Goal: Task Accomplishment & Management: Complete application form

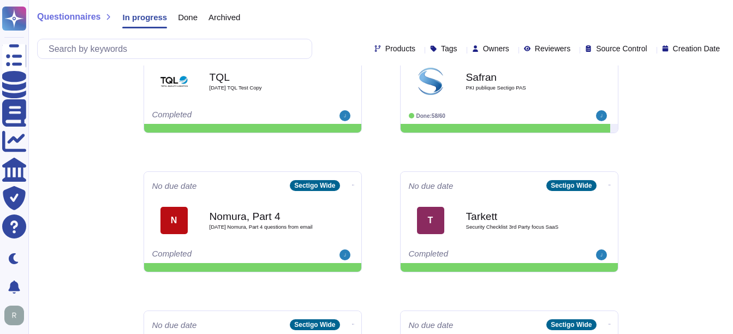
scroll to position [492, 0]
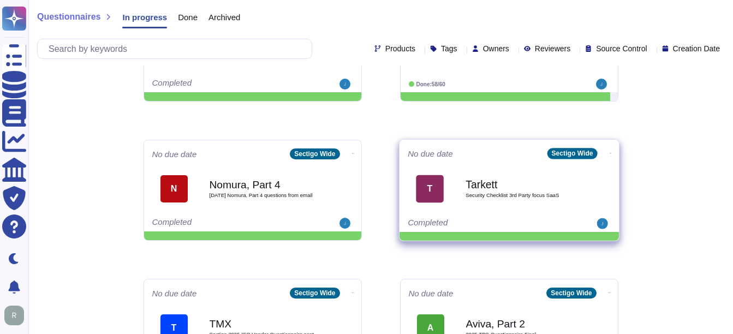
click at [506, 193] on span "Security Checklist 3rd Party focus SaaS" at bounding box center [521, 195] width 110 height 5
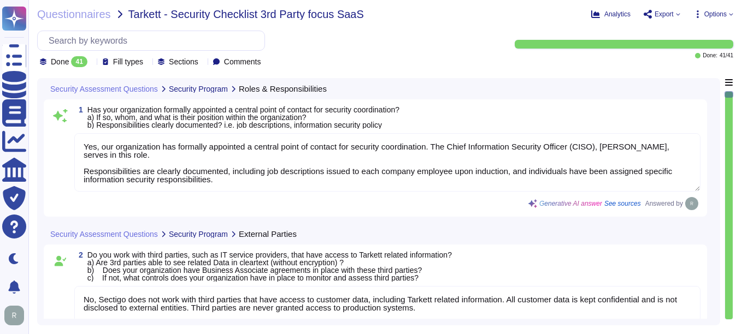
type textarea "Yes, our organization has formally appointed a central point of contact for sec…"
type textarea "No, Sectigo does not work with third parties that have access to customer data,…"
type textarea "Yes, we have documented and approved information security policies, standards, …"
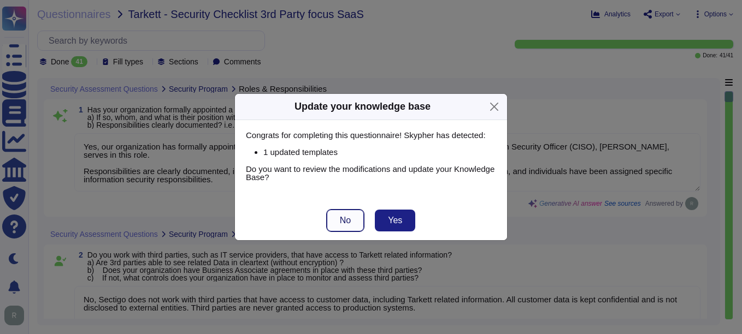
click at [346, 216] on span "No" at bounding box center [345, 220] width 11 height 9
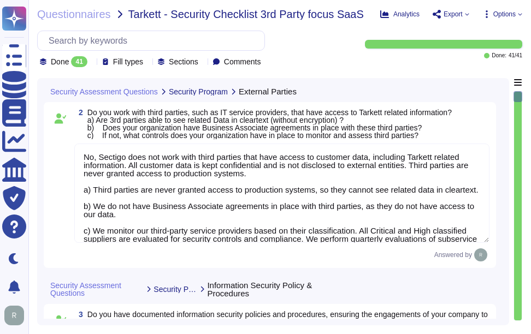
type textarea "Yes, Sectigo has a formal information classification procedure that is document…"
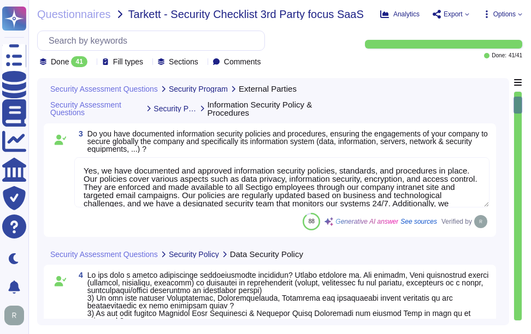
type textarea "No, Sectigo does not work with third parties that have access to customer data,…"
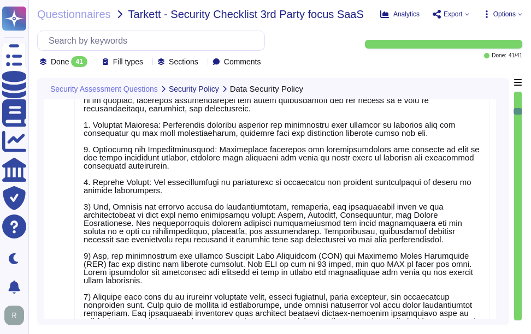
scroll to position [1, 0]
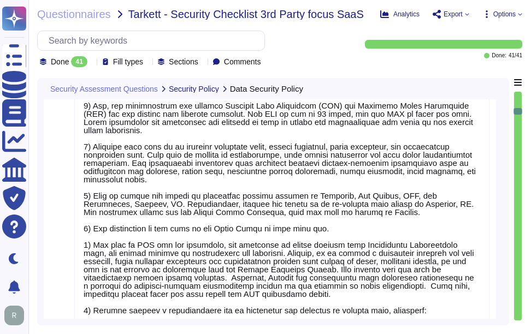
type textarea "The cybersecurity responsibilities and obligations are detailed and maintained …"
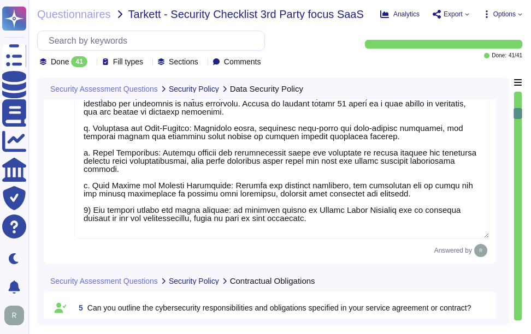
type textarea "Yes, Sectigo maintains cyber insurance coverage that includes protection agains…"
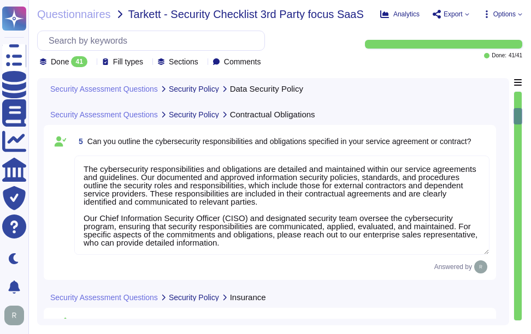
scroll to position [1335, 0]
type textarea "Yes, Sectigo has a formal Risk Management process that includes the identificat…"
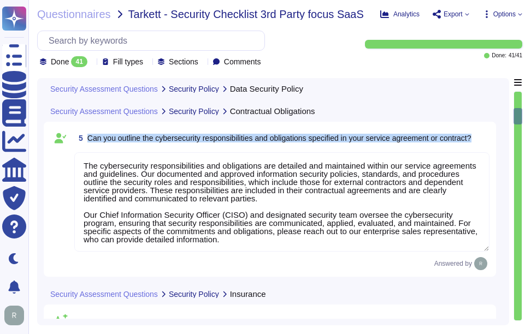
drag, startPoint x: 86, startPoint y: 138, endPoint x: 486, endPoint y: 146, distance: 399.9
click at [486, 146] on div "5 Can you outline the cybersecurity responsibilities and obligations specified …" at bounding box center [281, 138] width 415 height 20
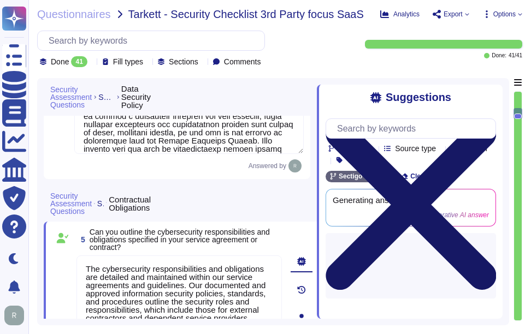
click at [495, 92] on icon at bounding box center [410, 204] width 170 height 227
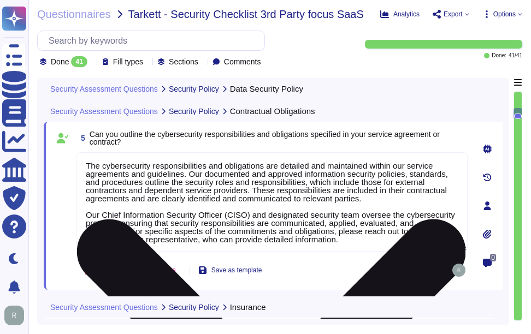
type textarea "Yes, Sectigo has a formal Risk Management process that includes the identificat…"
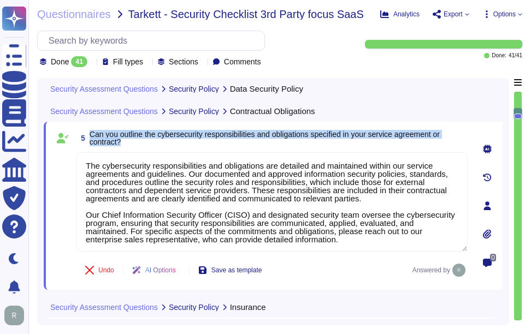
drag, startPoint x: 91, startPoint y: 133, endPoint x: 136, endPoint y: 147, distance: 47.5
click at [136, 146] on span "Can you outline the cybersecurity responsibilities and obligations specified in…" at bounding box center [279, 138] width 378 height 15
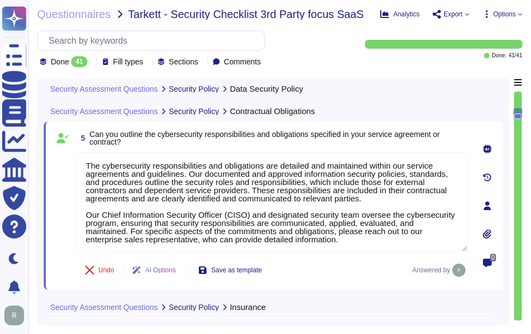
click at [340, 258] on div "5 Can you outline the cybersecurity responsibilities and obligations specified …" at bounding box center [259, 205] width 415 height 155
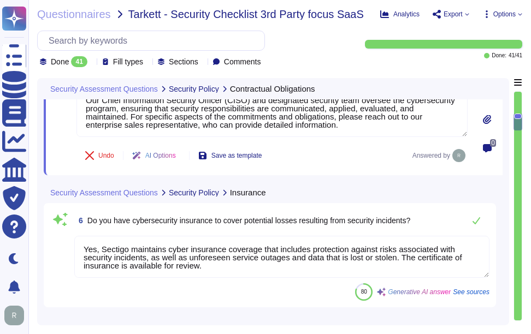
scroll to position [1499, 0]
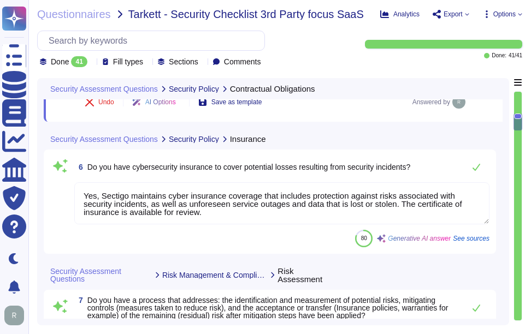
type textarea "Yes, Sectigo has a documented process in place to identify new laws and regulat…"
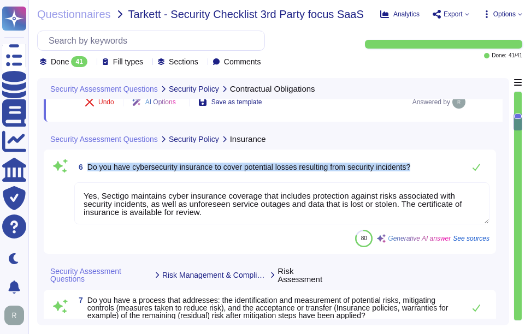
drag, startPoint x: 87, startPoint y: 164, endPoint x: 433, endPoint y: 167, distance: 346.3
click at [433, 167] on div "6 Do you have cybersecurity insurance to cover potential losses resulting from …" at bounding box center [281, 167] width 415 height 22
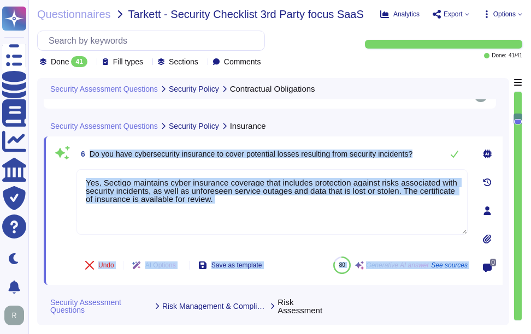
drag, startPoint x: 91, startPoint y: 154, endPoint x: 475, endPoint y: 160, distance: 384.0
click at [475, 160] on div "6 Do you have cybersecurity insurance to cover potential losses resulting from …" at bounding box center [273, 211] width 459 height 149
click at [220, 153] on span "Do you have cybersecurity insurance to cover potential losses resulting from se…" at bounding box center [251, 154] width 323 height 9
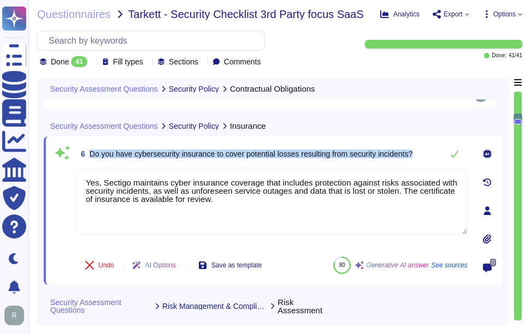
drag, startPoint x: 91, startPoint y: 155, endPoint x: 426, endPoint y: 156, distance: 335.3
click at [426, 156] on div "6 Do you have cybersecurity insurance to cover potential losses resulting from …" at bounding box center [271, 154] width 391 height 22
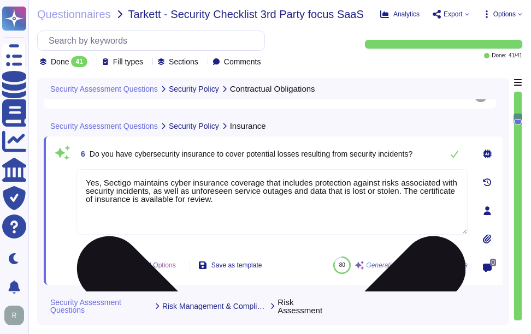
drag, startPoint x: 234, startPoint y: 204, endPoint x: 80, endPoint y: 180, distance: 155.3
click at [80, 180] on textarea "Yes, Sectigo maintains cyber insurance coverage that includes protection agains…" at bounding box center [271, 202] width 391 height 66
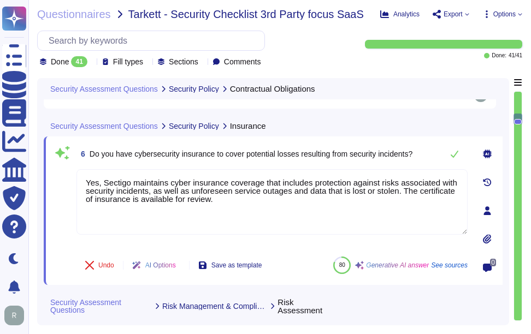
click at [236, 158] on span "Do you have cybersecurity insurance to cover potential losses resulting from se…" at bounding box center [251, 154] width 323 height 9
click at [430, 157] on div "6 Do you have cybersecurity insurance to cover potential losses resulting from …" at bounding box center [271, 154] width 391 height 22
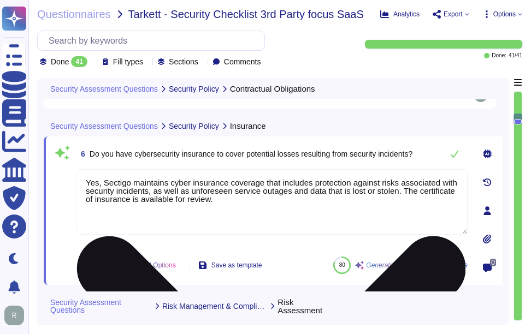
drag, startPoint x: 226, startPoint y: 209, endPoint x: 79, endPoint y: 178, distance: 149.5
click at [79, 178] on textarea "Yes, Sectigo maintains cyber insurance coverage that includes protection agains…" at bounding box center [271, 202] width 391 height 66
drag, startPoint x: 261, startPoint y: 192, endPoint x: 271, endPoint y: 197, distance: 11.0
click at [261, 192] on textarea "Yes, Sectigo maintains cyber insurance coverage that includes protection agains…" at bounding box center [271, 202] width 391 height 66
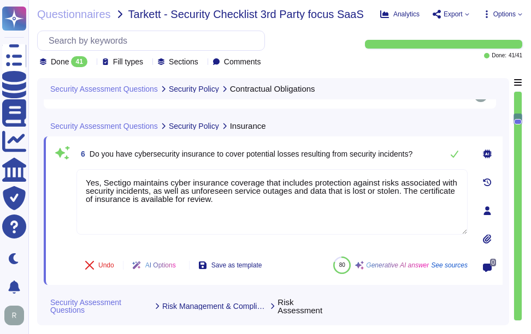
click at [318, 164] on span "6 Do you have cybersecurity insurance to cover potential losses resulting from …" at bounding box center [244, 154] width 336 height 20
click at [451, 157] on icon at bounding box center [455, 154] width 8 height 7
click at [453, 158] on icon at bounding box center [455, 154] width 8 height 7
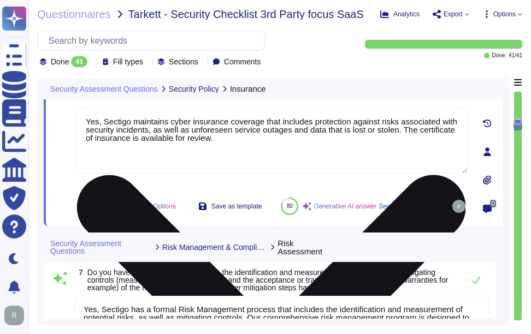
type textarea "Yes, Sectigo has a documented process in place to identify new laws and regulat…"
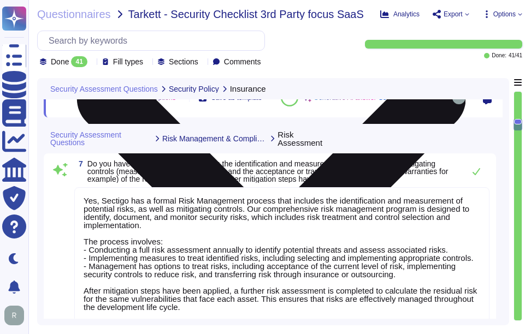
scroll to position [1662, 0]
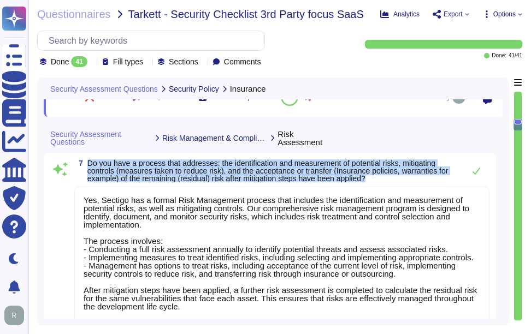
drag, startPoint x: 88, startPoint y: 174, endPoint x: 388, endPoint y: 188, distance: 300.7
click at [388, 182] on span "Do you have a process that addresses: the identification and measurement of pot…" at bounding box center [272, 170] width 371 height 23
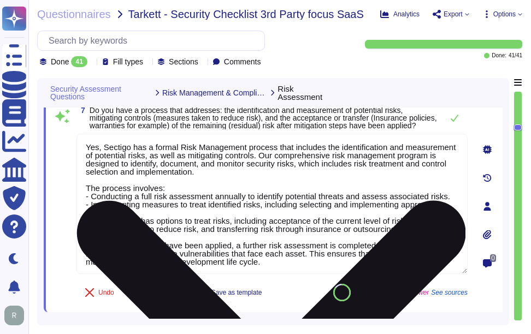
type textarea "We maintain documented policies for data privacy, information security, encrypt…"
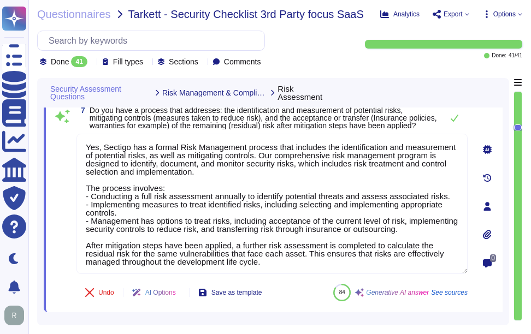
click at [374, 129] on span "Do you have a process that addresses: the identification and measurement of pot…" at bounding box center [263, 117] width 347 height 23
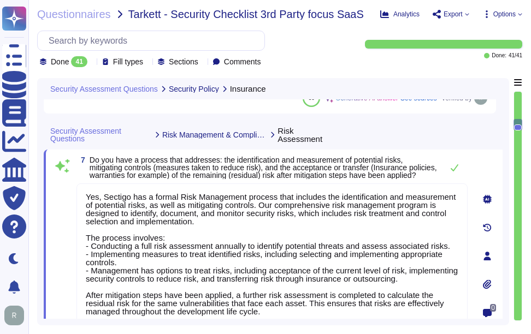
type textarea "Yes, Sectigo maintains cyber insurance coverage that includes protection agains…"
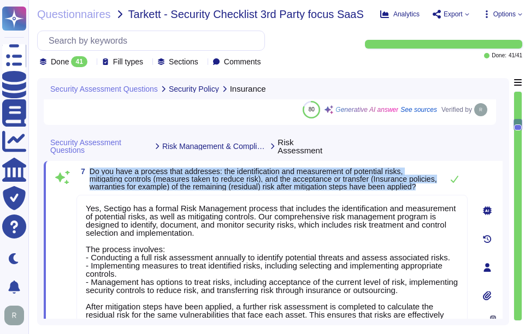
drag, startPoint x: 90, startPoint y: 170, endPoint x: 137, endPoint y: 195, distance: 52.8
click at [137, 191] on span "Do you have a process that addresses: the identification and measurement of pot…" at bounding box center [263, 179] width 347 height 23
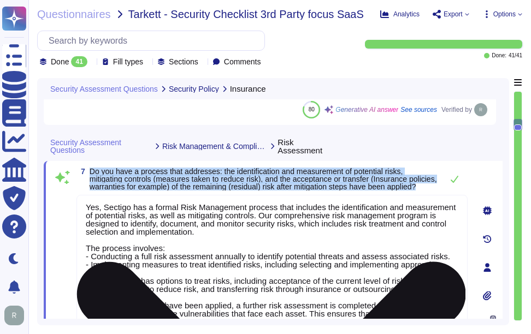
scroll to position [0, 0]
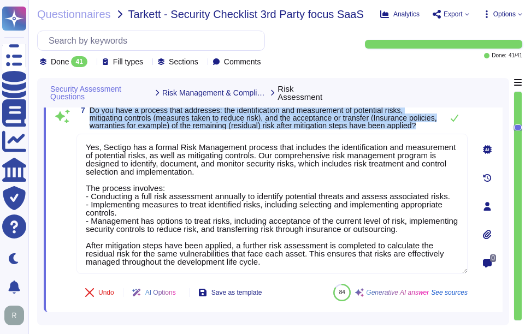
type textarea "We maintain documented policies for data privacy, information security, encrypt…"
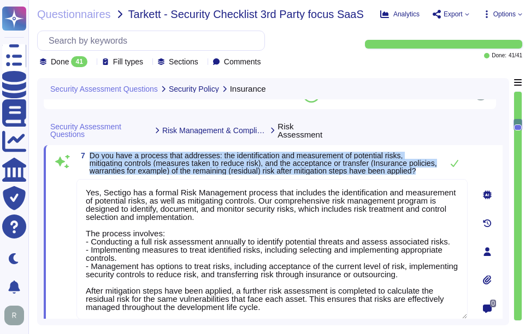
scroll to position [1608, 0]
type textarea "Yes, Sectigo maintains cyber insurance coverage that includes protection agains…"
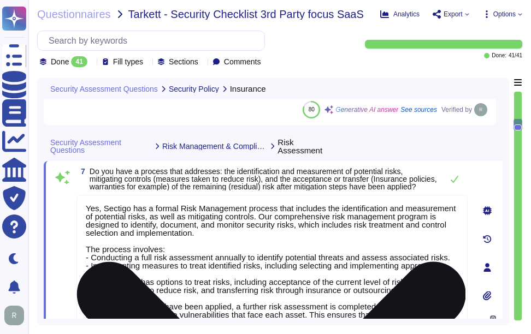
click at [309, 245] on textarea "Yes, Sectigo has a formal Risk Management process that includes the identificat…" at bounding box center [271, 265] width 391 height 140
paste textarea "conducting a full risk assessment annually to identify potential threats and as…"
type textarea "Yes, Sectigo has a formal Risk Management process that includes the identificat…"
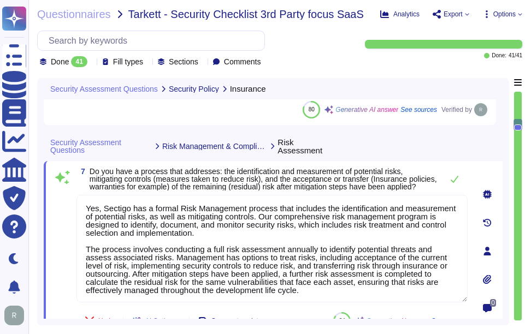
type textarea "We maintain documented policies for data privacy, information security, encrypt…"
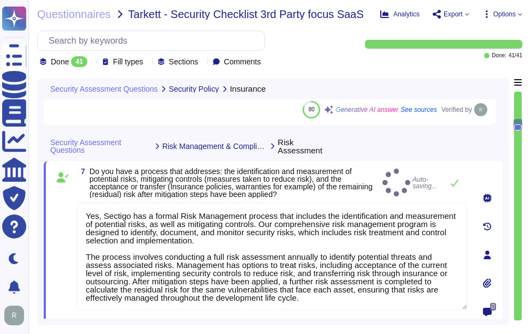
click at [446, 171] on div "7 Do you have a process that addresses: the identification and measurement of p…" at bounding box center [271, 183] width 391 height 31
type textarea "Yes, Sectigo has a formal Risk Management process that includes the identificat…"
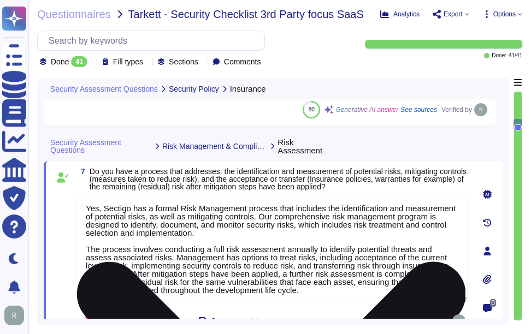
scroll to position [1, 0]
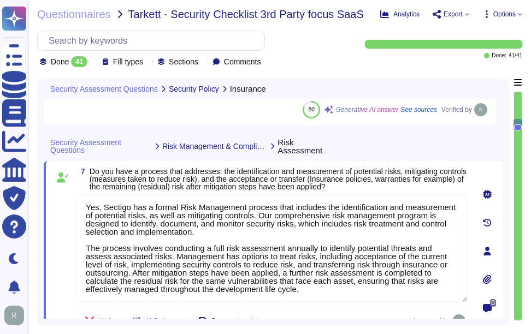
click at [389, 180] on span "Do you have a process that addresses: the identification and measurement of pot…" at bounding box center [278, 179] width 377 height 24
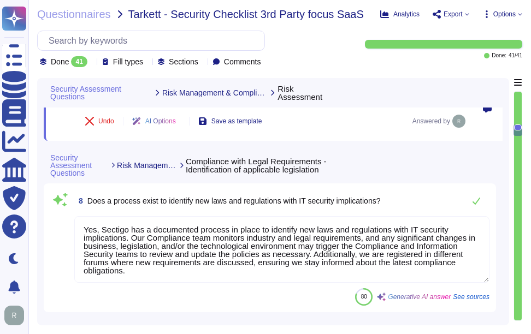
scroll to position [1826, 0]
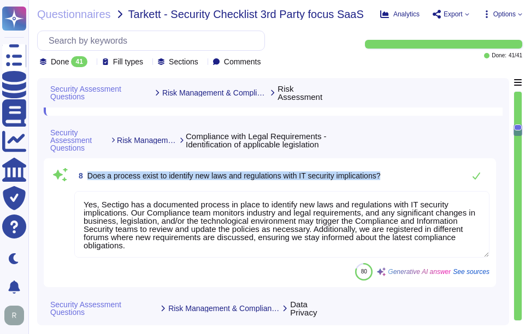
drag, startPoint x: 89, startPoint y: 173, endPoint x: 394, endPoint y: 174, distance: 305.3
click at [394, 174] on div "8 Does a process exist to identify new laws and regulations with IT security im…" at bounding box center [281, 176] width 415 height 22
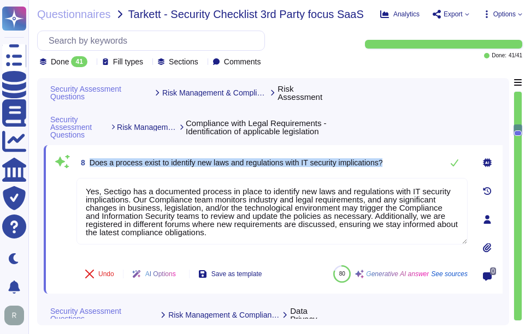
drag, startPoint x: 91, startPoint y: 163, endPoint x: 392, endPoint y: 164, distance: 300.4
click at [392, 164] on div "8 Does a process exist to identify new laws and regulations with IT security im…" at bounding box center [271, 163] width 391 height 22
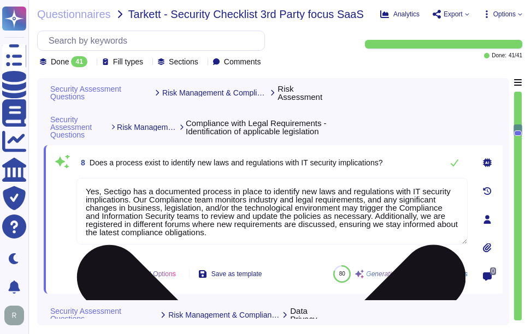
click at [228, 214] on textarea "Yes, Sectigo has a documented process in place to identify new laws and regulat…" at bounding box center [271, 211] width 391 height 67
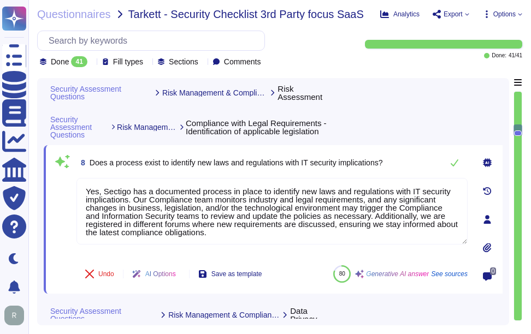
click at [290, 171] on span "8 Does a process exist to identify new laws and regulations with IT security im…" at bounding box center [229, 163] width 306 height 20
click at [458, 167] on icon at bounding box center [454, 162] width 9 height 9
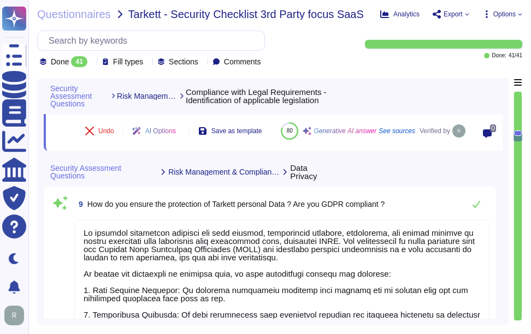
scroll to position [1990, 0]
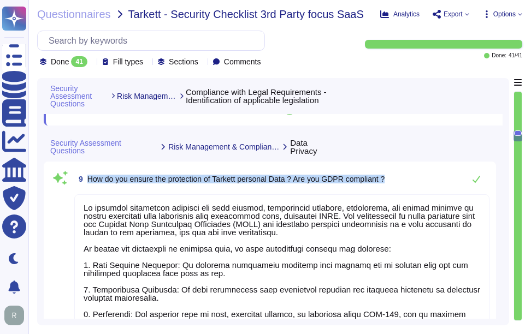
drag, startPoint x: 87, startPoint y: 191, endPoint x: 418, endPoint y: 190, distance: 330.4
click at [418, 190] on div "9 How do you ensure the protection of Tarkett personal Data ? Are you GDPR comp…" at bounding box center [281, 179] width 415 height 22
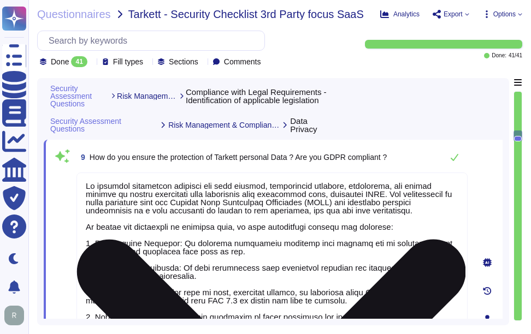
type textarea "Yes, our organization holds both ISO 27001 and SOC 2 Type 2 certifications. We …"
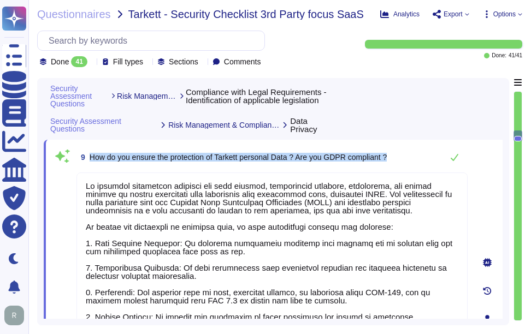
drag, startPoint x: 91, startPoint y: 157, endPoint x: 395, endPoint y: 147, distance: 304.3
click at [395, 147] on div "9 How do you ensure the protection of Tarkett personal Data ? Are you GDPR comp…" at bounding box center [271, 157] width 391 height 22
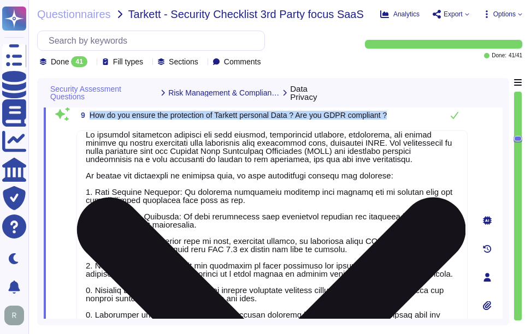
scroll to position [2045, 0]
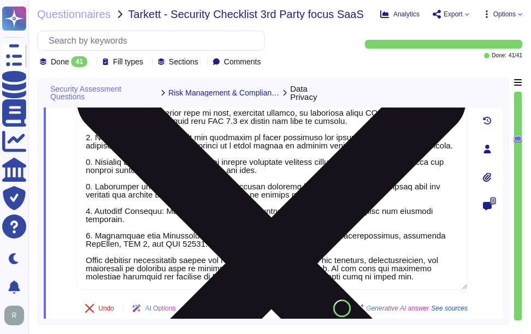
type textarea "Yes, our employees have been provided with formal information security training…"
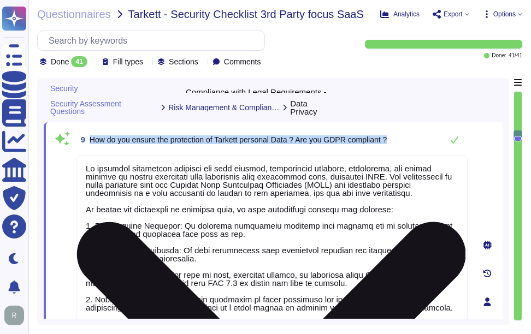
scroll to position [1990, 0]
type textarea "Yes, Sectigo has a documented process in place to identify new laws and regulat…"
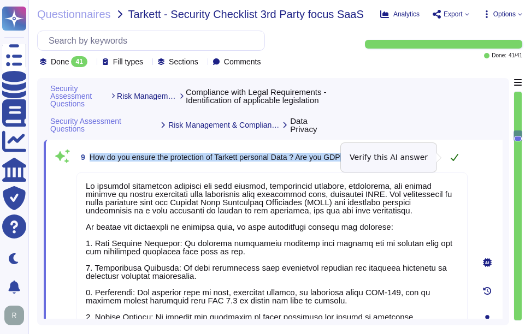
click at [454, 160] on icon at bounding box center [454, 157] width 9 height 9
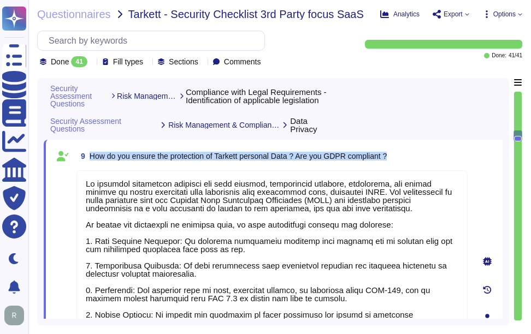
click at [419, 147] on div "9 How do you ensure the protection of Tarkett personal Data ? Are you GDPR comp…" at bounding box center [271, 156] width 391 height 20
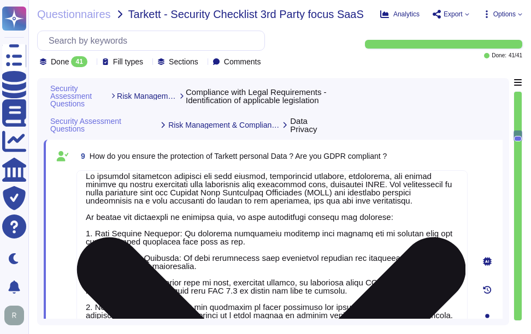
scroll to position [9, 0]
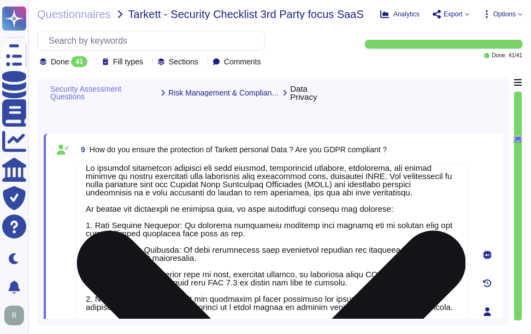
type textarea "Yes, our organization holds both ISO 27001 and SOC 2 Type 2 certifications. We …"
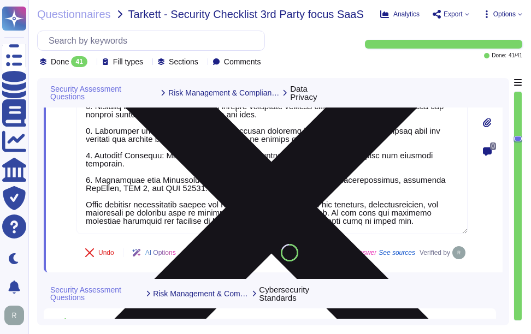
type textarea "Yes, our employees have been provided with formal information security training…"
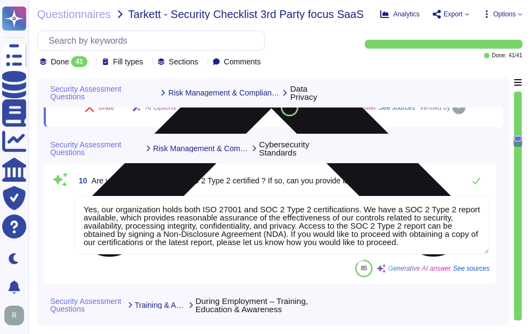
scroll to position [2372, 0]
type textarea "Yes, our organization performs background checks to examine and assess an emplo…"
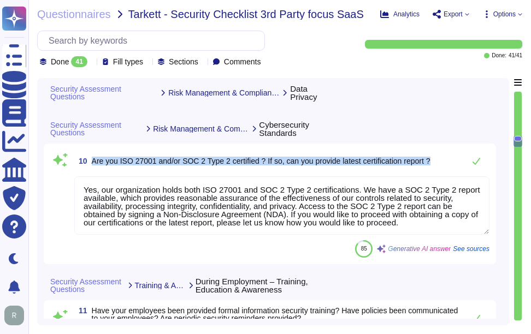
drag, startPoint x: 94, startPoint y: 186, endPoint x: 440, endPoint y: 193, distance: 346.3
click at [440, 172] on div "10 Are you ISO 27001 and/or SOC 2 Type 2 certified ? If so, can you provide lat…" at bounding box center [281, 161] width 415 height 22
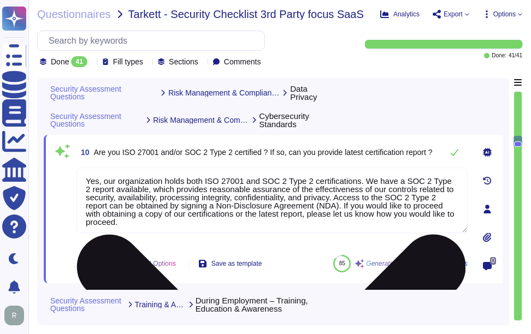
scroll to position [1, 0]
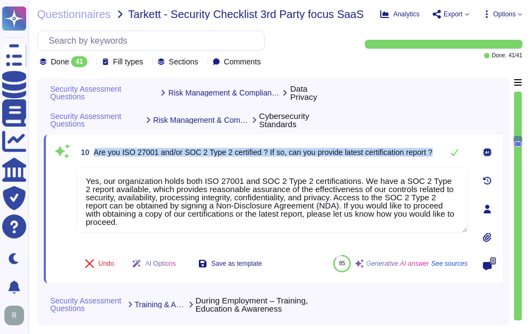
drag, startPoint x: 94, startPoint y: 147, endPoint x: 110, endPoint y: 160, distance: 20.6
click at [110, 160] on span "10 Are you ISO 27001 and/or SOC 2 Type 2 certified ? If so, can you provide lat…" at bounding box center [254, 153] width 356 height 20
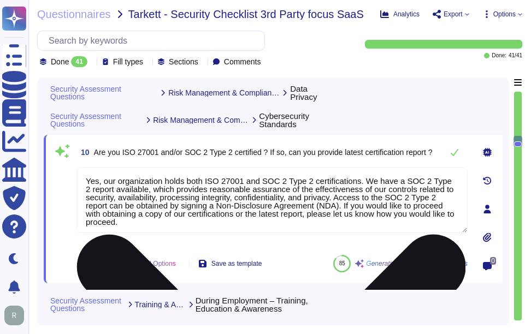
scroll to position [2, 0]
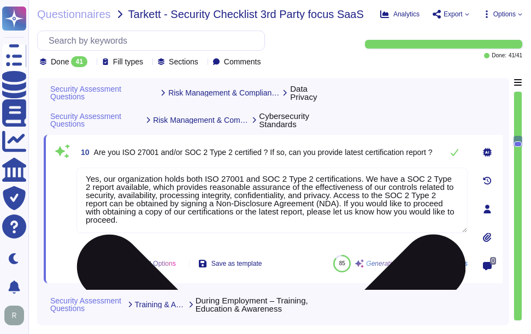
drag, startPoint x: 336, startPoint y: 196, endPoint x: 345, endPoint y: 224, distance: 29.2
click at [345, 224] on textarea "Yes, our organization holds both ISO 27001 and SOC 2 Type 2 certifications. We …" at bounding box center [271, 201] width 391 height 66
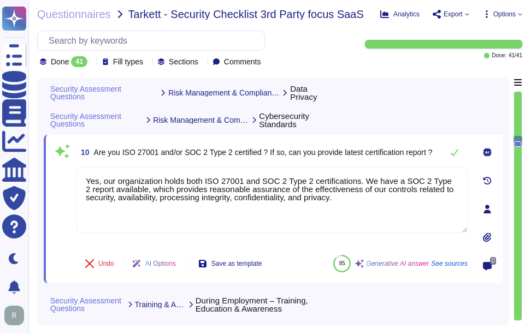
type textarea "Yes, our organization holds both ISO 27001 and SOC 2 Type 2 certifications. We …"
click at [332, 163] on div "10 Are you ISO 27001 and/or SOC 2 Type 2 certified ? If so, can you provide lat…" at bounding box center [259, 208] width 415 height 135
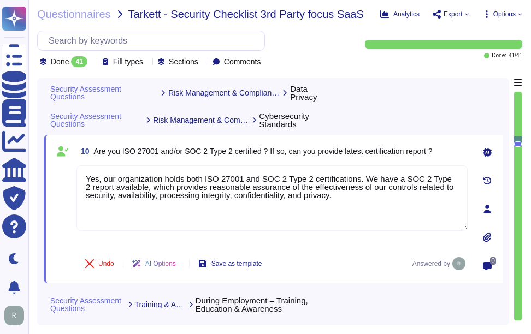
click at [486, 236] on icon at bounding box center [487, 237] width 9 height 9
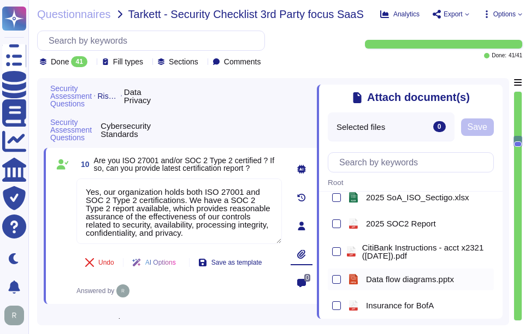
scroll to position [164, 0]
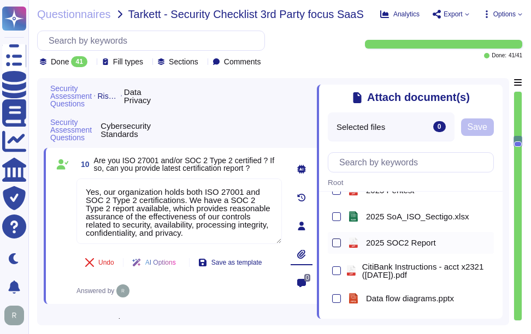
click at [335, 244] on div at bounding box center [336, 243] width 9 height 9
click at [0, 0] on input "checkbox" at bounding box center [0, 0] width 0 height 0
click at [481, 129] on span "Save" at bounding box center [477, 127] width 20 height 9
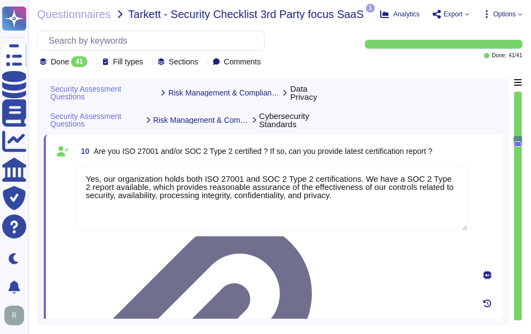
type textarea "Yes, our organization performs background checks to examine and assess an emplo…"
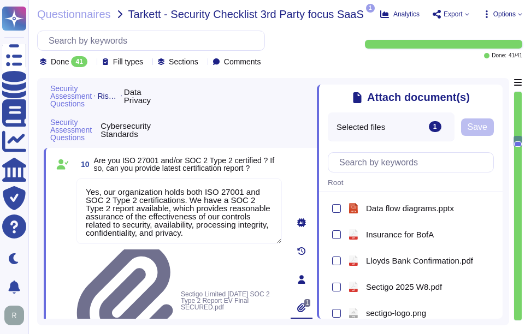
scroll to position [273, 0]
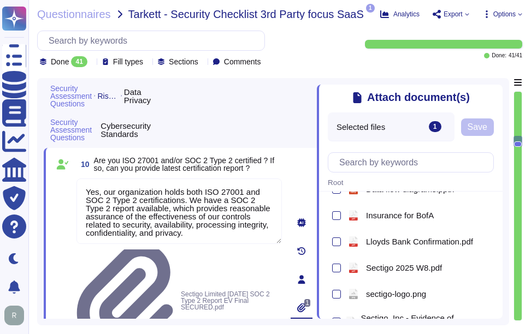
click at [496, 91] on icon at bounding box center [496, 91] width 0 height 0
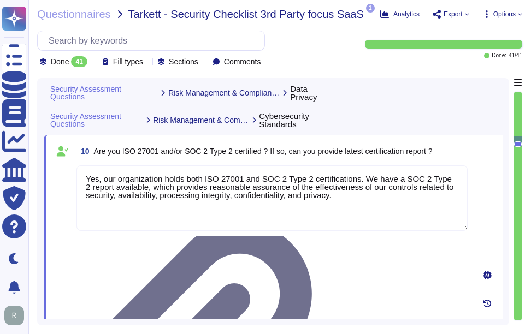
type textarea "Yes, our organization performs background checks to examine and assess an emplo…"
drag, startPoint x: 127, startPoint y: 13, endPoint x: 159, endPoint y: 15, distance: 32.3
click at [159, 15] on span "Tarkett - Security Checklist 3rd Party focus SaaS" at bounding box center [245, 14] width 235 height 11
copy span "Tarkett"
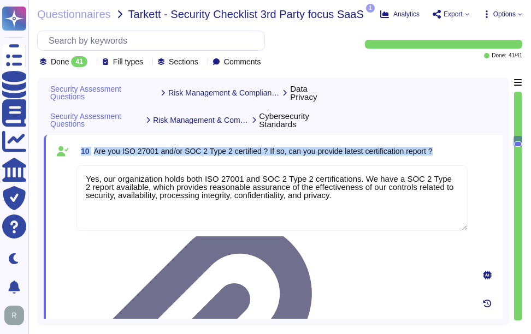
drag, startPoint x: 81, startPoint y: 149, endPoint x: 439, endPoint y: 157, distance: 357.8
click at [439, 157] on div "10 Are you ISO 27001 and/or SOC 2 Type 2 certified ? If so, can you provide lat…" at bounding box center [271, 151] width 391 height 20
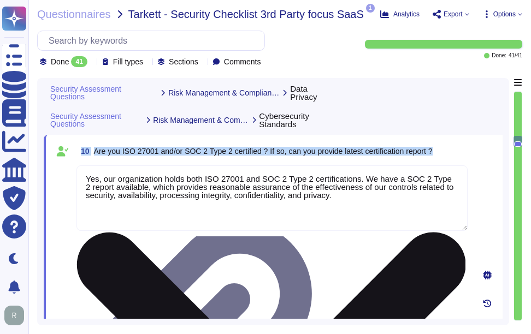
copy span "10 Are you ISO 27001 and/or SOC 2 Type 2 certified ? If so, can you provide lat…"
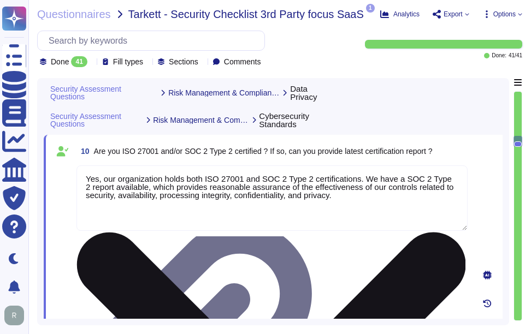
click at [245, 196] on textarea "Yes, our organization holds both ISO 27001 and SOC 2 Type 2 certifications. We …" at bounding box center [271, 198] width 391 height 66
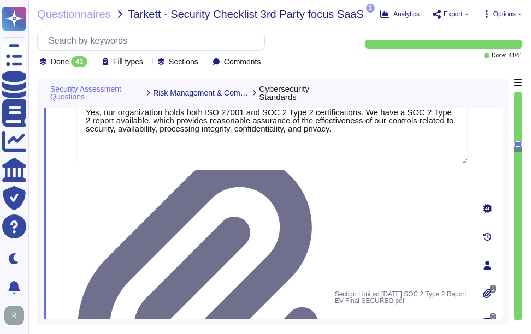
type textarea "Yes, employees are required to sign non-disclosure agreements (NDAs) prior to b…"
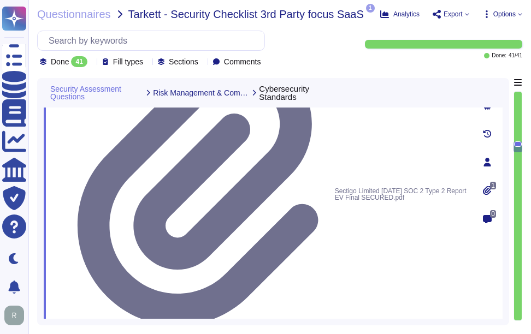
scroll to position [2536, 0]
drag, startPoint x: 92, startPoint y: 158, endPoint x: 364, endPoint y: 166, distance: 272.1
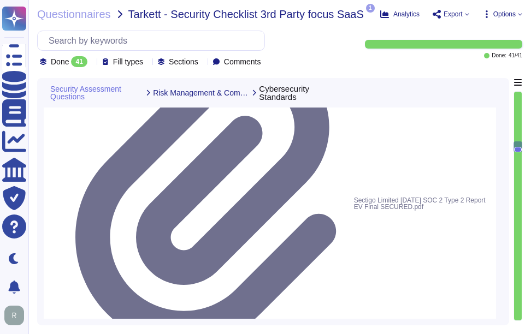
scroll to position [0, 0]
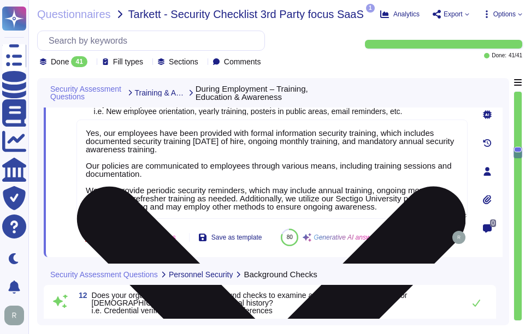
type textarea "Yes, employees are required to sign non-disclosure agreements (NDAs) prior to b…"
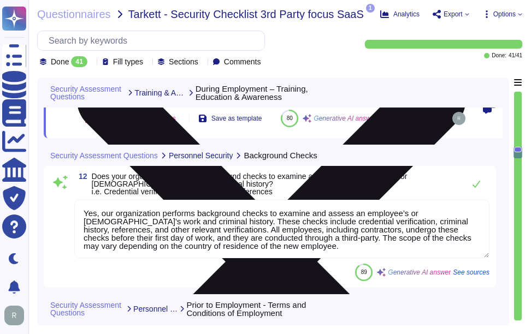
type textarea "Yes, our company has a formal off-boarding process in place, which includes a […"
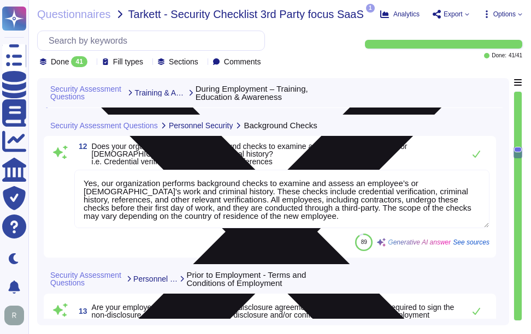
scroll to position [2755, 0]
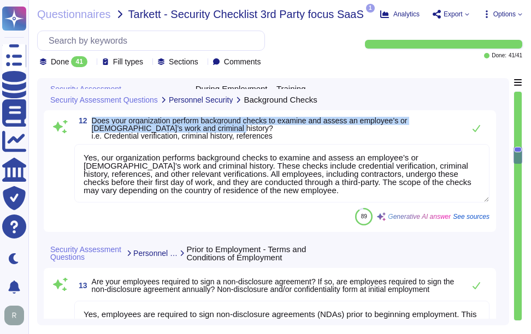
drag, startPoint x: 91, startPoint y: 143, endPoint x: 197, endPoint y: 155, distance: 106.6
click at [197, 140] on span "12 Does your organization perform background checks to examine and assess an em…" at bounding box center [266, 128] width 384 height 23
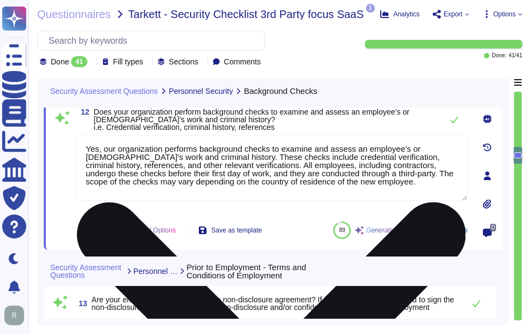
type textarea "Yes, our employees have been provided with formal information security training…"
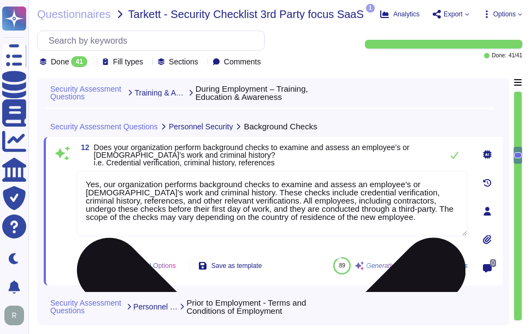
scroll to position [2700, 0]
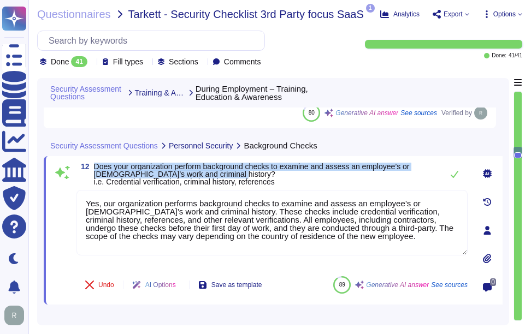
drag, startPoint x: 95, startPoint y: 166, endPoint x: 265, endPoint y: 175, distance: 170.6
click at [265, 175] on span "Does your organization perform background checks to examine and assess an emplo…" at bounding box center [265, 174] width 343 height 23
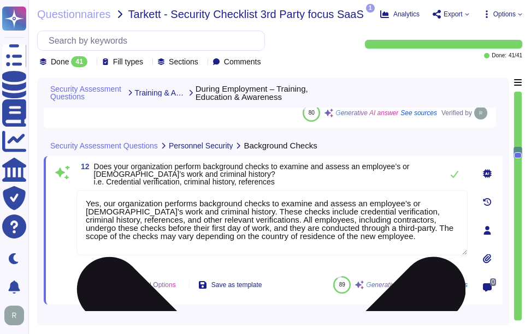
click at [207, 224] on textarea "Yes, our organization performs background checks to examine and assess an emplo…" at bounding box center [271, 223] width 391 height 66
drag, startPoint x: 334, startPoint y: 236, endPoint x: 80, endPoint y: 195, distance: 256.8
click at [80, 195] on textarea "Yes, our organization performs background checks to examine and assess an emplo…" at bounding box center [271, 223] width 391 height 66
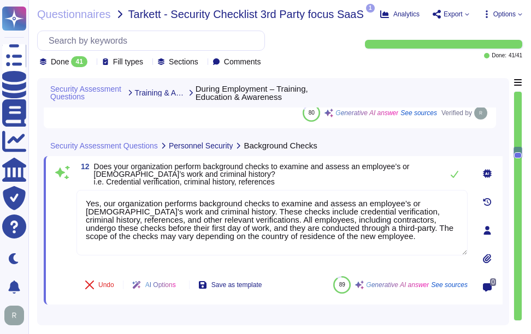
click at [340, 183] on span "Does your organization perform background checks to examine and assess an emplo…" at bounding box center [265, 174] width 343 height 23
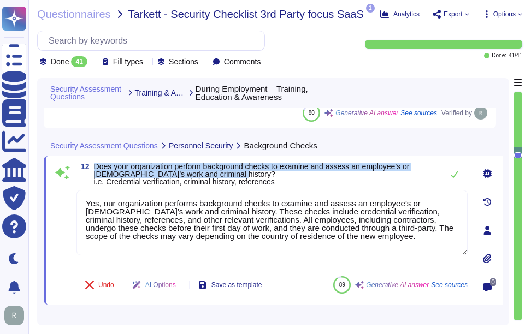
drag, startPoint x: 95, startPoint y: 164, endPoint x: 255, endPoint y: 173, distance: 160.3
click at [255, 173] on span "Does your organization perform background checks to examine and assess an emplo…" at bounding box center [265, 174] width 343 height 23
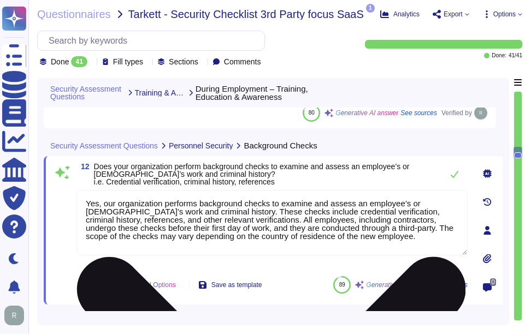
drag, startPoint x: 347, startPoint y: 240, endPoint x: 80, endPoint y: 198, distance: 270.8
click at [80, 198] on textarea "Yes, our organization performs background checks to examine and assess an emplo…" at bounding box center [271, 223] width 391 height 66
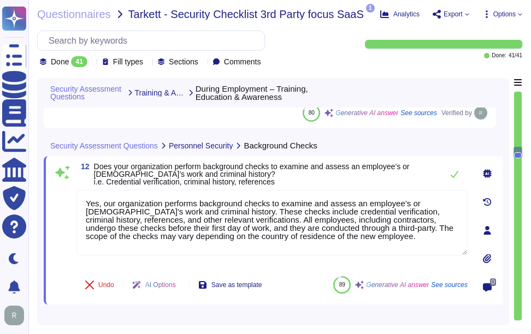
click at [287, 186] on div "12 Does your organization perform background checks to examine and assess an em…" at bounding box center [259, 230] width 415 height 135
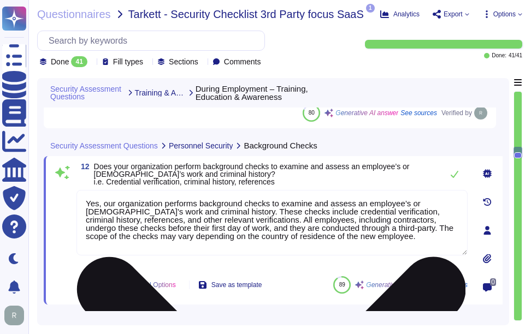
drag, startPoint x: 87, startPoint y: 199, endPoint x: 451, endPoint y: 223, distance: 364.0
click at [451, 223] on textarea "Yes, our organization performs background checks to examine and assess an emplo…" at bounding box center [271, 223] width 391 height 66
click at [390, 247] on textarea "Yes, our organization performs background checks to examine and assess an emplo…" at bounding box center [271, 223] width 391 height 66
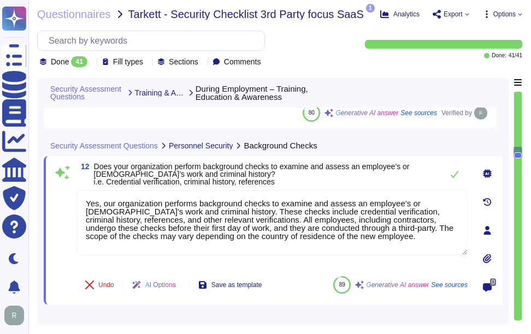
click at [390, 173] on span "Does your organization perform background checks to examine and assess an emplo…" at bounding box center [265, 174] width 343 height 23
click at [451, 176] on icon at bounding box center [455, 174] width 8 height 7
click at [459, 174] on span "Does your organization perform background checks to examine and assess an emplo…" at bounding box center [281, 174] width 374 height 23
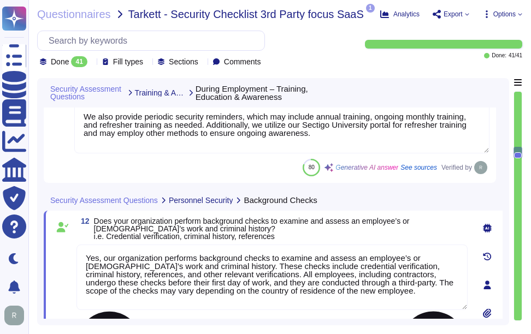
type textarea "Yes, our company has a formal off-boarding process in place, which includes a […"
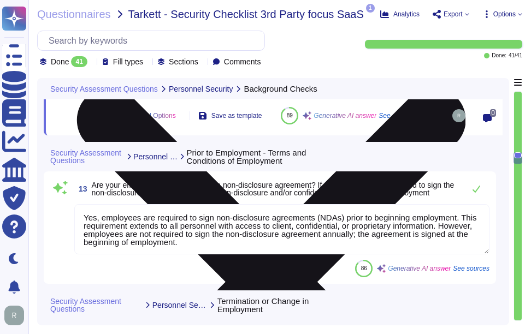
type textarea "Yes, we have effective physical access controls in place to prevent unauthorize…"
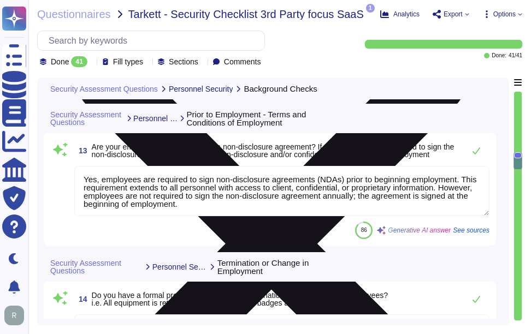
scroll to position [2919, 0]
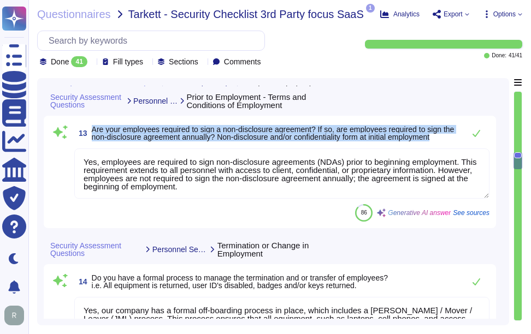
drag, startPoint x: 92, startPoint y: 143, endPoint x: 463, endPoint y: 157, distance: 370.5
click at [463, 144] on div "13 Are your employees required to sign a non-disclosure agreement? If so, are e…" at bounding box center [281, 133] width 415 height 22
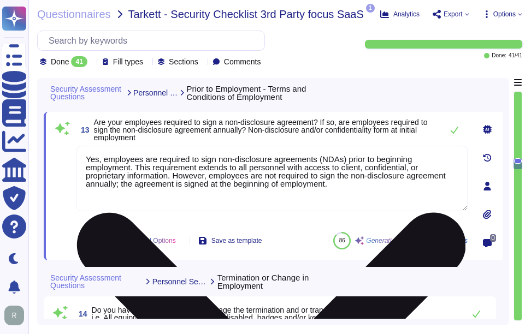
scroll to position [2864, 0]
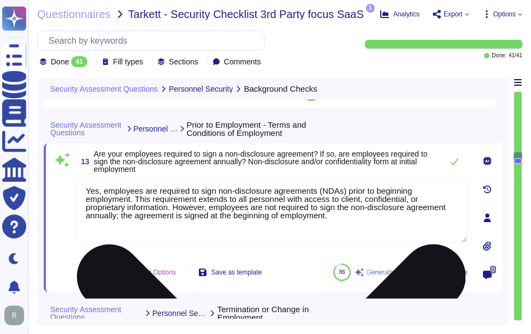
type textarea "Yes, our organization performs background checks to examine and assess an emplo…"
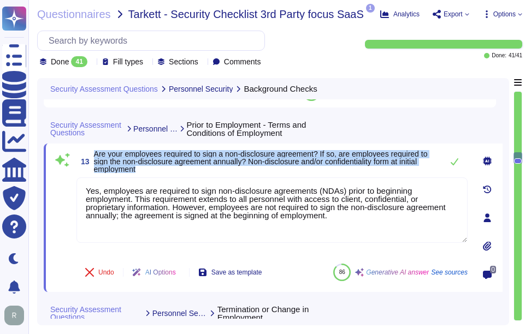
drag, startPoint x: 96, startPoint y: 151, endPoint x: 163, endPoint y: 167, distance: 69.5
click at [163, 167] on span "Are your employees required to sign a non-disclosure agreement? If so, are empl…" at bounding box center [265, 161] width 343 height 23
click at [354, 171] on span "Are your employees required to sign a non-disclosure agreement? If so, are empl…" at bounding box center [265, 161] width 343 height 23
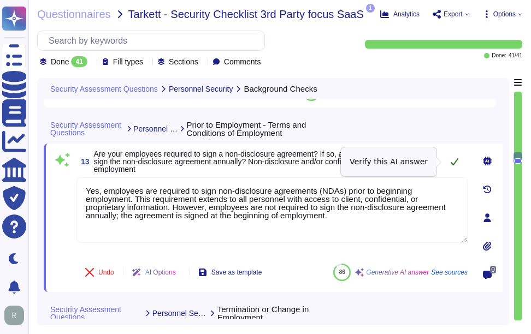
click at [449, 162] on button at bounding box center [454, 162] width 26 height 22
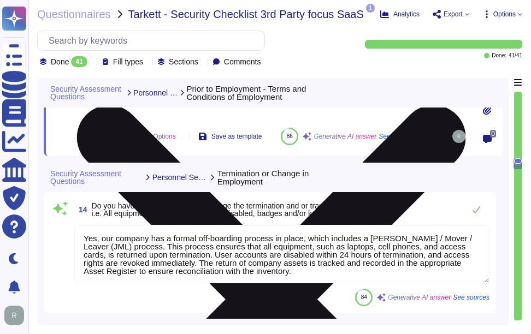
scroll to position [3028, 0]
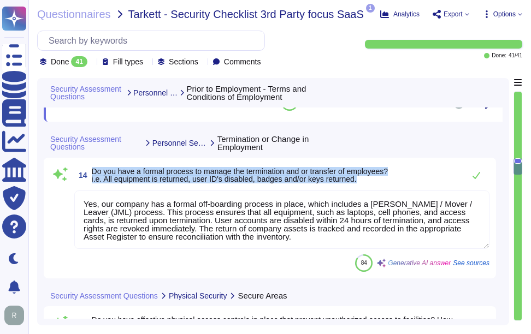
drag, startPoint x: 94, startPoint y: 182, endPoint x: 379, endPoint y: 191, distance: 285.2
click at [379, 183] on span "Do you have a formal process to manage the termination and or transfer of emplo…" at bounding box center [240, 175] width 296 height 15
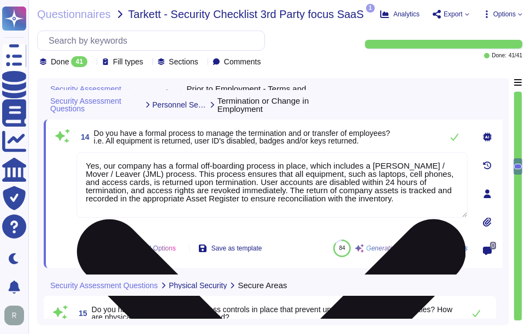
type textarea "a) Yes, systems and networks that host, process, and transfer sensitive informa…"
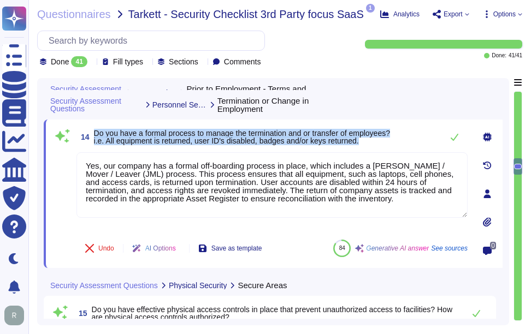
drag, startPoint x: 93, startPoint y: 135, endPoint x: 389, endPoint y: 146, distance: 296.2
click at [389, 146] on span "14 Do you have a formal process to manage the termination and or transfer of em…" at bounding box center [232, 137] width 313 height 20
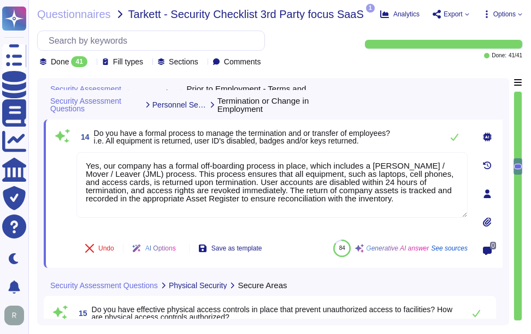
click at [429, 143] on div "14 Do you have a formal process to manage the termination and or transfer of em…" at bounding box center [271, 137] width 391 height 22
click at [452, 136] on icon at bounding box center [454, 137] width 9 height 9
click at [454, 139] on icon at bounding box center [455, 137] width 8 height 7
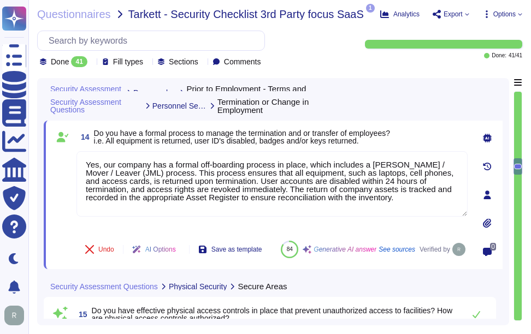
type textarea "a) Yes, systems and networks that host, process, and transfer sensitive informa…"
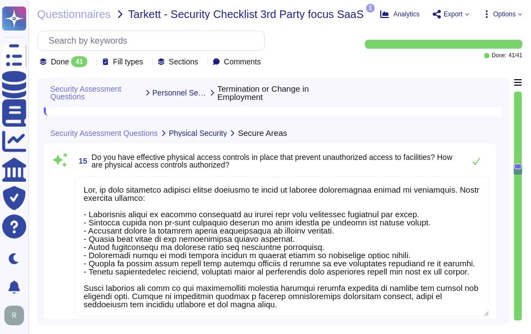
scroll to position [3192, 0]
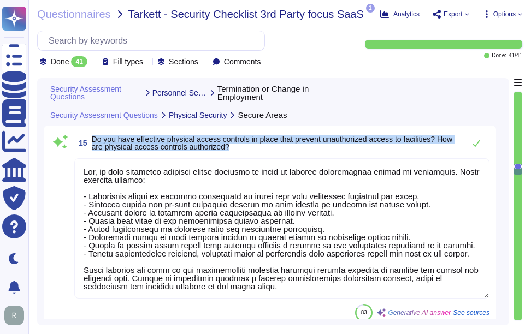
drag, startPoint x: 92, startPoint y: 151, endPoint x: 245, endPoint y: 159, distance: 153.7
click at [245, 151] on span "Do you have effective physical access controls in place that prevent unauthoriz…" at bounding box center [275, 142] width 367 height 15
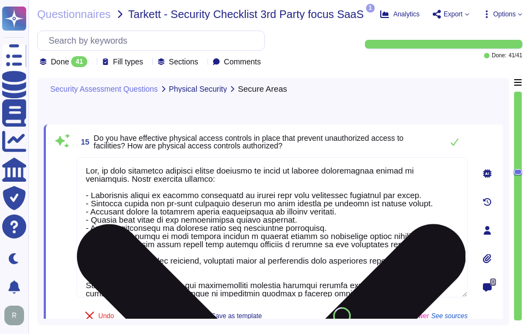
scroll to position [3137, 0]
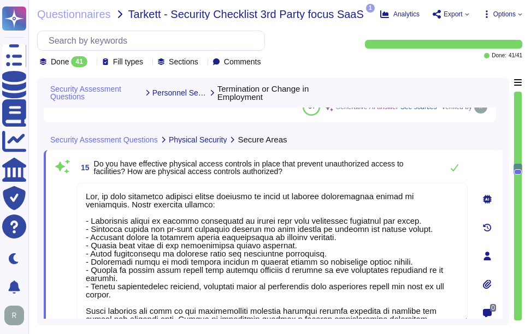
type textarea "Yes, our company has a formal off-boarding process in place, which includes a […"
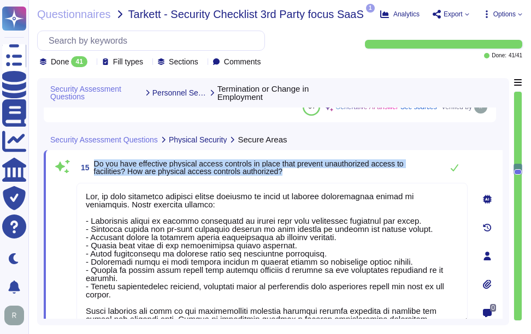
drag, startPoint x: 94, startPoint y: 161, endPoint x: 304, endPoint y: 170, distance: 209.4
click at [304, 170] on span "Do you have effective physical access controls in place that prevent unauthoriz…" at bounding box center [265, 167] width 343 height 15
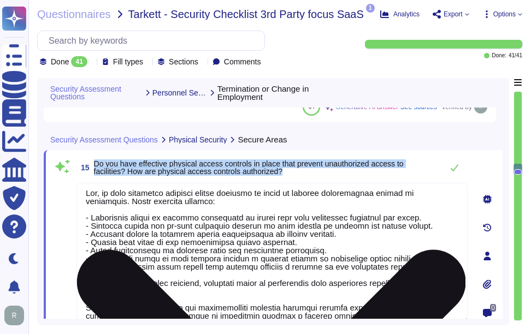
scroll to position [0, 0]
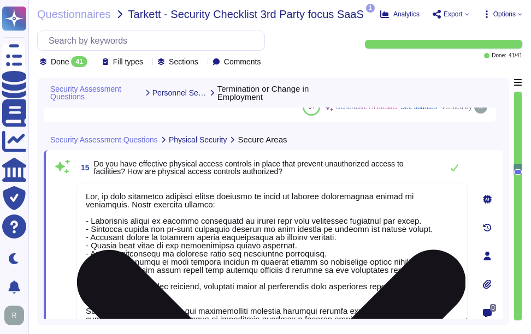
click at [262, 244] on textarea at bounding box center [271, 253] width 391 height 140
paste textarea "Access is authorized through a defined authorization management process, which …"
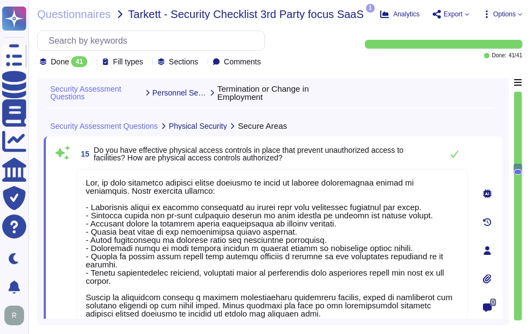
type textarea "Yes, we have effective physical access controls in place to prevent unauthorize…"
click at [303, 154] on span "Do you have effective physical access controls in place that prevent unauthoriz…" at bounding box center [249, 154] width 310 height 16
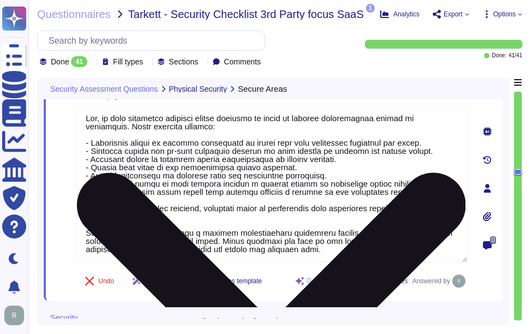
scroll to position [0, 0]
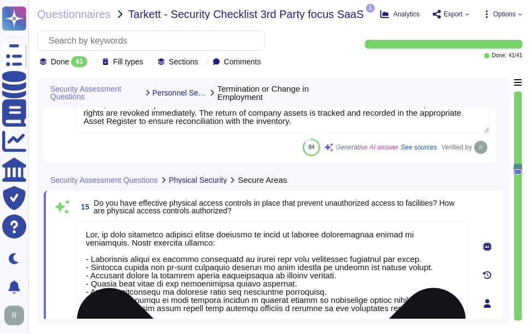
type textarea "Yes, our company has a formal off-boarding process in place, which includes a […"
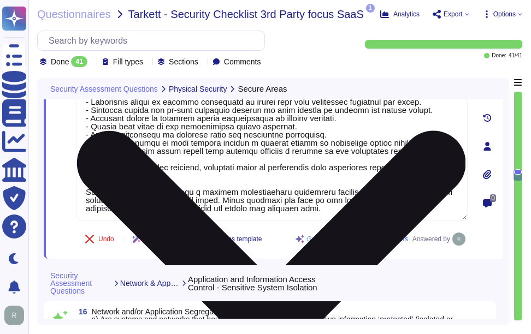
type textarea "a) Yes, sensitive information is transferred to external recipients. Controls a…"
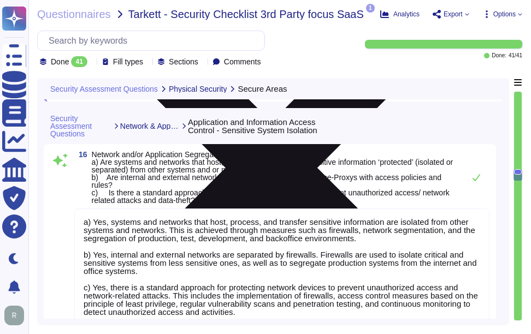
scroll to position [3424, 0]
type textarea "Sectigo employs a comprehensive set of infrastructure security components and c…"
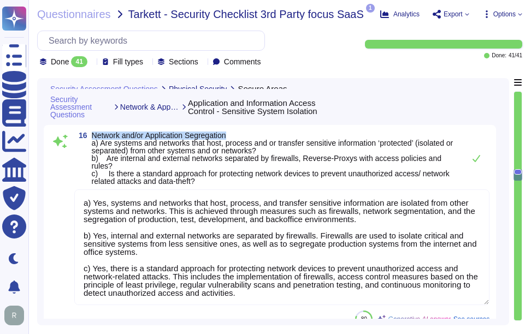
drag, startPoint x: 91, startPoint y: 131, endPoint x: 250, endPoint y: 129, distance: 158.9
click at [250, 129] on div "16 Network and/or Application Segregation a) Are systems and networks that host…" at bounding box center [270, 230] width 452 height 210
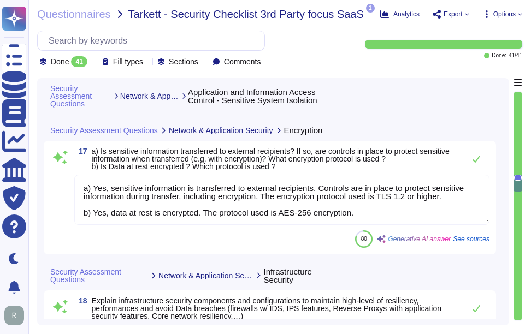
scroll to position [3642, 0]
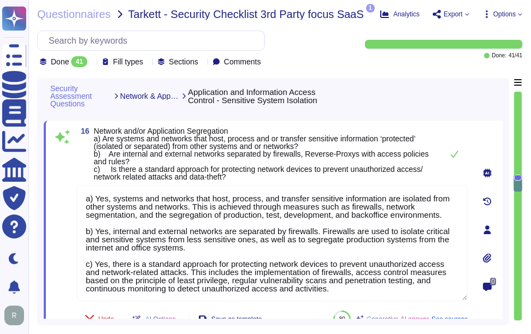
type textarea "a) Yes, systems and networks that host, process, and transfer sensitive informa…"
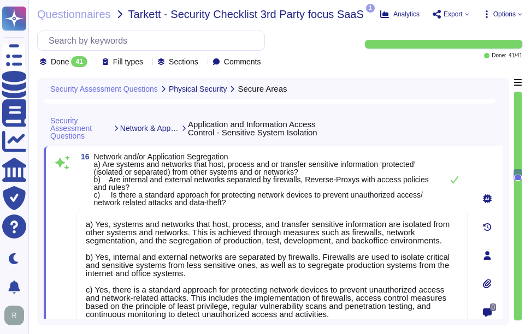
type textarea "Yes, we have effective physical access controls in place to prevent unauthorize…"
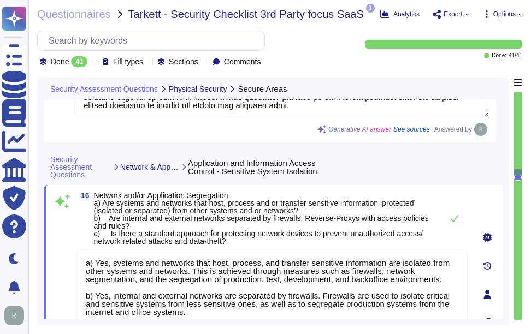
scroll to position [3318, 0]
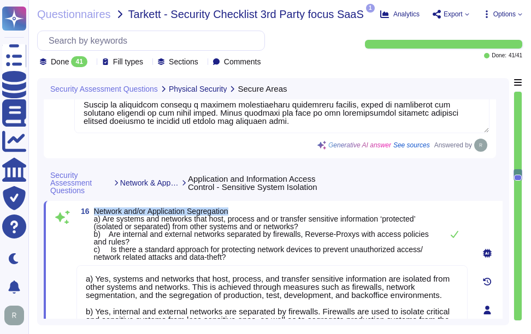
drag, startPoint x: 94, startPoint y: 209, endPoint x: 258, endPoint y: 210, distance: 163.3
click at [258, 210] on span "Network and/or Application Segregation a) Are systems and networks that host, p…" at bounding box center [265, 235] width 343 height 54
drag, startPoint x: 258, startPoint y: 210, endPoint x: 174, endPoint y: 224, distance: 84.8
click at [174, 224] on span "Network and/or Application Segregation a) Are systems and networks that host, p…" at bounding box center [261, 234] width 335 height 55
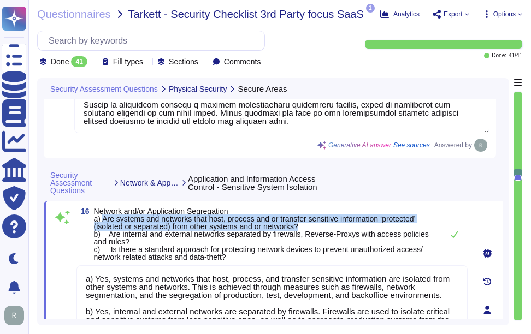
drag, startPoint x: 104, startPoint y: 218, endPoint x: 317, endPoint y: 227, distance: 213.7
click at [317, 227] on span "Network and/or Application Segregation a) Are systems and networks that host, p…" at bounding box center [265, 235] width 343 height 54
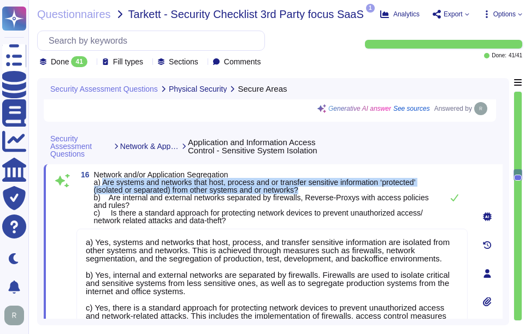
scroll to position [3373, 0]
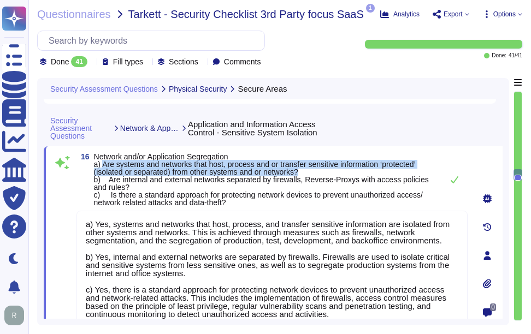
type textarea "Sectigo employs a comprehensive set of infrastructure security components and c…"
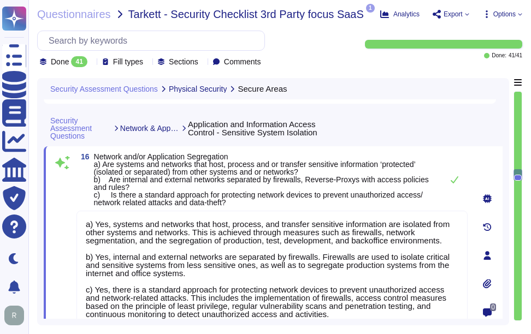
click at [318, 202] on span "Network and/or Application Segregation a) Are systems and networks that host, p…" at bounding box center [265, 180] width 343 height 54
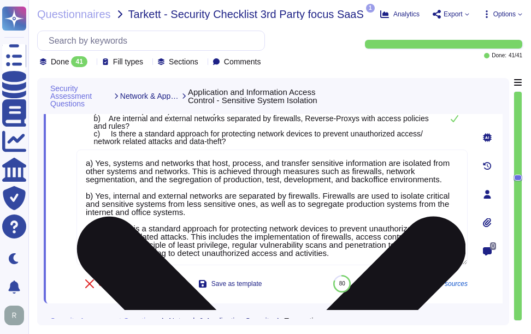
type textarea "Sectigo employs a comprehensive set of infrastructure security components and c…"
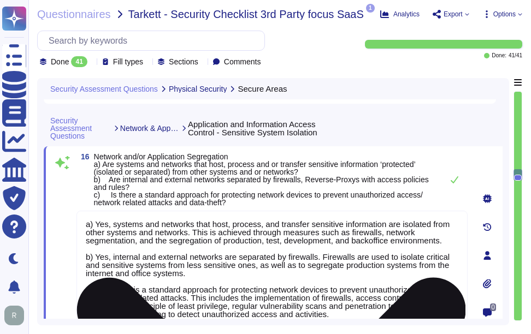
type textarea "Yes, we have effective physical access controls in place to prevent unauthorize…"
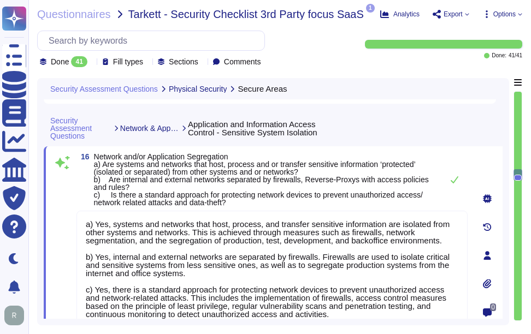
click at [405, 180] on span "Network and/or Application Segregation a) Are systems and networks that host, p…" at bounding box center [261, 179] width 335 height 55
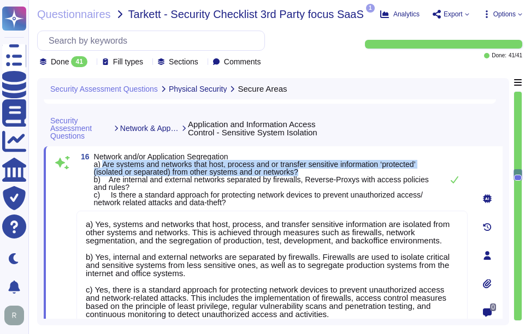
drag, startPoint x: 104, startPoint y: 162, endPoint x: 329, endPoint y: 173, distance: 225.3
click at [329, 173] on span "Network and/or Application Segregation a) Are systems and networks that host, p…" at bounding box center [265, 180] width 343 height 54
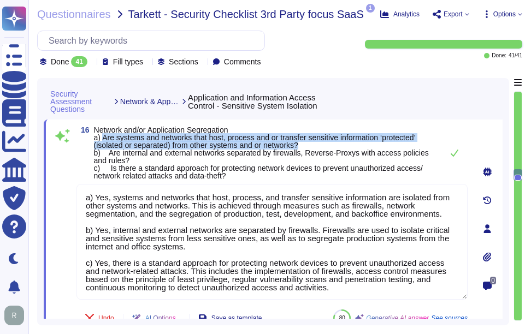
type textarea "Yes, we have effective physical access controls in place to prevent unauthorize…"
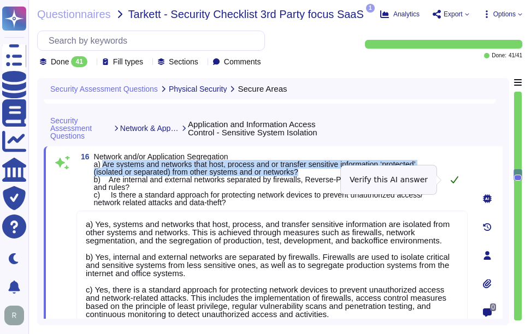
click at [454, 181] on icon at bounding box center [455, 179] width 8 height 7
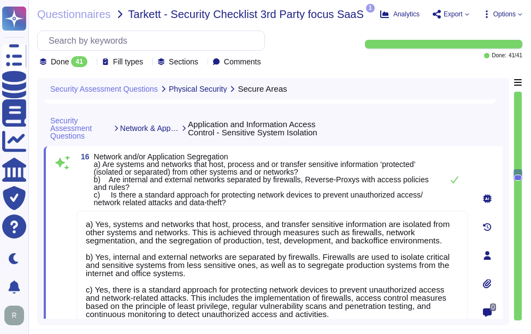
click at [462, 166] on div "16 Network and/or Application Segregation a) Are systems and networks that host…" at bounding box center [271, 180] width 391 height 54
click at [452, 181] on icon at bounding box center [455, 179] width 8 height 7
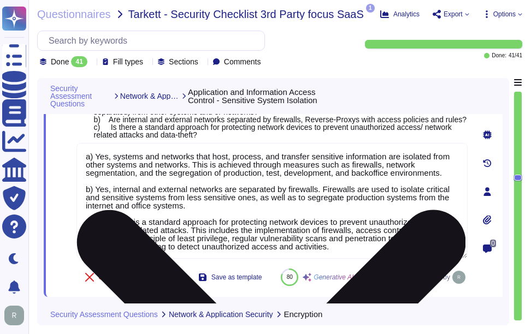
type textarea "Sectigo employs a comprehensive set of infrastructure security components and c…"
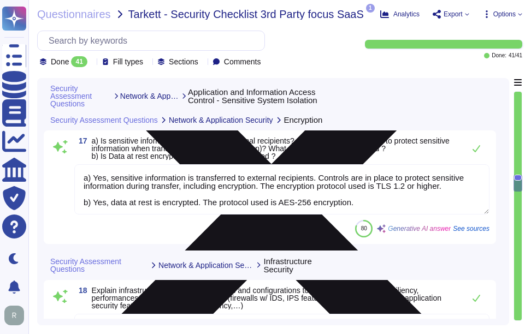
scroll to position [3646, 0]
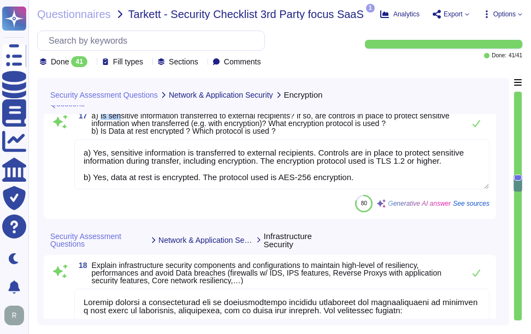
drag, startPoint x: 101, startPoint y: 149, endPoint x: 121, endPoint y: 149, distance: 19.7
click at [121, 135] on span "a) Is sensitive information transferred to external recipients? If so, are cont…" at bounding box center [271, 123] width 358 height 24
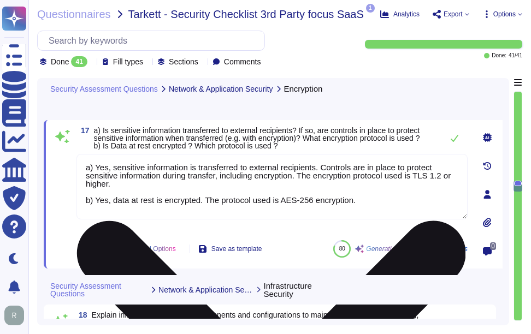
scroll to position [3591, 0]
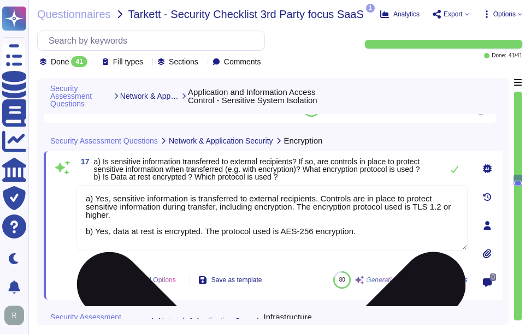
type textarea "a) Yes, systems and networks that host, process, and transfer sensitive informa…"
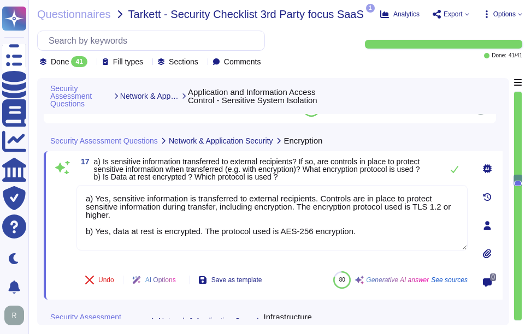
click at [143, 168] on span "a) Is sensitive information transferred to external recipients? If so, are cont…" at bounding box center [257, 169] width 326 height 24
click at [452, 170] on icon at bounding box center [454, 169] width 9 height 9
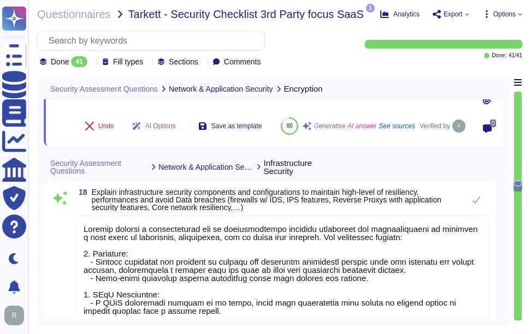
scroll to position [3755, 0]
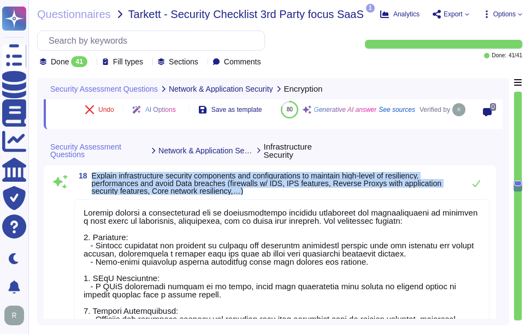
drag, startPoint x: 93, startPoint y: 188, endPoint x: 253, endPoint y: 205, distance: 161.0
click at [253, 195] on span "Explain infrastructure security components and configurations to maintain high-…" at bounding box center [275, 183] width 367 height 23
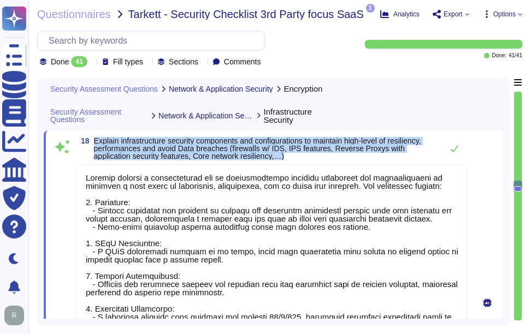
drag, startPoint x: 94, startPoint y: 138, endPoint x: 304, endPoint y: 160, distance: 210.9
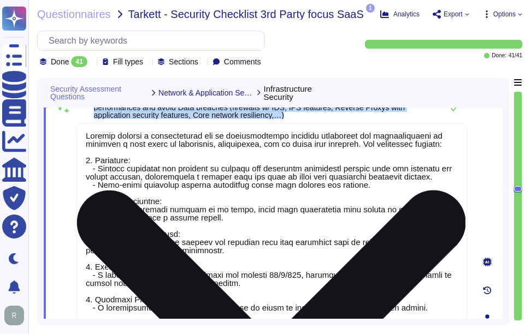
scroll to position [3864, 0]
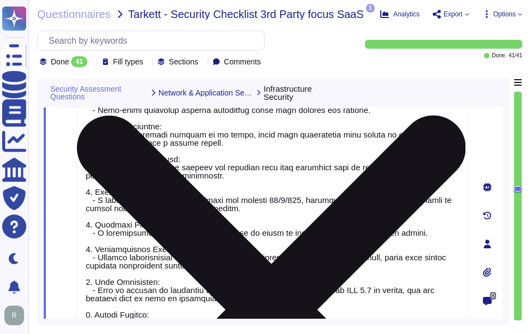
type textarea "Sectigo has a comprehensive patch management policy that includes the following…"
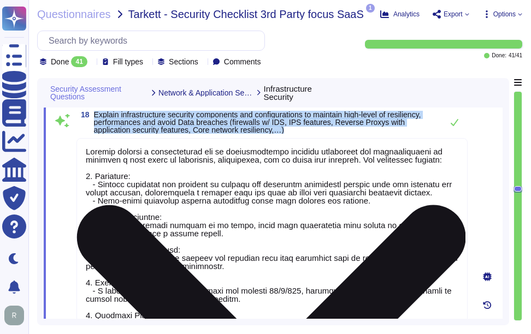
scroll to position [3755, 0]
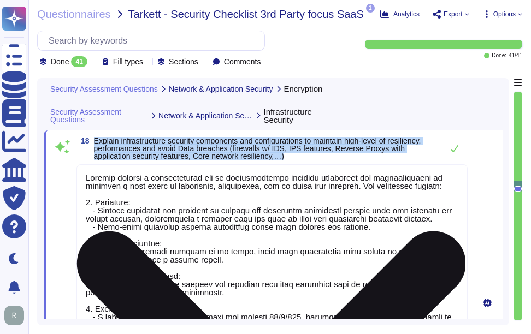
type textarea "a) Yes, sensitive information is transferred to external recipients. Controls a…"
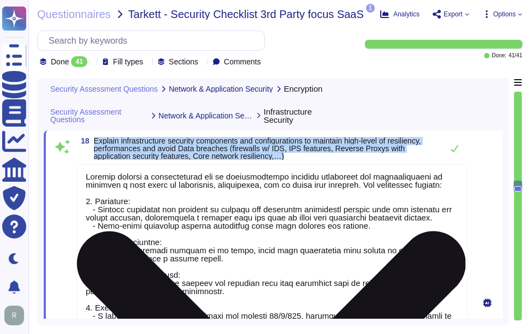
scroll to position [9, 0]
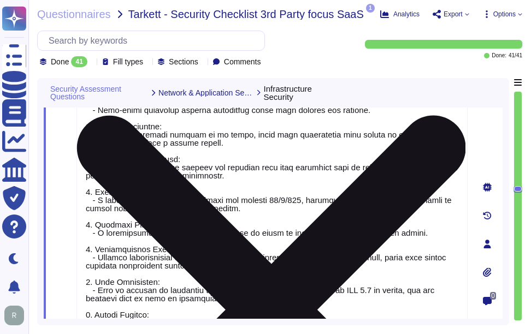
type textarea "Sectigo has a comprehensive patch management policy that includes the following…"
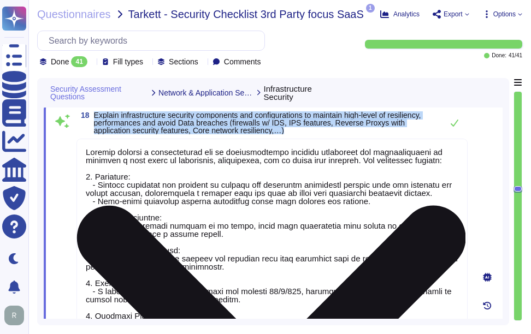
scroll to position [3755, 0]
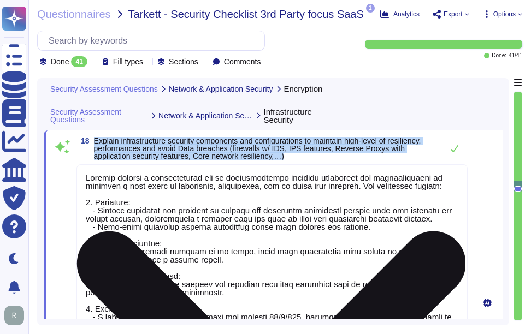
type textarea "a) Yes, sensitive information is transferred to external recipients. Controls a…"
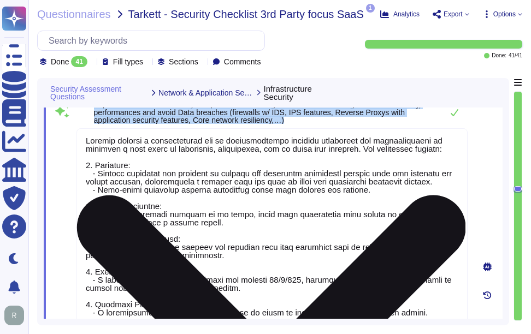
scroll to position [3810, 0]
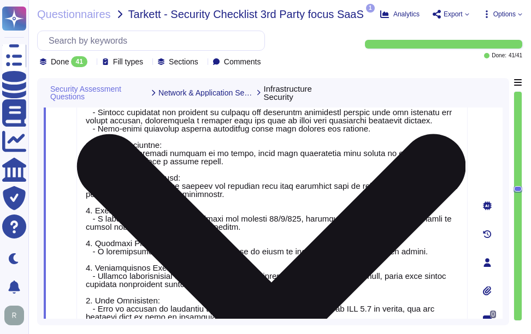
type textarea "Sectigo has a comprehensive patch management policy that includes the following…"
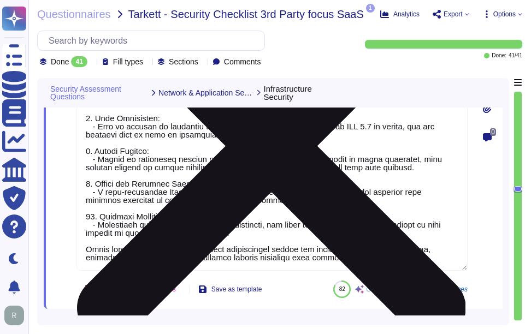
scroll to position [0, 0]
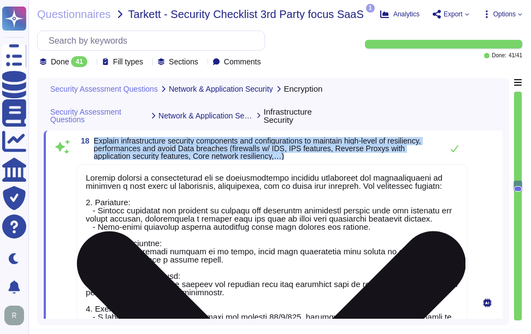
type textarea "a) Yes, sensitive information is transferred to external recipients. Controls a…"
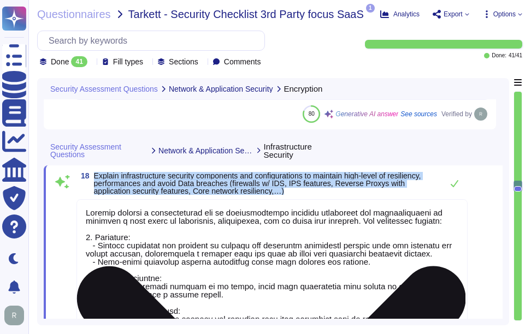
scroll to position [3701, 0]
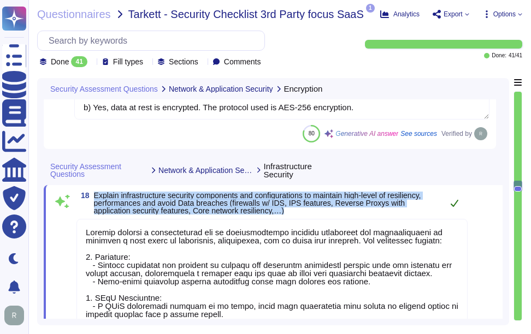
click at [457, 200] on icon at bounding box center [454, 203] width 9 height 9
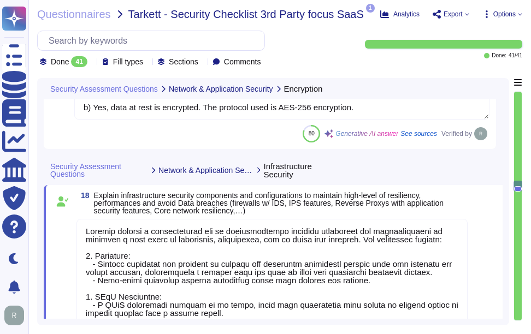
scroll to position [9, 0]
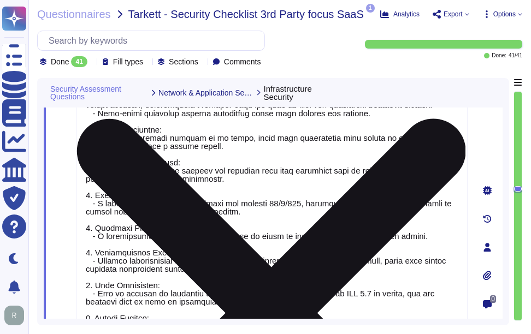
type textarea "Sectigo has a comprehensive patch management policy that includes the following…"
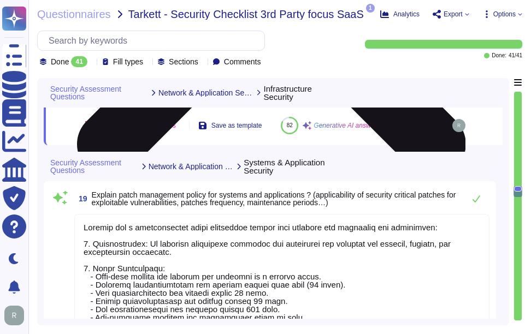
type textarea "Yes, our SaaS applications can integrate with more than 50 applications, which …"
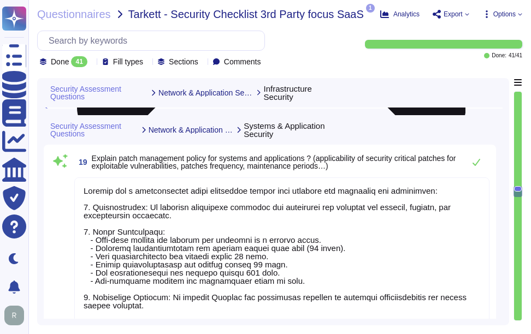
scroll to position [4247, 0]
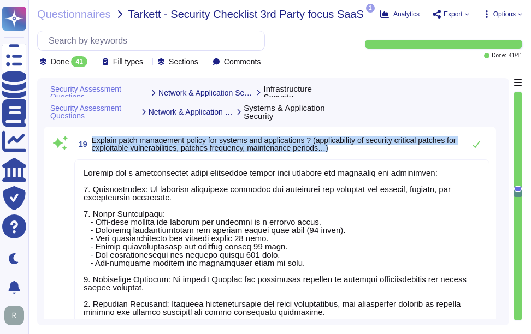
drag, startPoint x: 92, startPoint y: 165, endPoint x: 358, endPoint y: 176, distance: 266.7
click at [358, 152] on span "Explain patch management policy for systems and applications ? (applicability o…" at bounding box center [275, 144] width 367 height 15
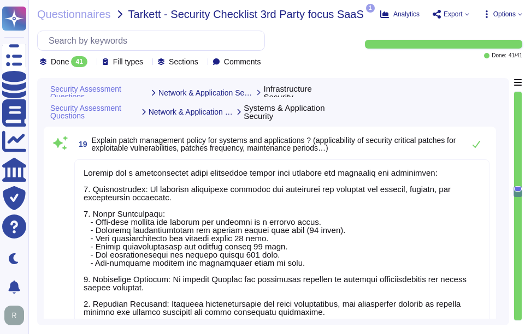
scroll to position [1, 0]
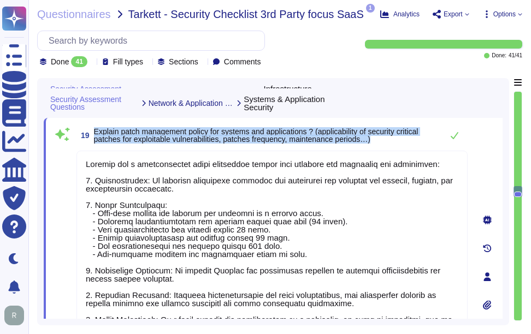
drag, startPoint x: 93, startPoint y: 128, endPoint x: 404, endPoint y: 141, distance: 310.5
click at [404, 141] on span "19 Explain patch management policy for systems and applications ? (applicabilit…" at bounding box center [256, 136] width 360 height 20
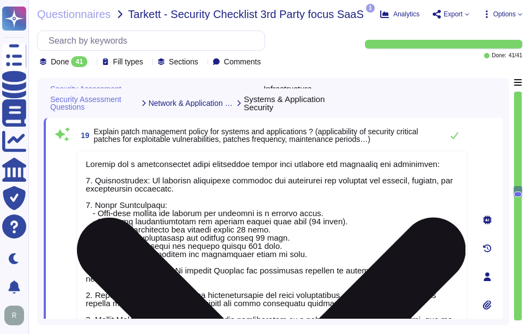
click at [287, 239] on textarea at bounding box center [271, 274] width 391 height 247
paste textarea "'s patch management policy is comprehensive and systematic, ensuring the securi…"
type textarea "Sectigo's patch management policy is comprehensive and systematic, ensuring the…"
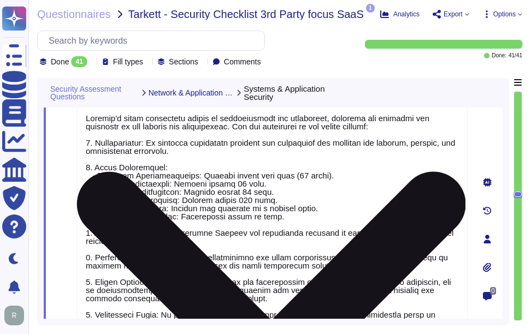
scroll to position [4225, 0]
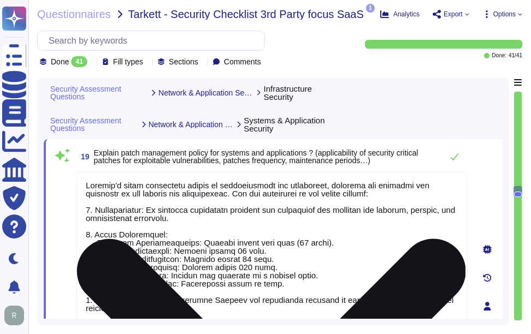
type textarea "Sectigo employs a comprehensive set of infrastructure security components and c…"
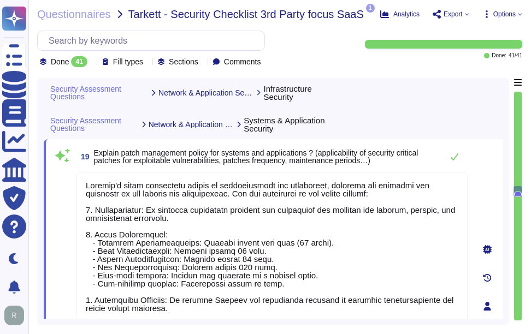
type textarea "Sectigo's patch management policy is comprehensive and systematic, ensuring the…"
click at [361, 158] on span "Explain patch management policy for systems and applications ? (applicability o…" at bounding box center [265, 156] width 343 height 15
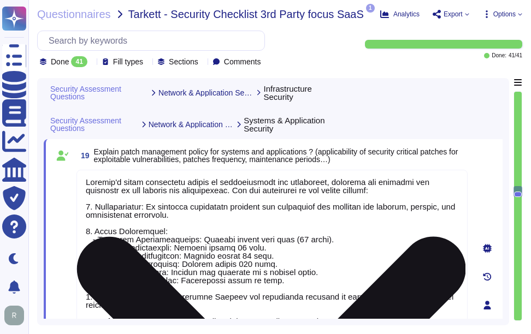
type textarea "Sectigo employs a comprehensive set of infrastructure security components and c…"
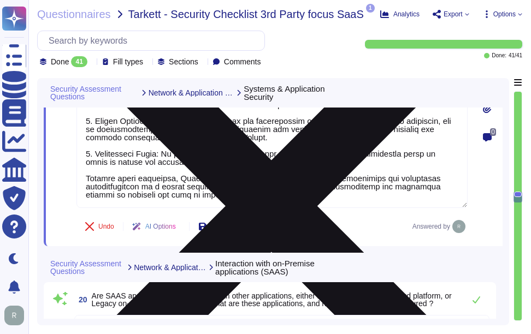
type textarea "We perform internal vulnerability scans on at least a weekly basis and external…"
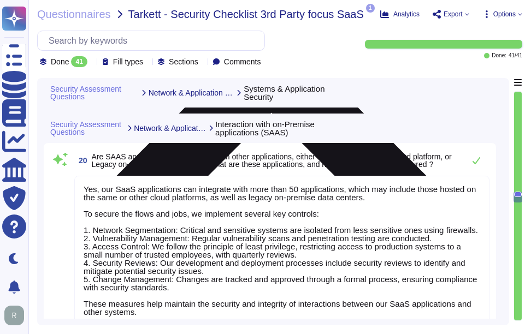
scroll to position [4608, 0]
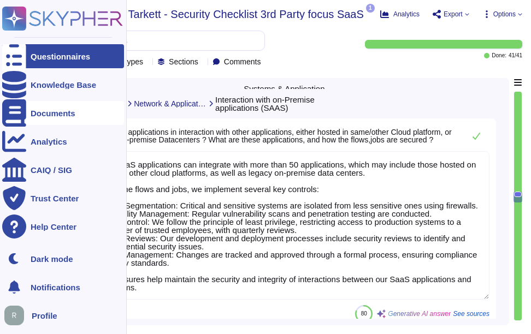
type textarea "a) Our IT infrastructure is monitored using a combination of tools and protocol…"
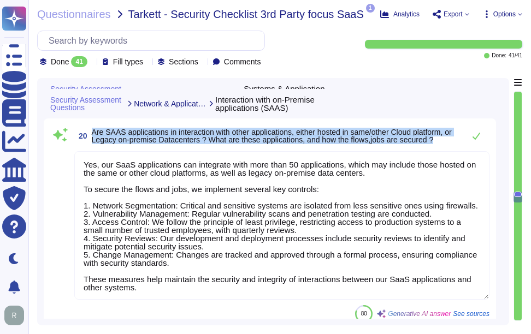
drag, startPoint x: 92, startPoint y: 131, endPoint x: 451, endPoint y: 141, distance: 359.5
click at [451, 141] on span "Are SAAS applications in interaction with other applications, either hosted in …" at bounding box center [275, 135] width 367 height 15
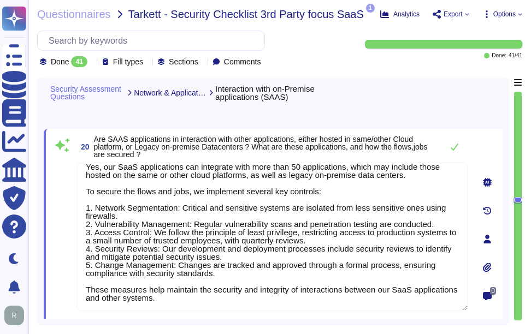
scroll to position [4553, 0]
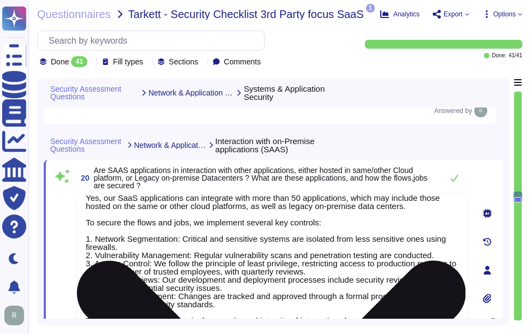
type textarea "Sectigo's patch management policy is comprehensive and systematic, ensuring the…"
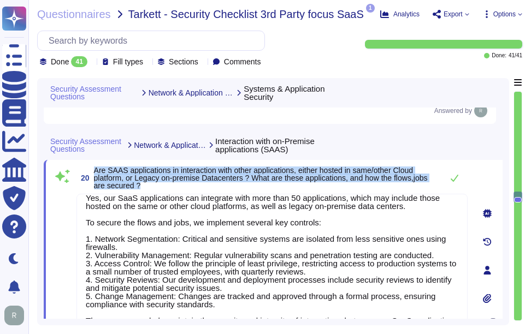
drag, startPoint x: 94, startPoint y: 171, endPoint x: 154, endPoint y: 187, distance: 62.1
click at [154, 187] on span "Are SAAS applications in interaction with other applications, either hosted in …" at bounding box center [265, 178] width 343 height 23
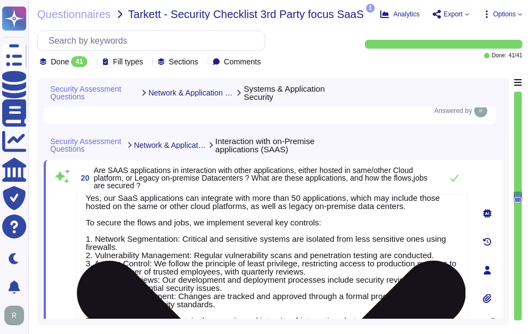
click at [270, 255] on textarea "Yes, our SaaS applications can integrate with more than 50 applications, which …" at bounding box center [271, 268] width 391 height 149
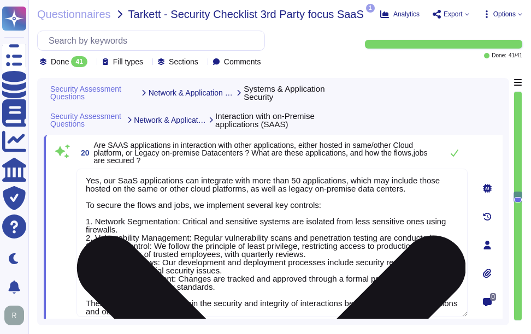
scroll to position [0, 0]
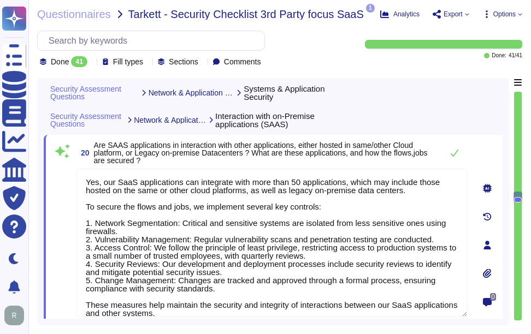
click at [306, 156] on span "Are SAAS applications in interaction with other applications, either hosted in …" at bounding box center [261, 153] width 334 height 24
click at [340, 164] on span "Are SAAS applications in interaction with other applications, either hosted in …" at bounding box center [265, 152] width 343 height 23
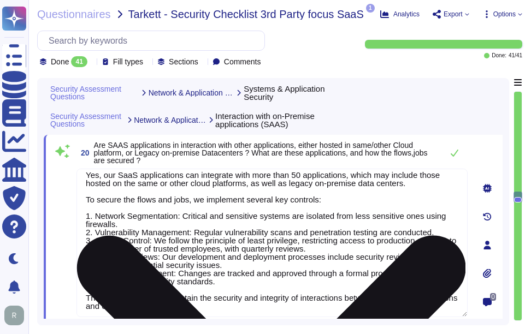
scroll to position [9, 0]
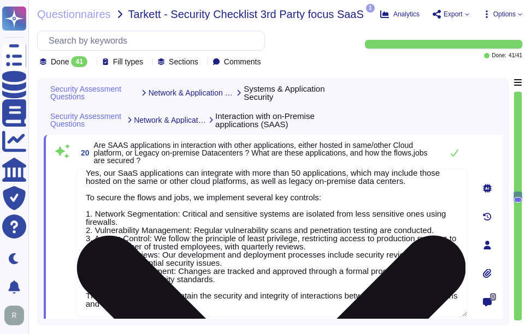
click at [393, 245] on textarea "Yes, our SaaS applications can integrate with more than 50 applications, which …" at bounding box center [271, 243] width 391 height 149
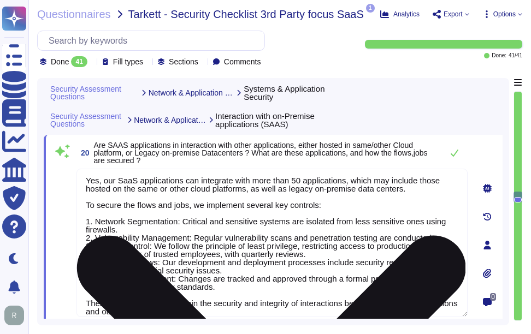
scroll to position [0, 0]
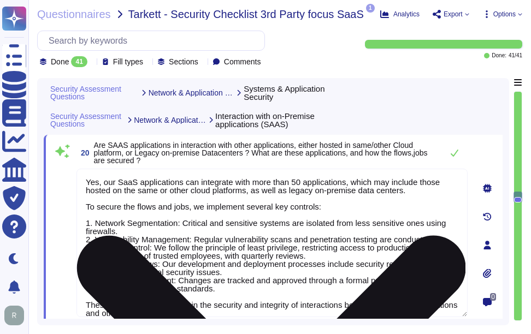
click at [393, 245] on textarea "Yes, our SaaS applications can integrate with more than 50 applications, which …" at bounding box center [271, 243] width 391 height 149
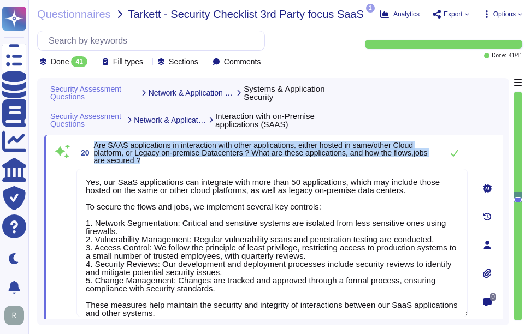
drag, startPoint x: 94, startPoint y: 146, endPoint x: 151, endPoint y: 165, distance: 60.1
click at [151, 164] on span "Are SAAS applications in interaction with other applications, either hosted in …" at bounding box center [265, 152] width 343 height 23
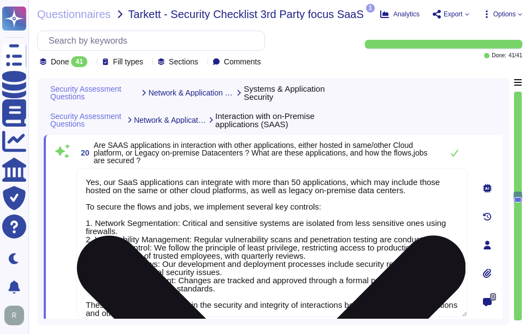
click at [298, 264] on textarea "Yes, our SaaS applications can integrate with more than 50 applications, which …" at bounding box center [271, 243] width 391 height 149
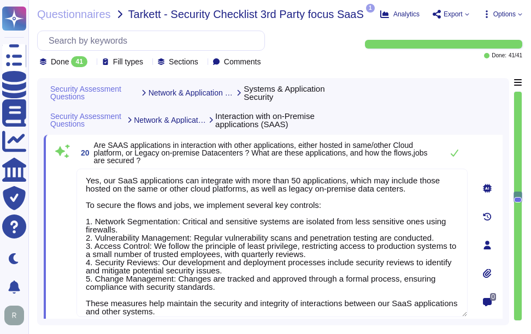
click at [336, 160] on span "Are SAAS applications in interaction with other applications, either hosted in …" at bounding box center [265, 152] width 343 height 23
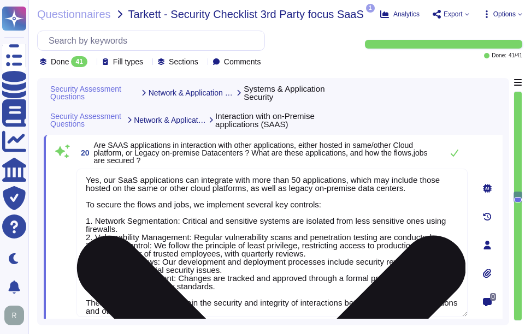
scroll to position [0, 0]
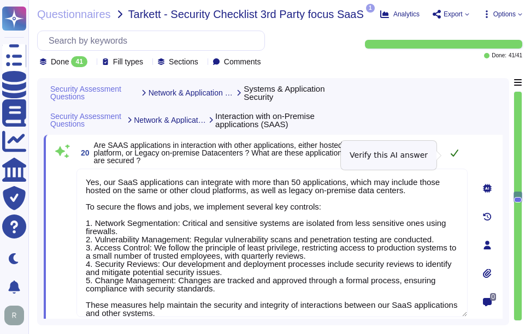
click at [453, 159] on button at bounding box center [454, 153] width 26 height 22
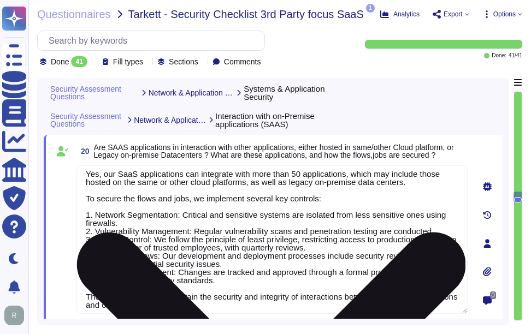
scroll to position [9, 0]
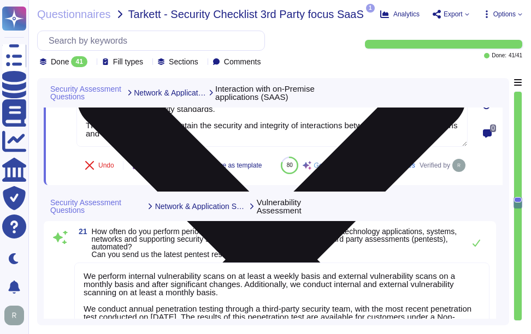
type textarea "a) Our IT infrastructure is monitored using a combination of tools and protocol…"
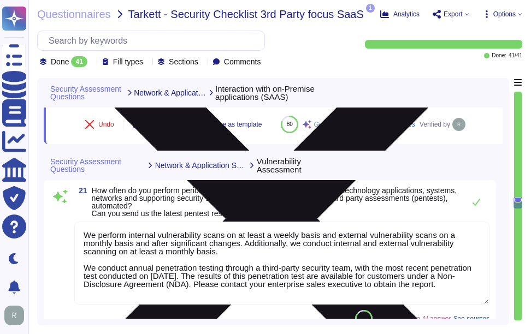
type textarea "Yes, we have a formal access authorization process based on the principles of l…"
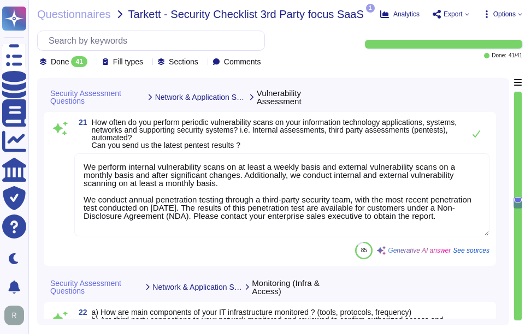
scroll to position [4851, 0]
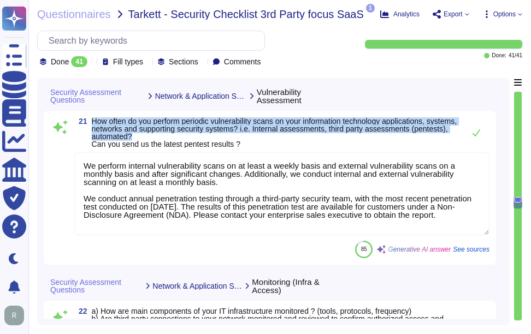
drag, startPoint x: 91, startPoint y: 145, endPoint x: 176, endPoint y: 161, distance: 86.6
click at [176, 148] on span "21 How often do you perform periodic vulnerability scans on your information te…" at bounding box center [266, 132] width 384 height 31
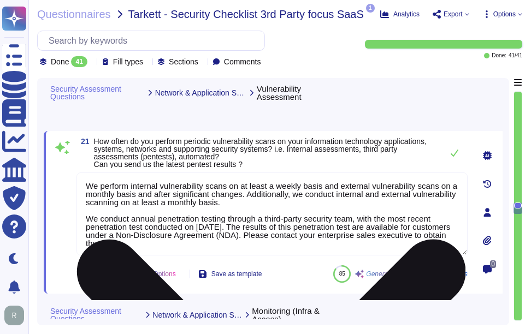
scroll to position [4797, 0]
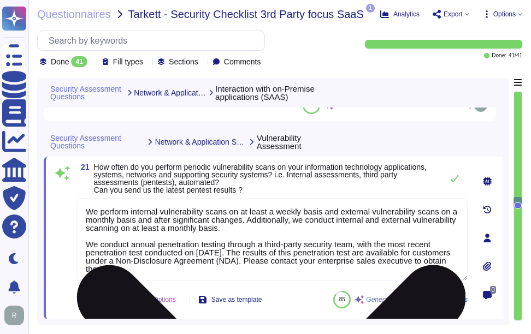
type textarea "Yes, our SaaS applications can integrate with more than 50 applications, which …"
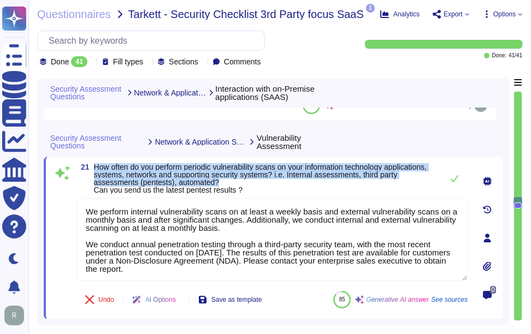
drag, startPoint x: 95, startPoint y: 166, endPoint x: 251, endPoint y: 183, distance: 156.6
click at [251, 183] on span "How often do you perform periodic vulnerability scans on your information techn…" at bounding box center [265, 178] width 343 height 31
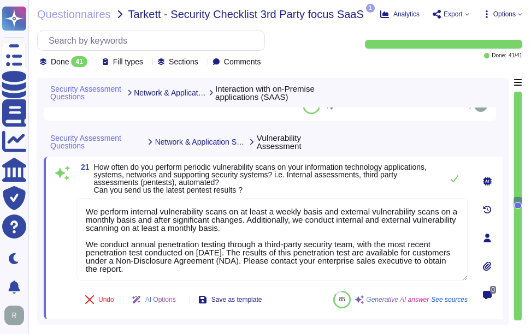
click at [177, 189] on span "How often do you perform periodic vulnerability scans on your information techn…" at bounding box center [260, 179] width 333 height 32
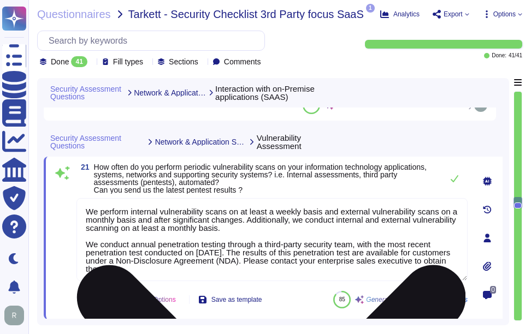
drag, startPoint x: 131, startPoint y: 243, endPoint x: 226, endPoint y: 245, distance: 94.5
click at [226, 245] on textarea "We perform internal vulnerability scans on at least a weekly basis and external…" at bounding box center [271, 239] width 391 height 83
click at [198, 262] on textarea "We perform internal vulnerability scans on at least a weekly basis and external…" at bounding box center [271, 239] width 391 height 83
drag, startPoint x: 198, startPoint y: 252, endPoint x: 248, endPoint y: 253, distance: 50.3
click at [248, 253] on textarea "We perform internal vulnerability scans on at least a weekly basis and external…" at bounding box center [271, 239] width 391 height 83
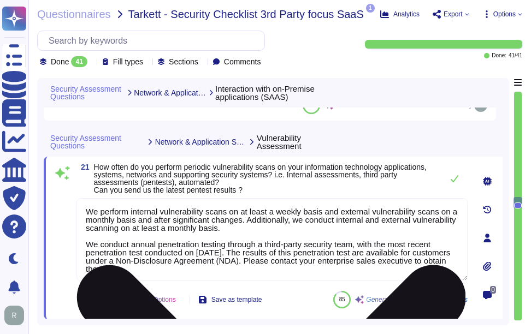
paste textarea "[DATE]"
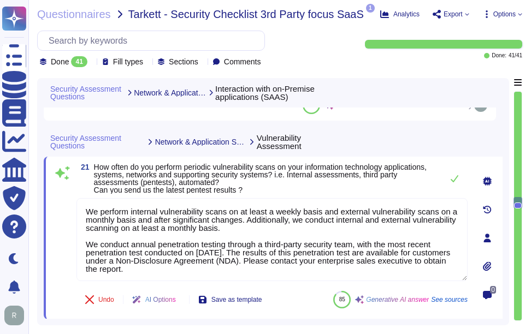
type textarea "We perform internal vulnerability scans on at least a weekly basis and external…"
click at [372, 183] on span "How often do you perform periodic vulnerability scans on your information techn…" at bounding box center [265, 178] width 343 height 31
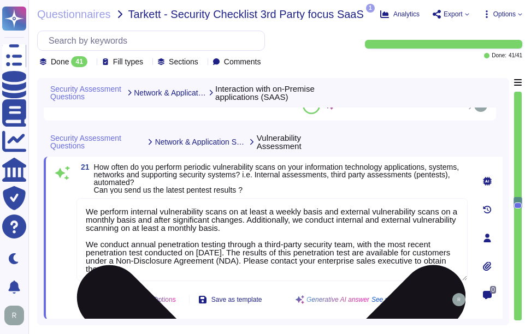
drag, startPoint x: 267, startPoint y: 251, endPoint x: 284, endPoint y: 270, distance: 25.1
click at [284, 270] on textarea "We perform internal vulnerability scans on at least a weekly basis and external…" at bounding box center [271, 239] width 391 height 83
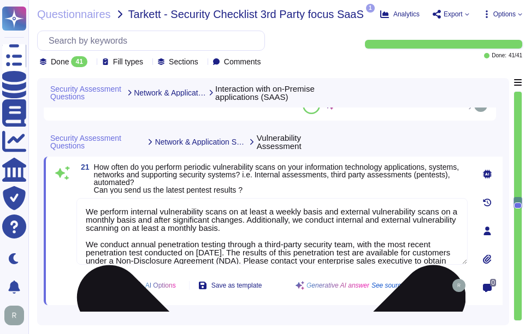
type textarea "Yes, we have a formal access authorization process based on the principles of l…"
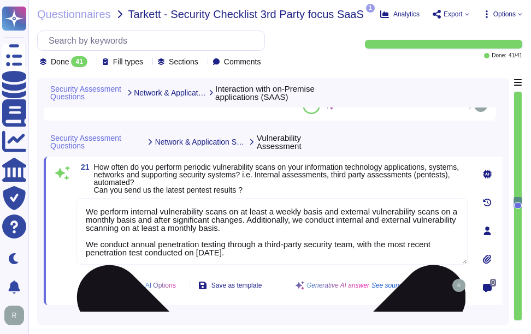
click at [268, 229] on textarea "We perform internal vulnerability scans on at least a weekly basis and external…" at bounding box center [271, 231] width 391 height 67
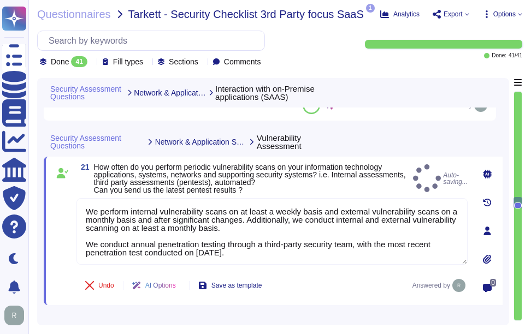
type textarea "We perform internal vulnerability scans on at least a weekly basis and external…"
click at [486, 261] on icon at bounding box center [487, 258] width 8 height 9
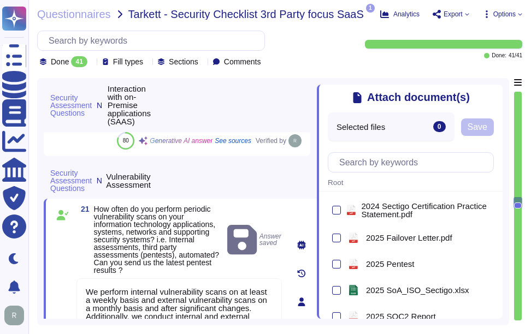
scroll to position [109, 0]
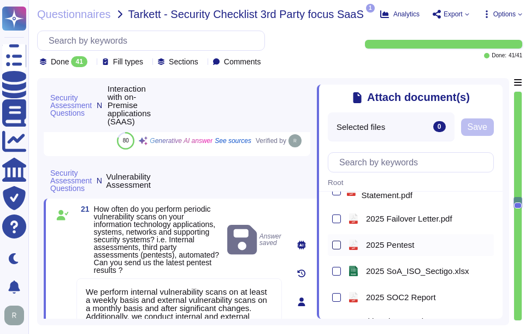
click at [338, 248] on div at bounding box center [336, 245] width 9 height 9
click at [0, 0] on input "checkbox" at bounding box center [0, 0] width 0 height 0
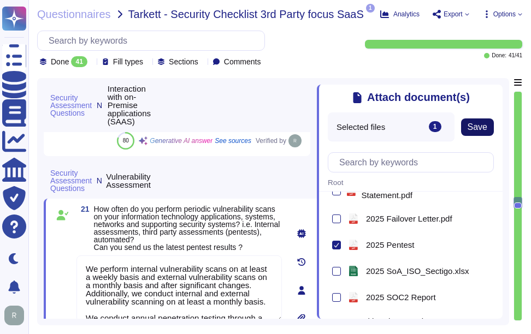
click at [482, 128] on span "Save" at bounding box center [477, 127] width 20 height 9
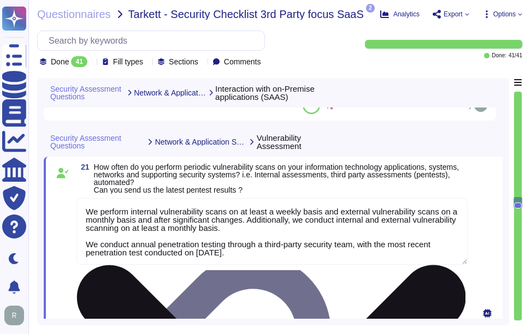
scroll to position [1, 0]
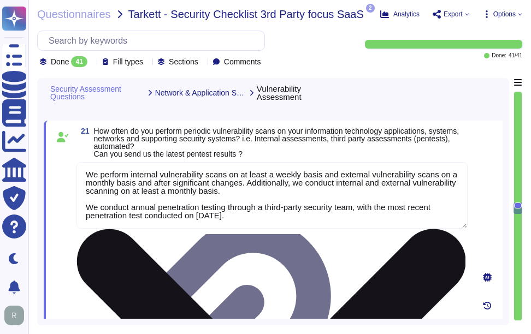
type textarea "Yes, we have a formal access authorization process based on the principles of l…"
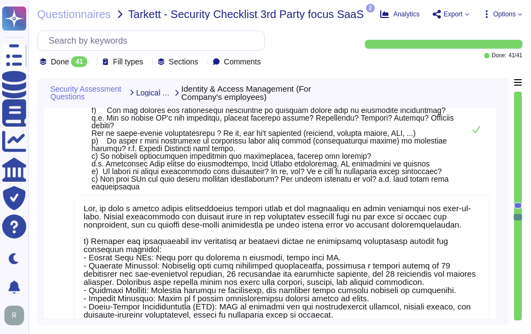
type textarea "Our customers manage user provisioning. Please refer the URL -[URL][DOMAIN_NAME…"
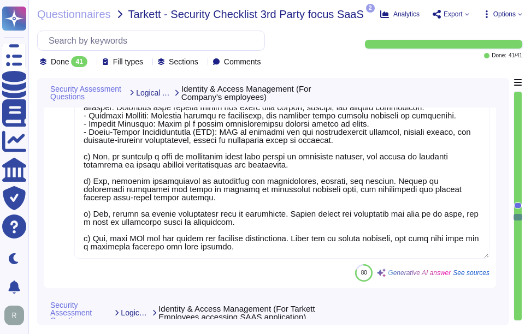
type textarea "Yes, we have a formal process to review user accounts and related access. This …"
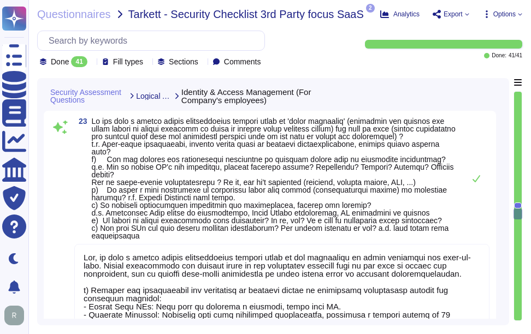
type textarea "a) Our IT infrastructure is monitored using a combination of tools and protocol…"
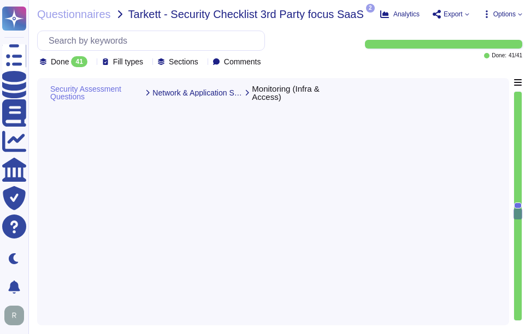
scroll to position [4792, 0]
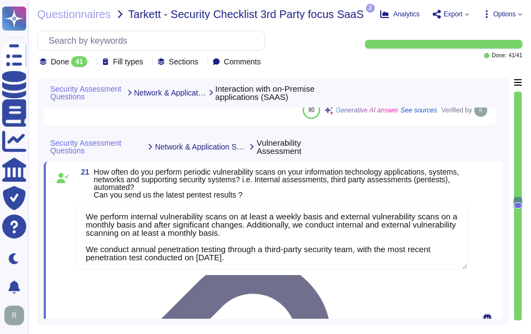
type textarea "Yes, our SaaS applications can integrate with more than 50 applications, which …"
type textarea "We perform internal vulnerability scans on at least a weekly basis and external…"
click at [333, 193] on span "How often do you perform periodic vulnerability scans on your information techn…" at bounding box center [281, 183] width 374 height 31
type textarea "Yes, we have a formal access authorization process based on the principles of l…"
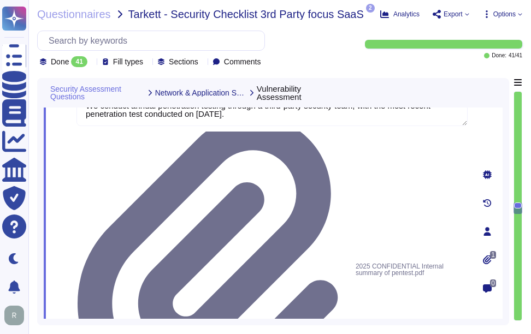
scroll to position [4956, 0]
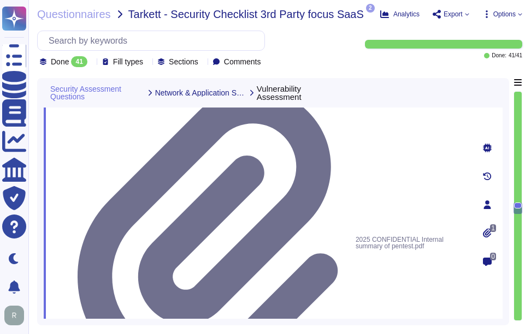
drag, startPoint x: 101, startPoint y: 199, endPoint x: 422, endPoint y: 197, distance: 321.1
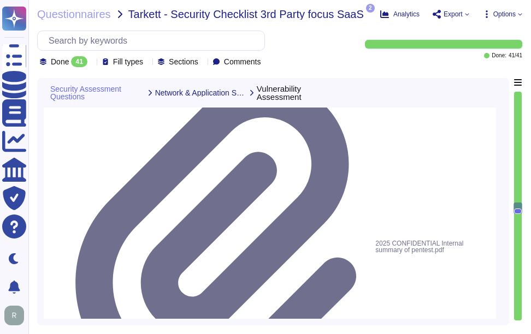
drag, startPoint x: 103, startPoint y: 188, endPoint x: 429, endPoint y: 188, distance: 326.0
drag, startPoint x: 94, startPoint y: 187, endPoint x: 392, endPoint y: 209, distance: 298.4
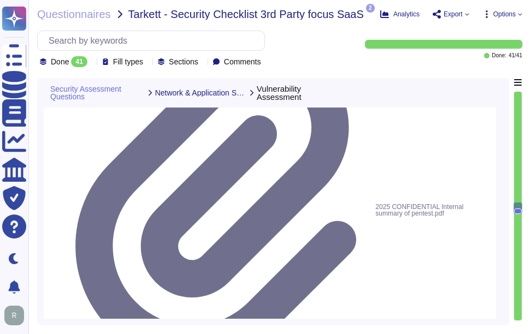
scroll to position [5010, 0]
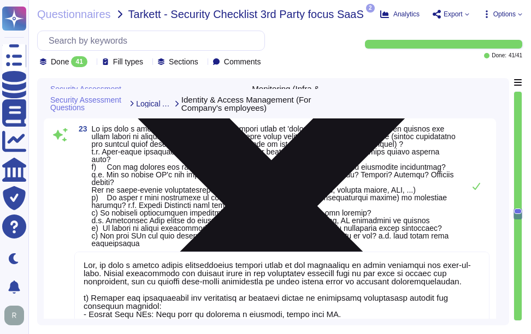
scroll to position [5229, 0]
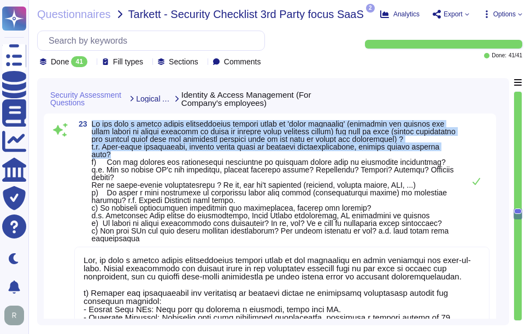
drag, startPoint x: 93, startPoint y: 148, endPoint x: 124, endPoint y: 180, distance: 44.4
click at [124, 180] on span at bounding box center [275, 181] width 367 height 122
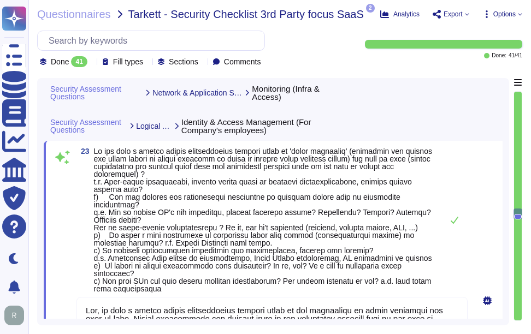
scroll to position [5174, 0]
type textarea "a) Our IT infrastructure is monitored using a combination of tools and protocol…"
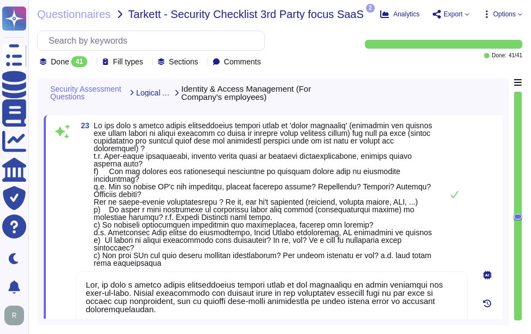
type textarea "Our customers manage user provisioning. Please refer the URL -[URL][DOMAIN_NAME…"
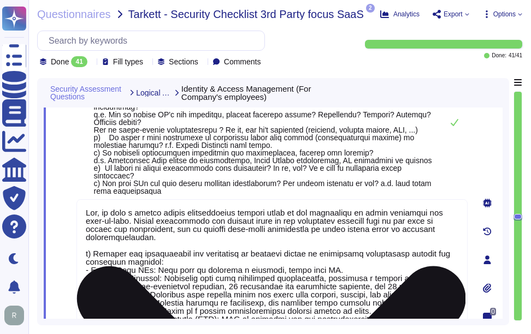
scroll to position [5283, 0]
click at [400, 238] on textarea at bounding box center [271, 319] width 391 height 239
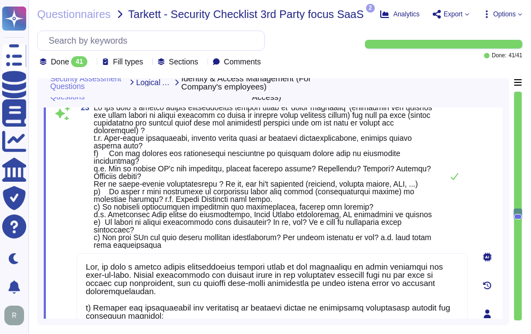
type textarea "a) Our IT infrastructure is monitored using a combination of tools and protocol…"
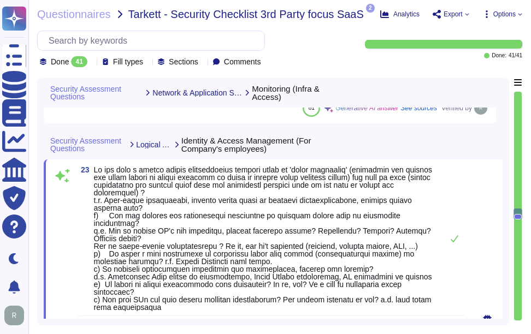
click at [362, 250] on span at bounding box center [263, 238] width 338 height 146
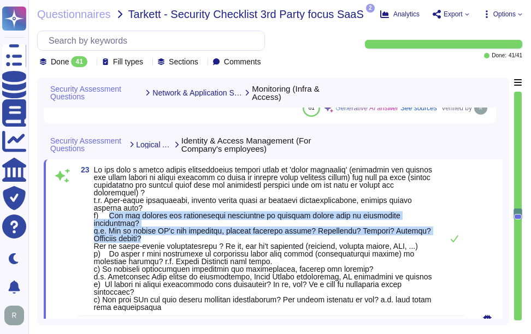
drag, startPoint x: 111, startPoint y: 214, endPoint x: 176, endPoint y: 229, distance: 67.3
click at [176, 229] on span at bounding box center [265, 238] width 343 height 145
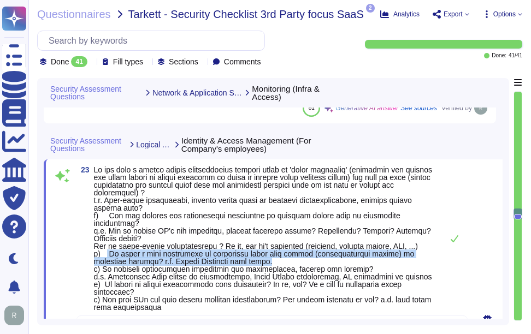
drag, startPoint x: 108, startPoint y: 244, endPoint x: 231, endPoint y: 253, distance: 123.7
click at [231, 253] on span at bounding box center [265, 238] width 343 height 145
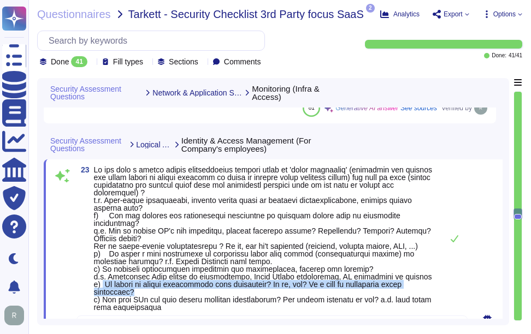
drag, startPoint x: 104, startPoint y: 275, endPoint x: 177, endPoint y: 283, distance: 74.2
click at [177, 283] on span at bounding box center [265, 238] width 343 height 145
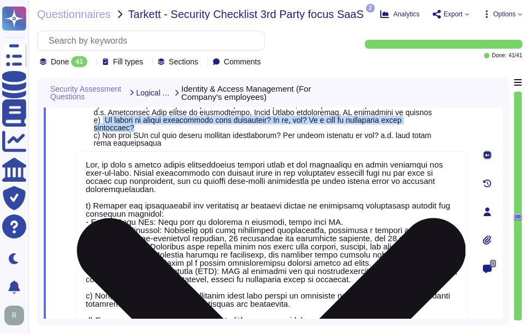
scroll to position [5338, 0]
type textarea "Our customers manage user provisioning. Please refer the URL -[URL][DOMAIN_NAME…"
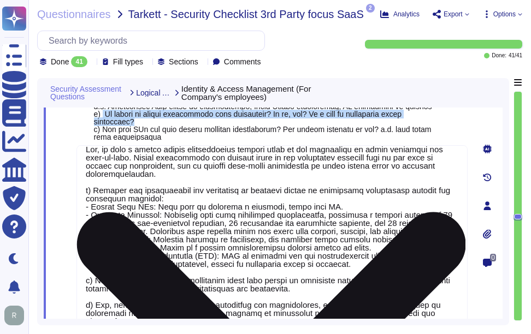
scroll to position [26, 0]
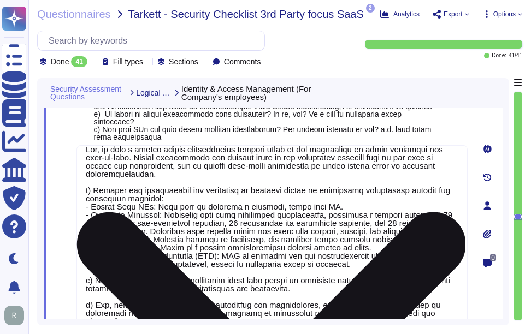
click at [371, 205] on textarea at bounding box center [271, 264] width 391 height 239
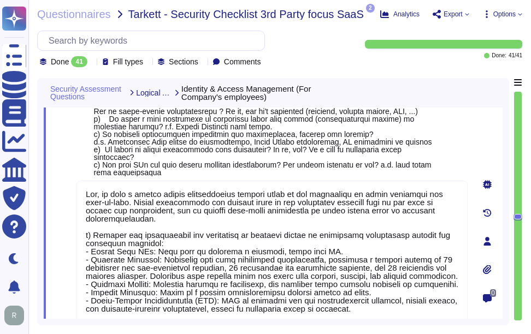
scroll to position [5283, 0]
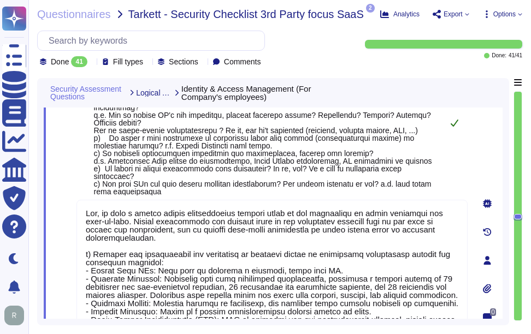
click at [458, 119] on icon at bounding box center [454, 123] width 9 height 9
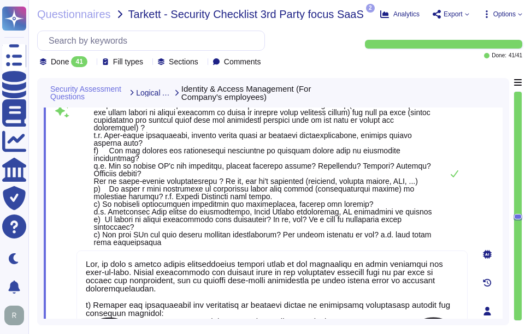
scroll to position [5174, 0]
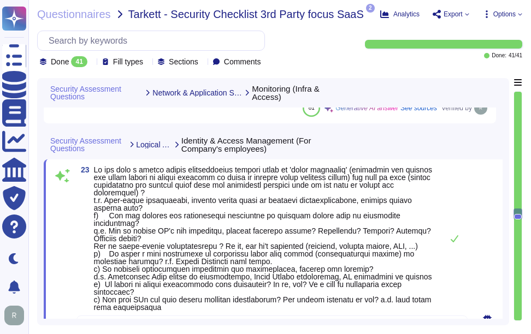
type textarea "a) Our IT infrastructure is monitored using a combination of tools and protocol…"
click at [452, 238] on icon at bounding box center [454, 238] width 9 height 9
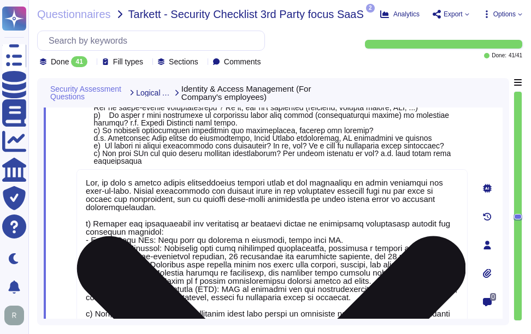
type textarea "Our customers manage user provisioning. Please refer the URL -[URL][DOMAIN_NAME…"
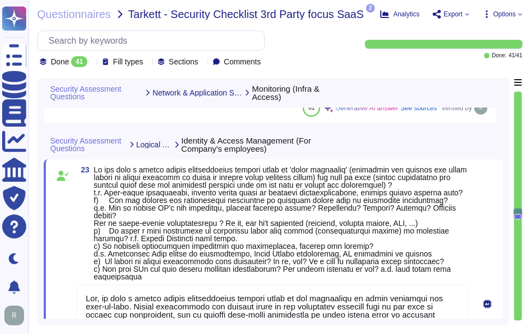
type textarea "a) Our IT infrastructure is monitored using a combination of tools and protocol…"
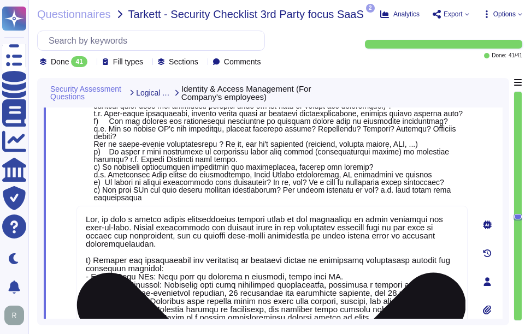
type textarea "Our customers manage user provisioning. Please refer the URL -[URL][DOMAIN_NAME…"
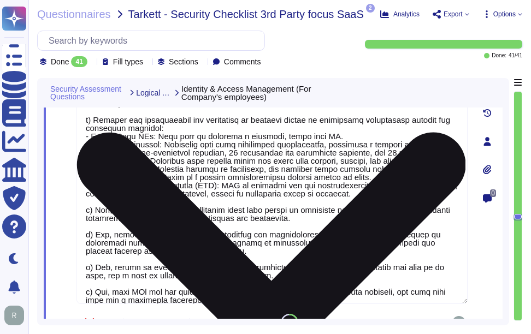
type textarea "Yes, we have a formal process to review user accounts and related access. This …"
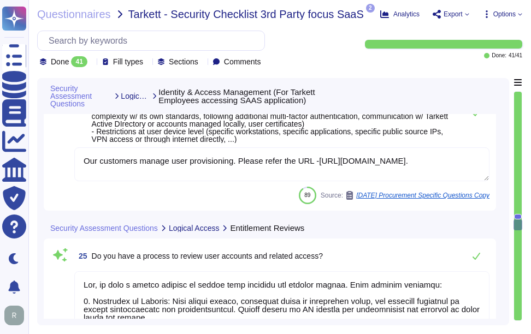
type textarea "a) Yes, antivirus software has been deployed and installed on our computers and…"
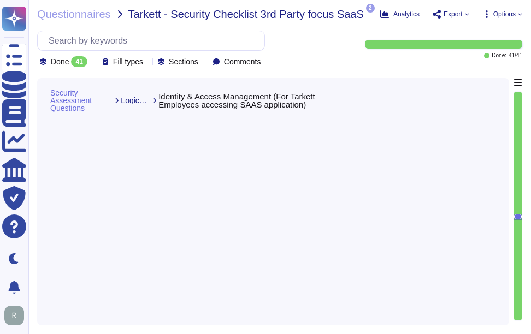
type textarea "Yes, we have a formal access authorization process based on the principles of l…"
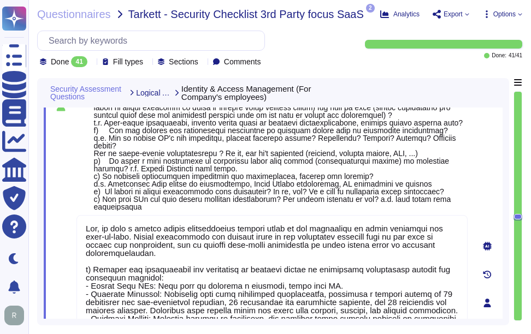
scroll to position [1, 0]
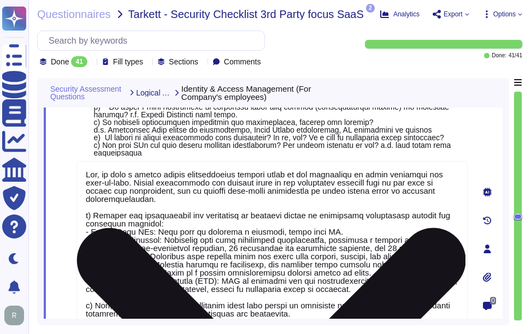
type textarea "Our customers manage user provisioning. Please refer the URL -[URL][DOMAIN_NAME…"
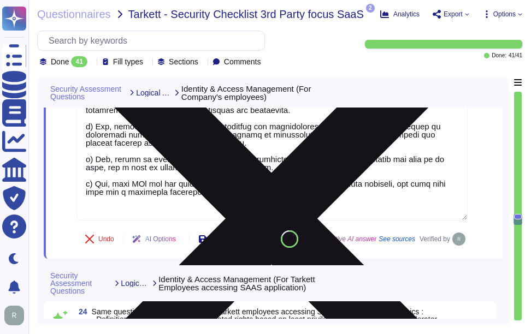
type textarea "Yes, we have a formal process to review user accounts and related access. This …"
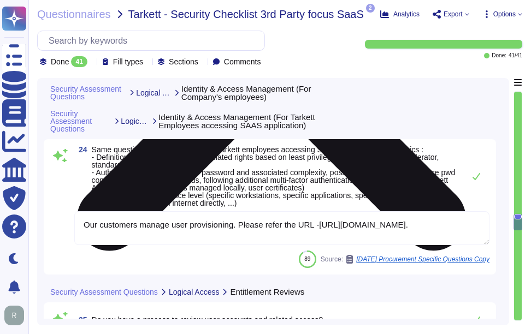
scroll to position [5674, 0]
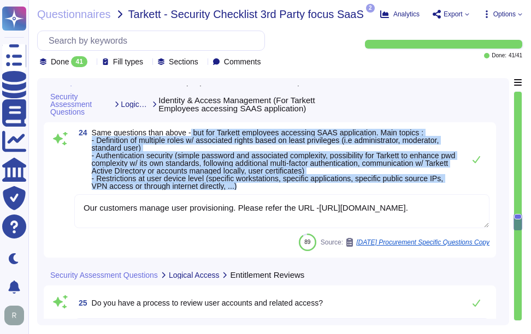
drag, startPoint x: 193, startPoint y: 159, endPoint x: 263, endPoint y: 216, distance: 90.1
click at [263, 190] on span "Same questions than above - but for Tarkett employees accessing SAAS applicatio…" at bounding box center [275, 159] width 367 height 61
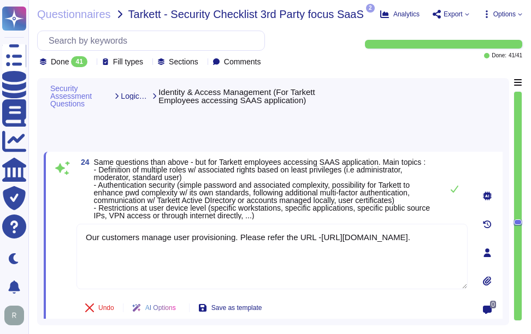
scroll to position [5595, 0]
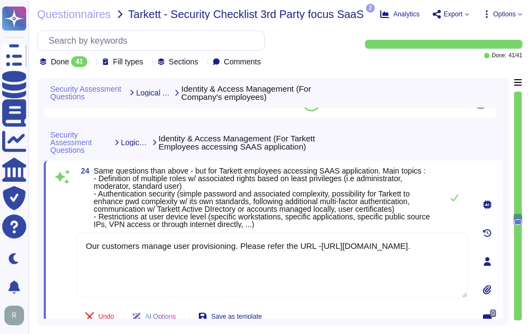
type textarea "Yes, we have a formal access authorization process based on the principles of l…"
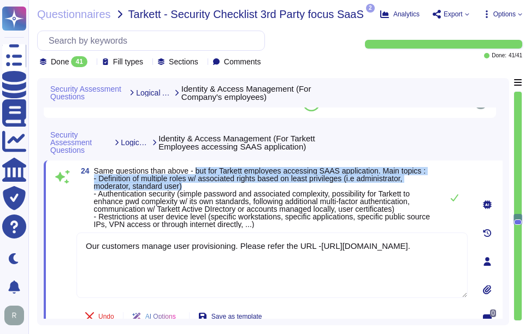
drag, startPoint x: 197, startPoint y: 171, endPoint x: 200, endPoint y: 187, distance: 16.2
click at [200, 187] on span "Same questions than above - but for Tarkett employees accessing SAAS applicatio…" at bounding box center [265, 197] width 343 height 61
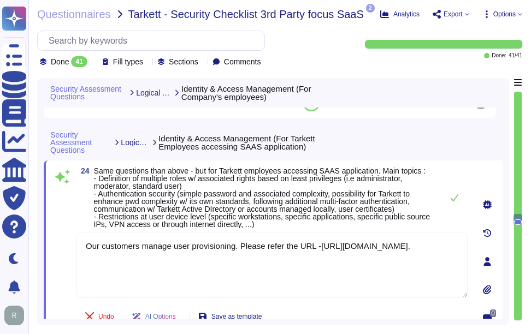
click at [147, 206] on span "Same questions than above - but for Tarkett employees accessing SAAS applicatio…" at bounding box center [262, 198] width 336 height 62
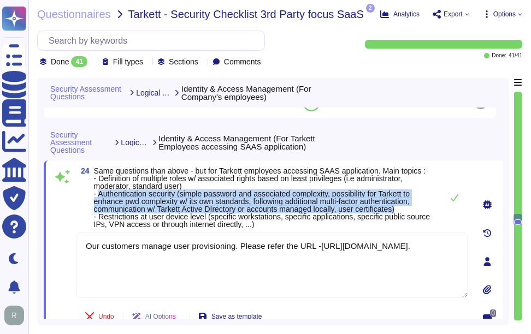
drag, startPoint x: 99, startPoint y: 192, endPoint x: 428, endPoint y: 206, distance: 329.6
click at [428, 206] on span "Same questions than above - but for Tarkett employees accessing SAAS applicatio…" at bounding box center [265, 197] width 343 height 61
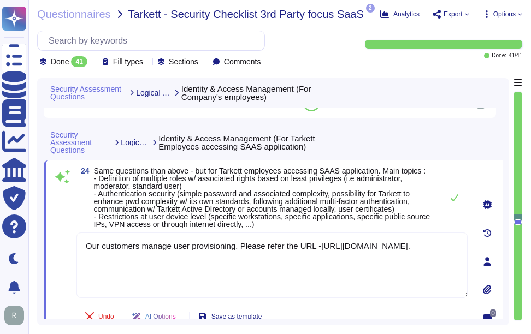
click at [123, 223] on span "Same questions than above - but for Tarkett employees accessing SAAS applicatio…" at bounding box center [262, 198] width 336 height 62
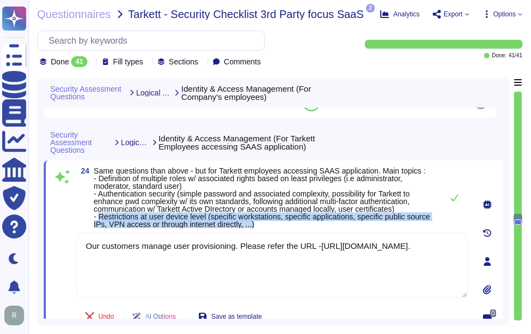
drag, startPoint x: 101, startPoint y: 216, endPoint x: 386, endPoint y: 222, distance: 284.6
click at [386, 222] on span "Same questions than above - but for Tarkett employees accessing SAAS applicatio…" at bounding box center [265, 197] width 343 height 61
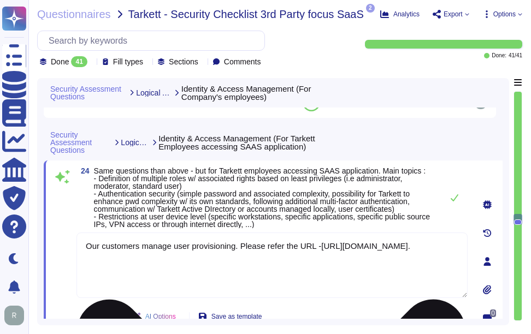
drag, startPoint x: 263, startPoint y: 255, endPoint x: 82, endPoint y: 235, distance: 182.4
click at [82, 235] on textarea "Our customers manage user provisioning. Please refer the URL -[URL][DOMAIN_NAME…" at bounding box center [271, 266] width 391 height 66
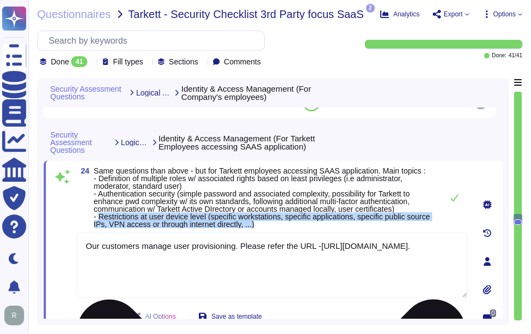
drag, startPoint x: 100, startPoint y: 217, endPoint x: 275, endPoint y: 234, distance: 176.1
click at [275, 234] on div "24 Same questions than above - but for Tarkett employees accessing SAAS applica…" at bounding box center [259, 261] width 415 height 189
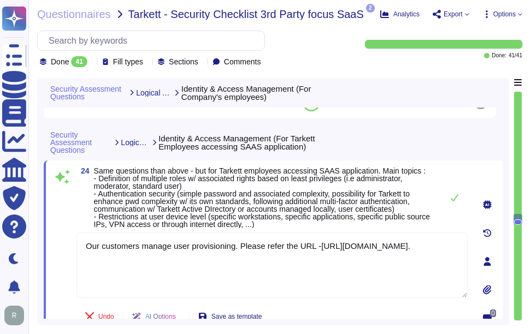
click at [355, 203] on span "Same questions than above - but for Tarkett employees accessing SAAS applicatio…" at bounding box center [262, 198] width 336 height 62
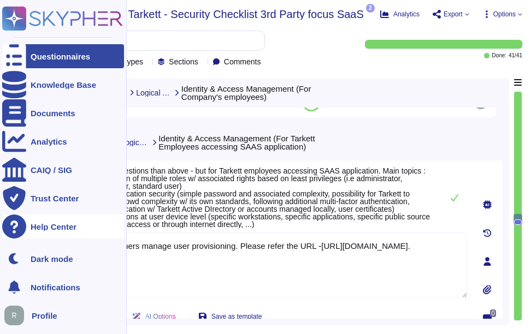
drag, startPoint x: 279, startPoint y: 254, endPoint x: 27, endPoint y: 232, distance: 253.4
click at [27, 232] on div "Questionnaires Knowledge Base Documents Analytics CAIQ / SIG Trust Center Help …" at bounding box center [265, 167] width 531 height 334
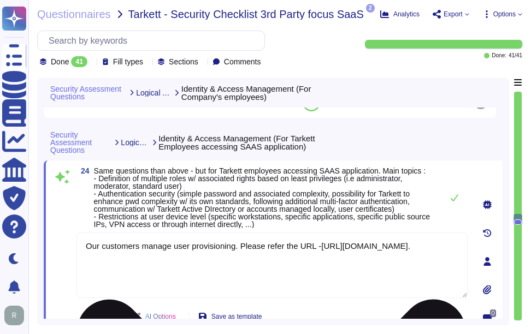
click at [253, 259] on textarea "Our customers manage user provisioning. Please refer the URL -[URL][DOMAIN_NAME…" at bounding box center [271, 266] width 391 height 66
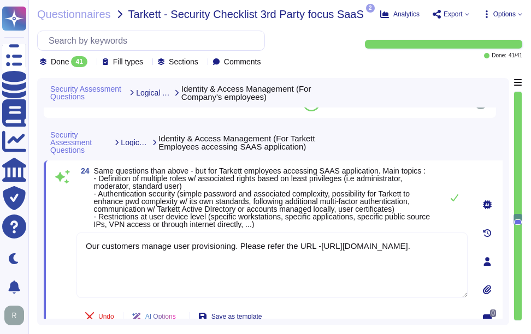
drag, startPoint x: 261, startPoint y: 259, endPoint x: 69, endPoint y: 245, distance: 191.7
click at [69, 245] on div "24 Same questions than above - but for Tarkett employees accessing SAAS applica…" at bounding box center [259, 261] width 415 height 189
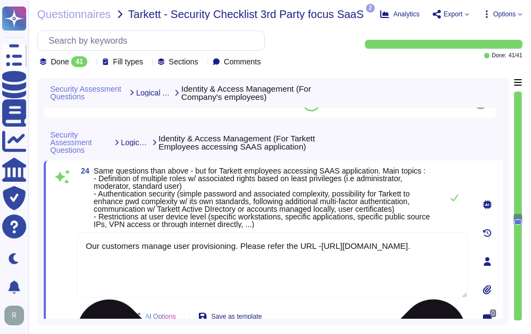
paste textarea "product supports Role-Based Access Control (RBAC) for both system administrator…"
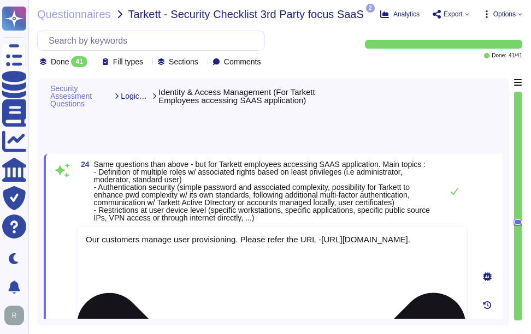
type textarea "Our product supports Role-Based Access Control (RBAC) for both system administr…"
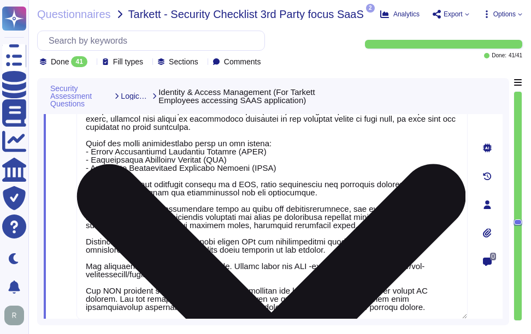
click at [299, 207] on textarea at bounding box center [271, 208] width 391 height 222
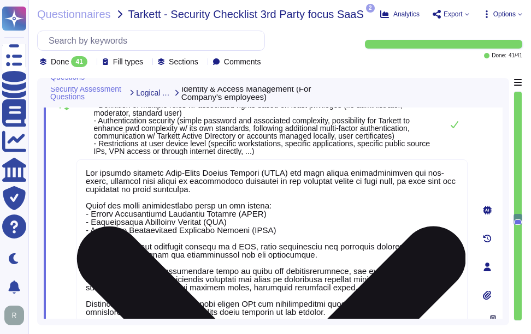
type textarea "Yes, we have a formal access authorization process based on the principles of l…"
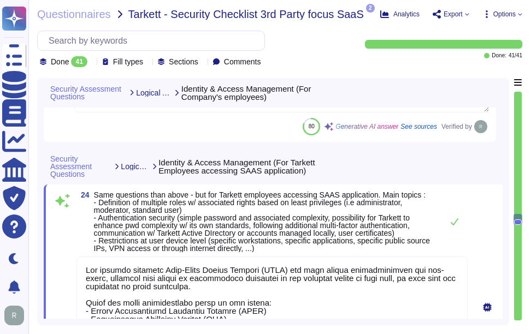
scroll to position [5506, 0]
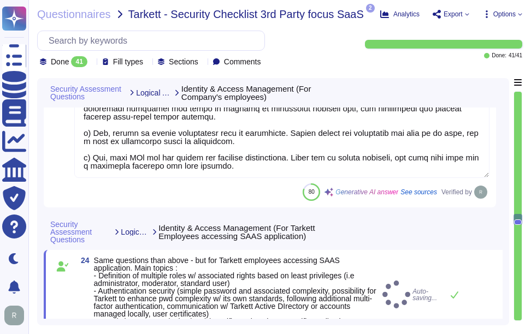
type textarea "Our product supports Role-Based Access Control (RBAC) for both system administr…"
click at [319, 279] on span "Same questions than above - but for Tarkett employees accessing SAAS applicatio…" at bounding box center [235, 295] width 282 height 78
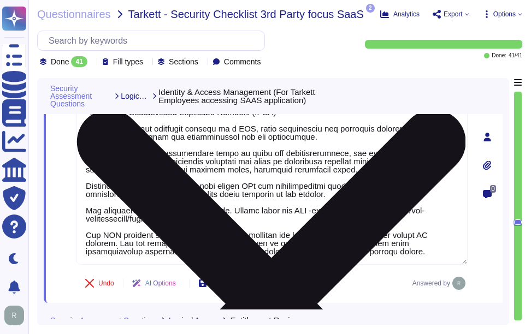
scroll to position [0, 0]
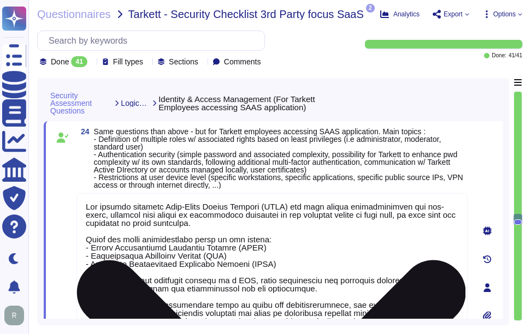
type textarea "Yes, we have a formal access authorization process based on the principles of l…"
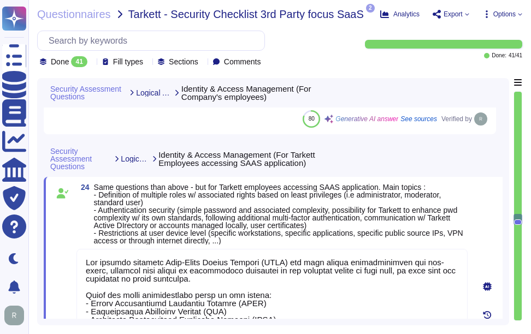
scroll to position [5560, 0]
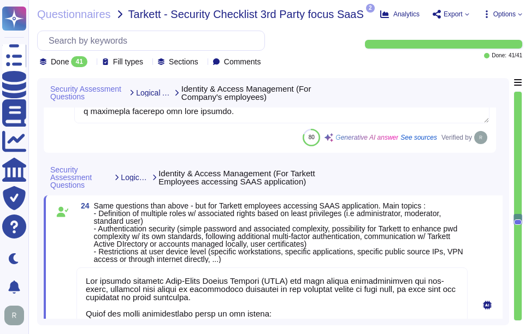
click at [322, 234] on span "Same questions than above - but for Tarkett employees accessing SAAS applicatio…" at bounding box center [278, 233] width 369 height 62
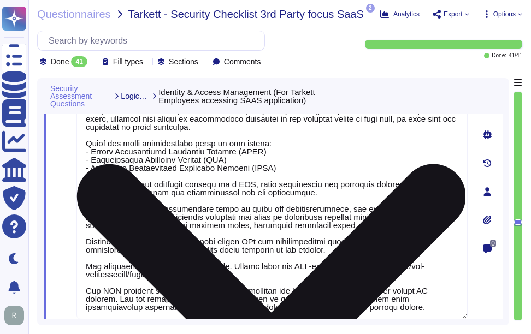
scroll to position [1, 0]
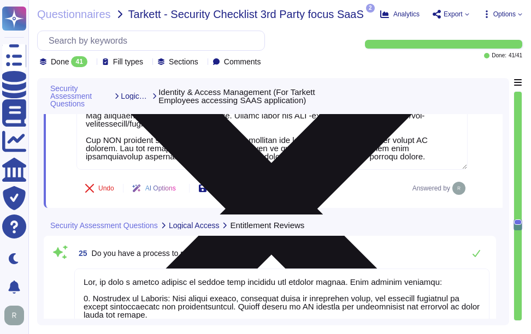
type textarea "a) Yes, antivirus software has been deployed and installed on our computers and…"
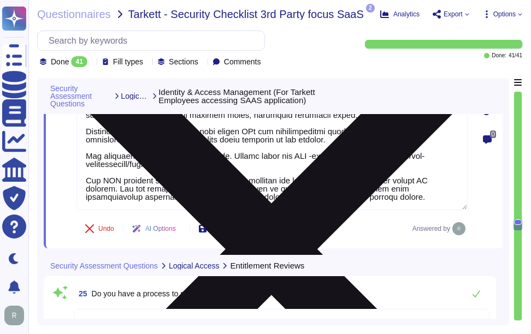
scroll to position [0, 0]
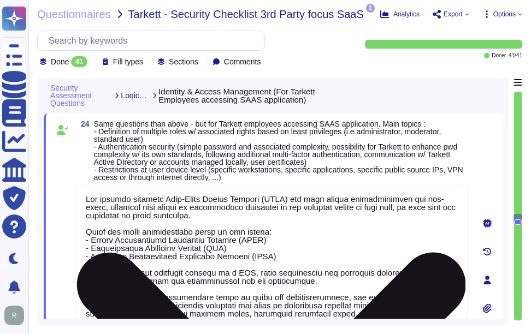
type textarea "Yes, we have a formal access authorization process based on the principles of l…"
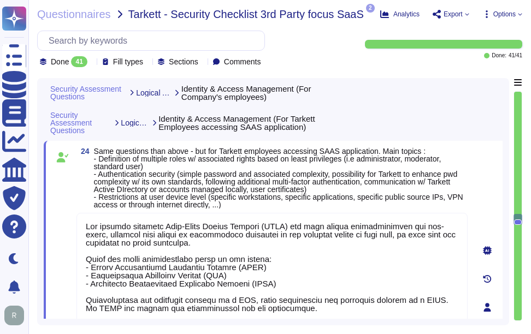
click at [352, 194] on span "Same questions than above - but for Tarkett employees accessing SAAS applicatio…" at bounding box center [278, 178] width 369 height 62
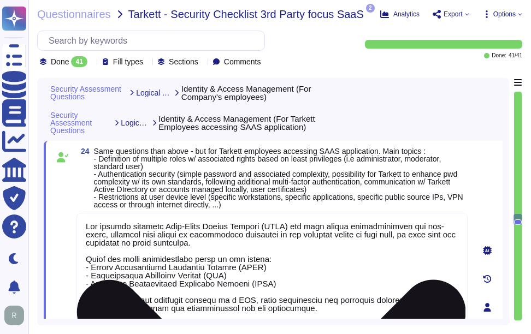
scroll to position [1, 0]
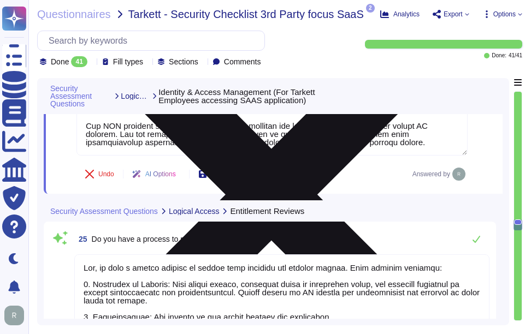
type textarea "a) Yes, antivirus software has been deployed and installed on our computers and…"
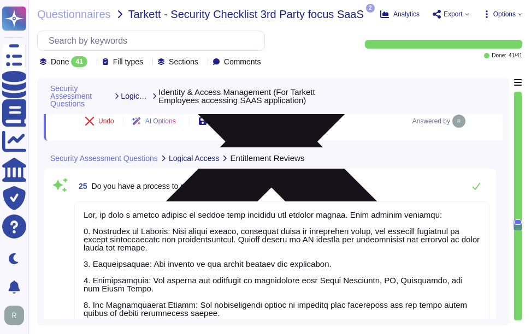
scroll to position [5942, 0]
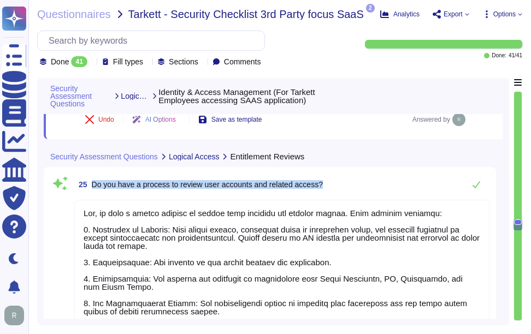
drag, startPoint x: 92, startPoint y: 179, endPoint x: 348, endPoint y: 183, distance: 256.2
click at [348, 183] on div "25 Do you have a process to review user accounts and related access?" at bounding box center [281, 185] width 415 height 22
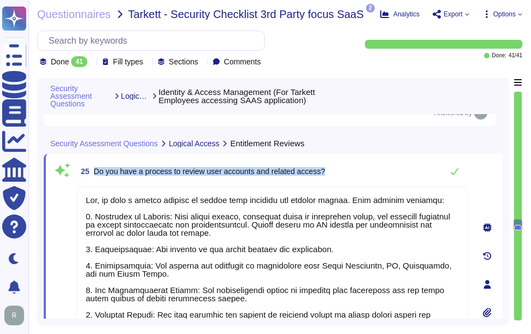
drag, startPoint x: 93, startPoint y: 169, endPoint x: 362, endPoint y: 169, distance: 269.2
click at [362, 169] on div "25 Do you have a process to review user accounts and related access?" at bounding box center [271, 172] width 391 height 22
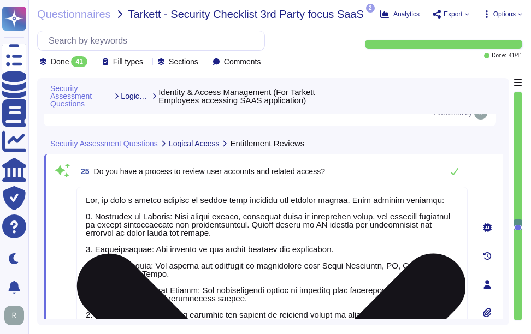
click at [184, 254] on textarea at bounding box center [271, 282] width 391 height 190
paste textarea
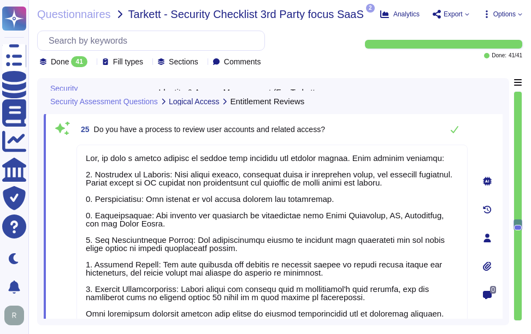
type textarea "Yes, we have a formal process to review user accounts and related access. This …"
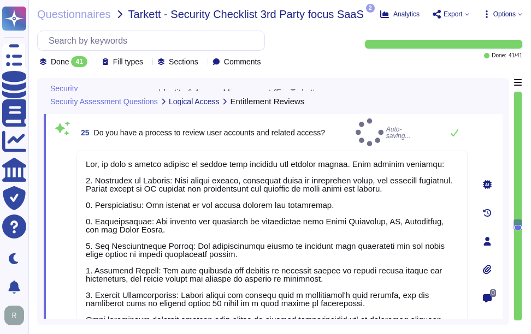
click at [347, 132] on div "25 Do you have a process to review user accounts and related access? Auto-savin…" at bounding box center [271, 133] width 391 height 28
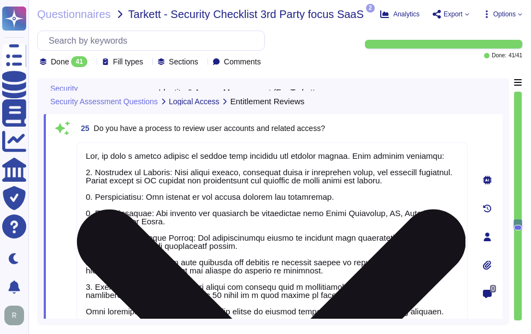
scroll to position [1, 0]
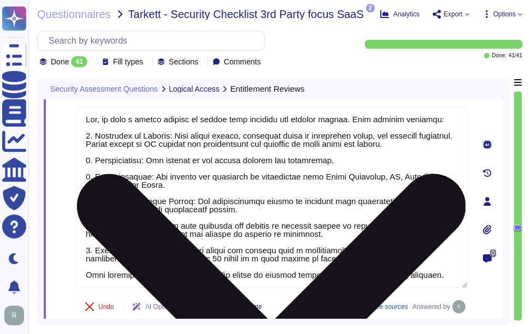
type textarea "a) Yes, our systems and networks are monitored for security events. We utilize …"
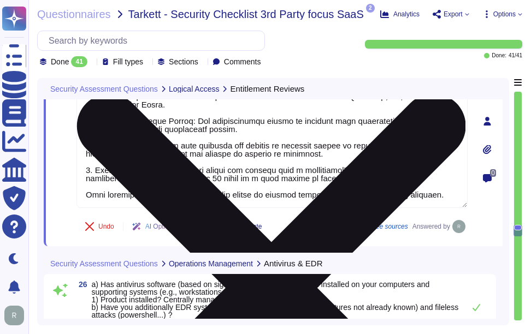
scroll to position [0, 0]
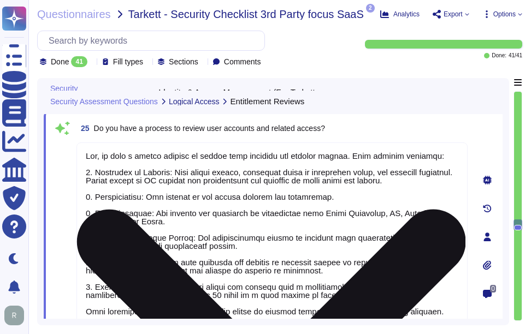
type textarea "Our product supports Role-Based Access Control (RBAC) for both system administr…"
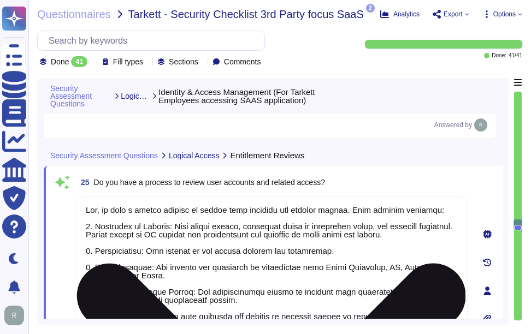
scroll to position [5930, 0]
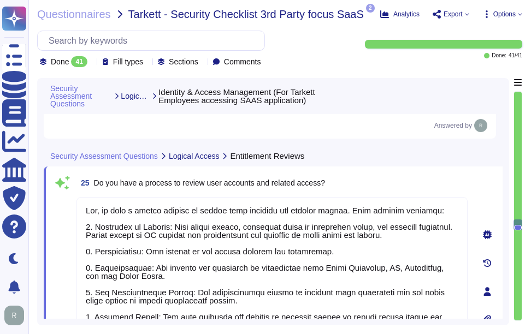
click at [382, 188] on div "25 Do you have a process to review user accounts and related access?" at bounding box center [271, 183] width 391 height 20
click at [352, 193] on div "25 Do you have a process to review user accounts and related access? Undo AI Op…" at bounding box center [259, 291] width 415 height 237
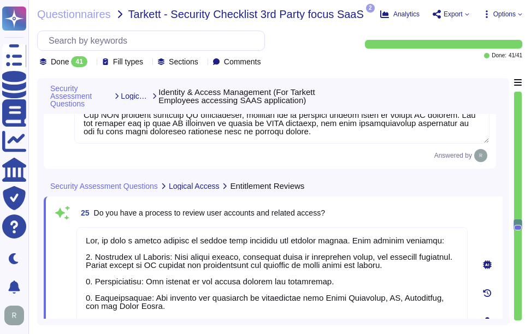
scroll to position [5875, 0]
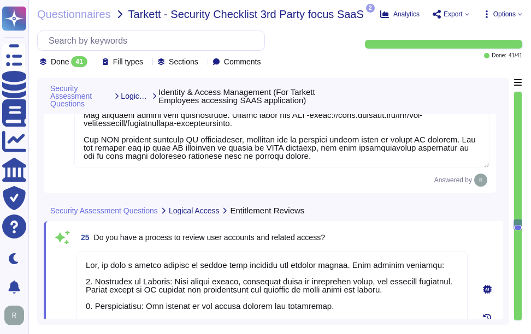
click at [345, 234] on div "25 Do you have a process to review user accounts and related access?" at bounding box center [271, 238] width 391 height 20
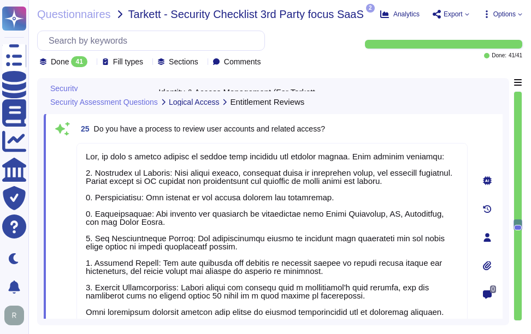
scroll to position [5984, 0]
click at [352, 137] on div "25 Do you have a process to review user accounts and related access?" at bounding box center [271, 129] width 391 height 20
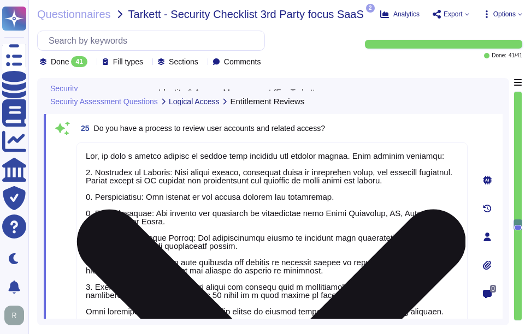
scroll to position [1, 0]
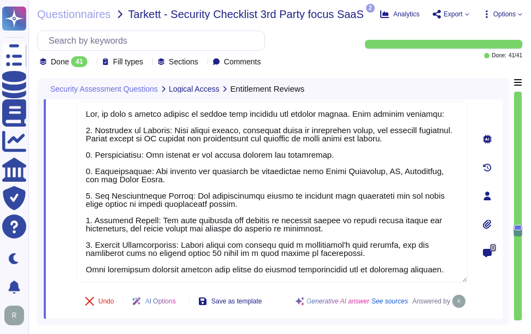
type textarea "a) Yes, our systems and networks are monitored for security events. We utilize …"
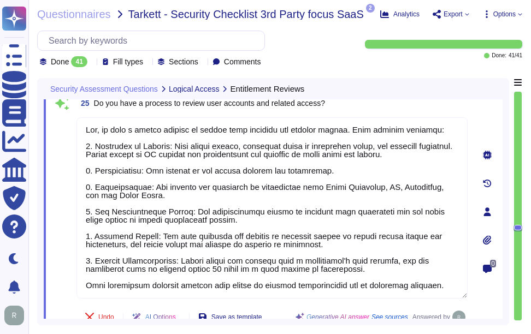
scroll to position [5984, 0]
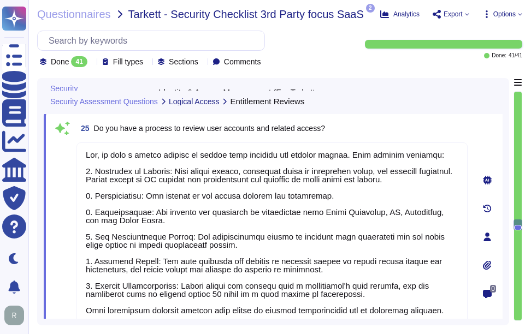
type textarea "Our product supports Role-Based Access Control (RBAC) for both system administr…"
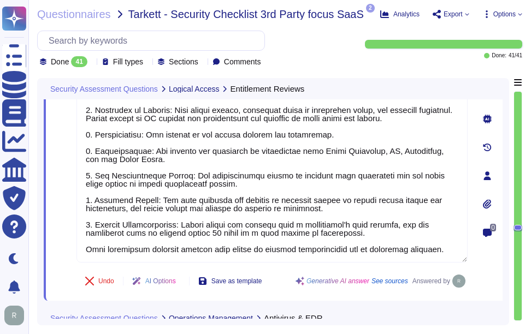
type textarea "a) Yes, our systems and networks are monitored for security events. We utilize …"
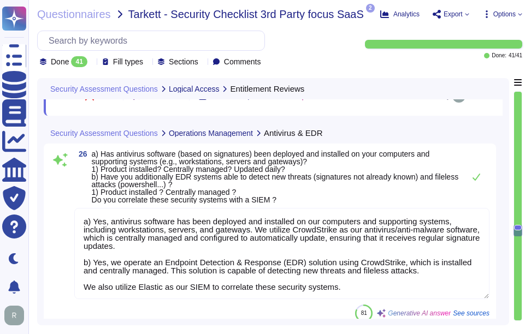
scroll to position [6258, 0]
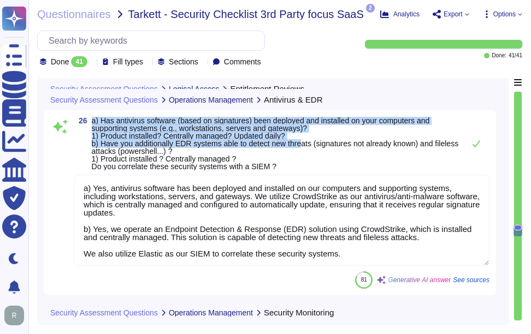
drag, startPoint x: 91, startPoint y: 121, endPoint x: 304, endPoint y: 139, distance: 213.3
click at [304, 139] on span "26 a) Has antivirus software (based on signatures) been deployed and installed …" at bounding box center [266, 144] width 384 height 54
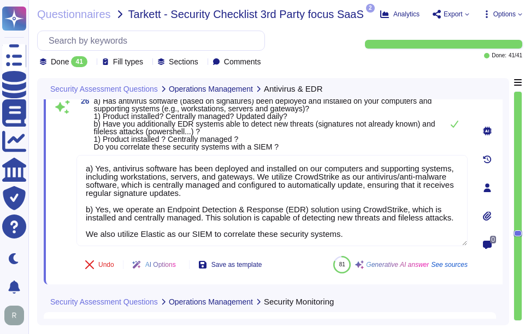
click at [172, 138] on span "a) Has antivirus software (based on signatures) been deployed and installed on …" at bounding box center [264, 124] width 341 height 55
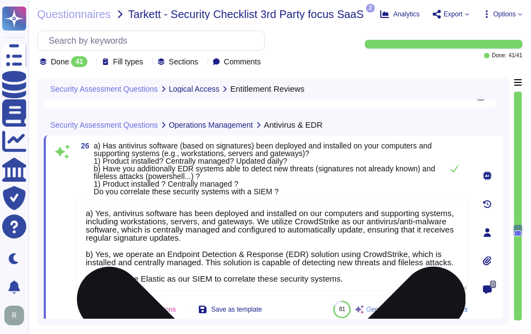
scroll to position [6203, 0]
type textarea "Yes, we have a formal process to review user accounts and related access. This …"
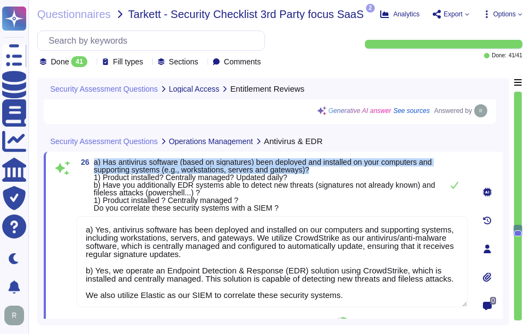
drag, startPoint x: 94, startPoint y: 162, endPoint x: 437, endPoint y: 167, distance: 342.5
click at [437, 167] on div "26 a) Has antivirus software (based on signatures) been deployed and installed …" at bounding box center [271, 185] width 391 height 54
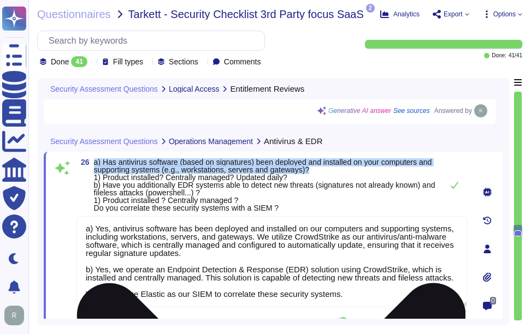
scroll to position [9, 0]
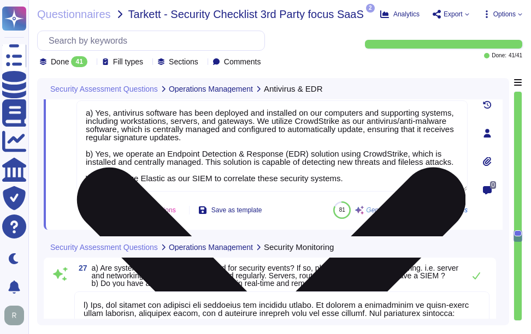
type textarea "Sectigo's IT systems and applications log data shall be stored for a reasonable…"
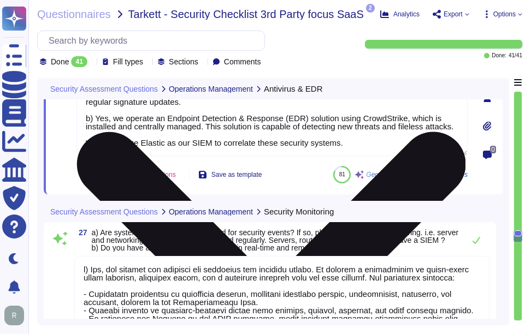
scroll to position [6367, 0]
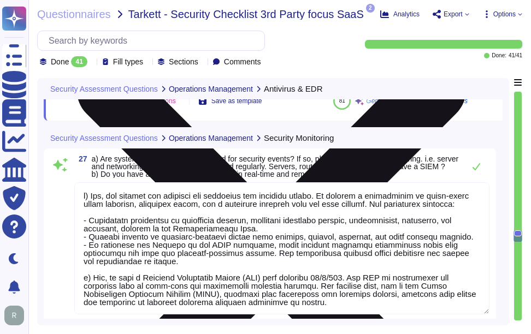
type textarea "Yes, procedures exist to protect documents and computer media from unauthorized…"
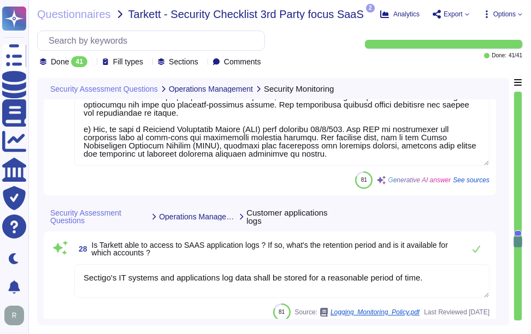
type textarea "Yes, we have established security procedures for the decommissioning of IT equi…"
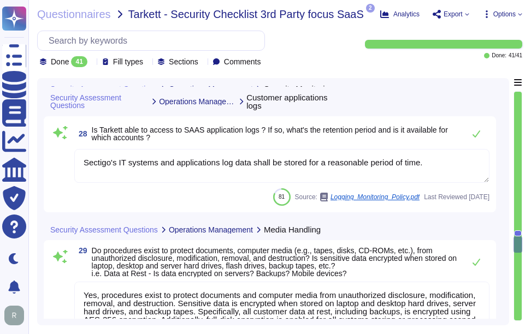
scroll to position [6749, 0]
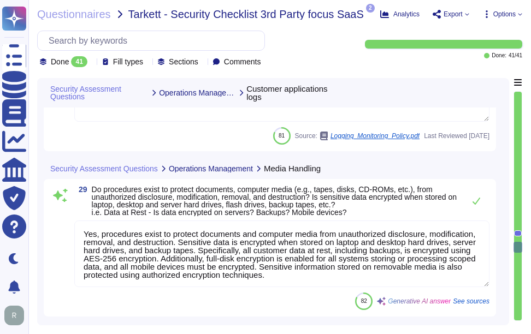
type textarea "Yes, development, test, and production environments are separated to protect pr…"
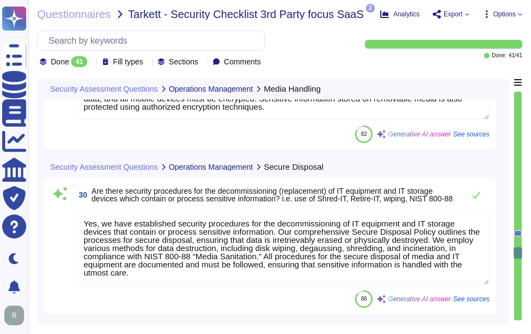
type textarea "Yes, Sectigo ensures separation of duties to reduce the opportunity for unautho…"
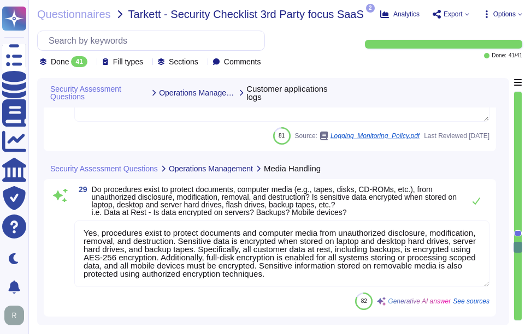
type textarea "Sectigo's IT systems and applications log data shall be stored for a reasonable…"
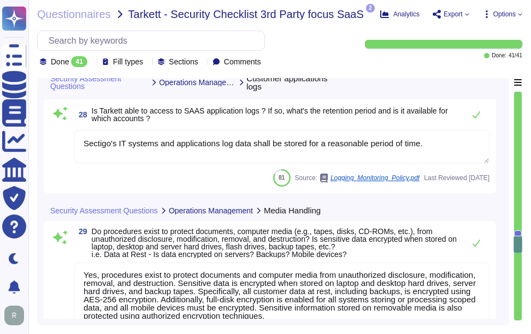
type textarea "a) Yes, our systems and networks are monitored for security events. We utilize …"
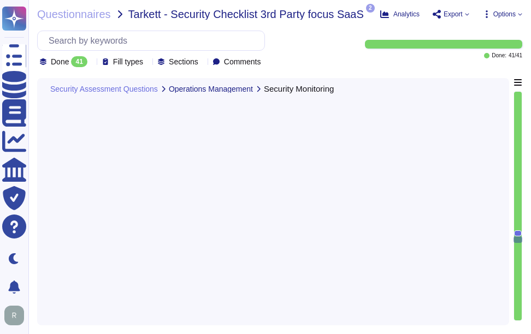
scroll to position [6197, 0]
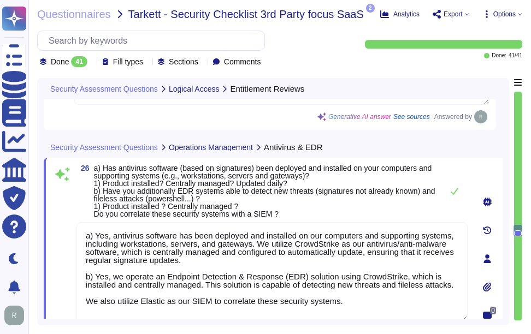
type textarea "Yes, we have a formal process to review user accounts and related access. This …"
type textarea "a) Yes, antivirus software has been deployed and installed on our computers and…"
click at [336, 214] on span "a) Has antivirus software (based on signatures) been deployed and installed on …" at bounding box center [265, 191] width 343 height 54
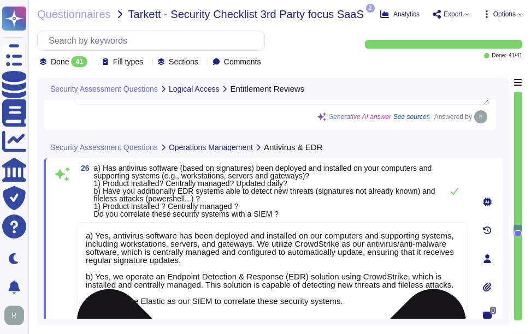
click at [117, 253] on textarea "a) Yes, antivirus software has been deployed and installed on our computers and…" at bounding box center [271, 271] width 391 height 99
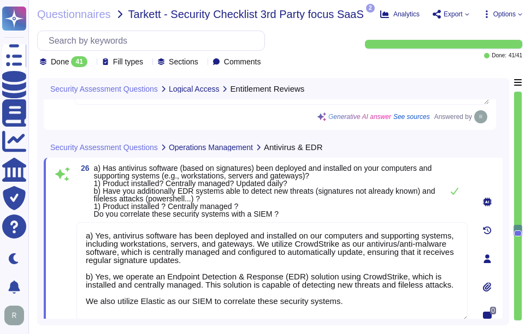
click at [217, 188] on span "a) Has antivirus software (based on signatures) been deployed and installed on …" at bounding box center [264, 191] width 341 height 55
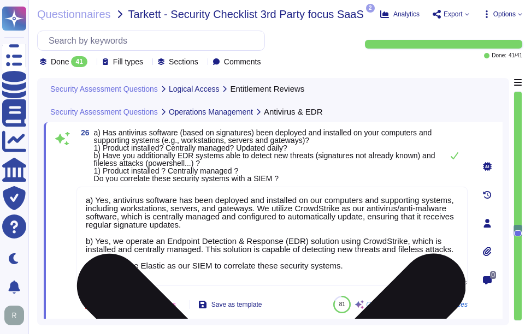
scroll to position [6252, 0]
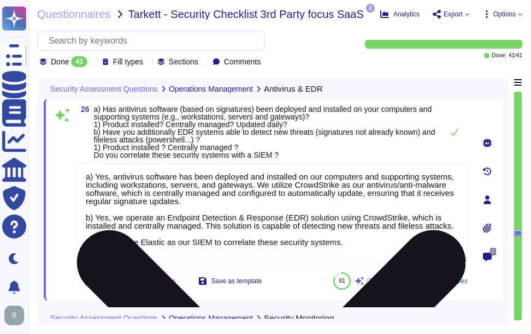
click at [261, 241] on textarea "a) Yes, antivirus software has been deployed and installed on our computers and…" at bounding box center [271, 212] width 391 height 99
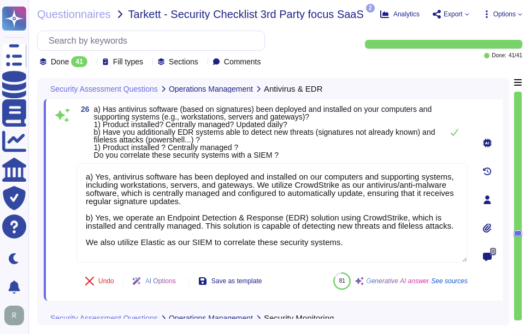
click at [370, 133] on span "a) Has antivirus software (based on signatures) been deployed and installed on …" at bounding box center [264, 132] width 341 height 55
click at [451, 132] on icon at bounding box center [454, 132] width 9 height 9
click at [453, 133] on icon at bounding box center [454, 132] width 9 height 9
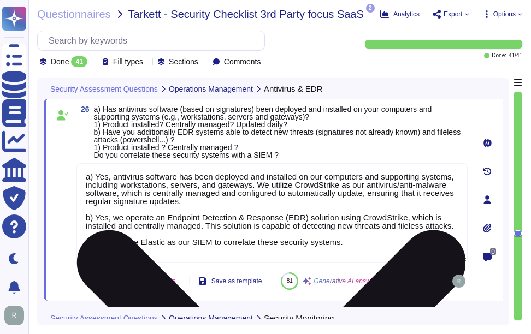
scroll to position [1, 0]
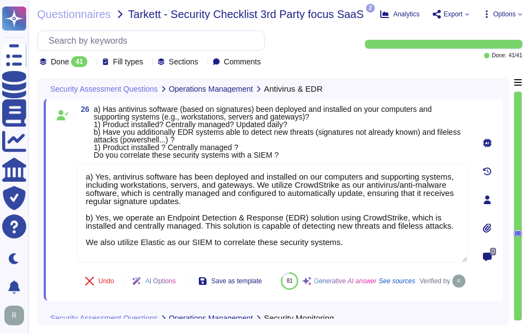
click at [340, 127] on span "a) Has antivirus software (based on signatures) been deployed and installed on …" at bounding box center [277, 132] width 367 height 55
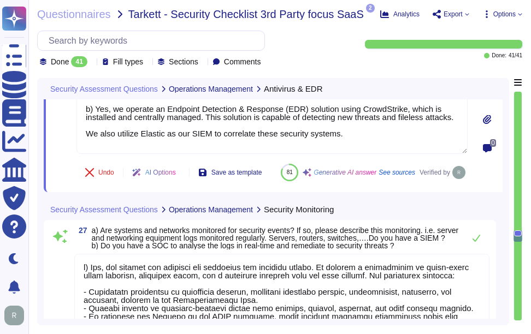
type textarea "Sectigo's IT systems and applications log data shall be stored for a reasonable…"
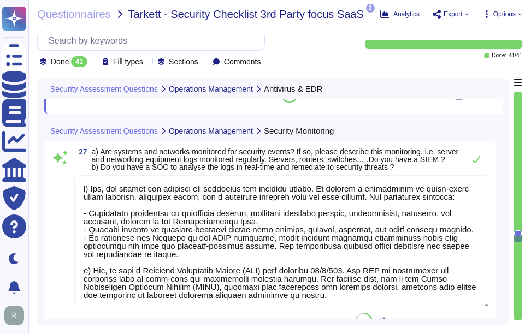
scroll to position [6470, 0]
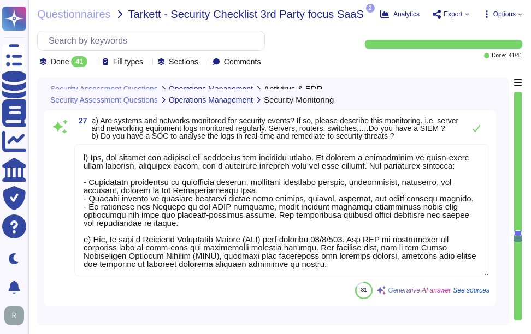
type textarea "Yes, procedures exist to protect documents and computer media from unauthorized…"
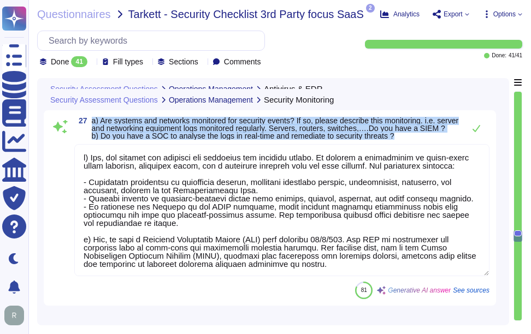
drag, startPoint x: 91, startPoint y: 153, endPoint x: 412, endPoint y: 176, distance: 322.0
click at [412, 140] on span "27 a) Are systems and networks monitored for security events? If so, please des…" at bounding box center [266, 128] width 384 height 23
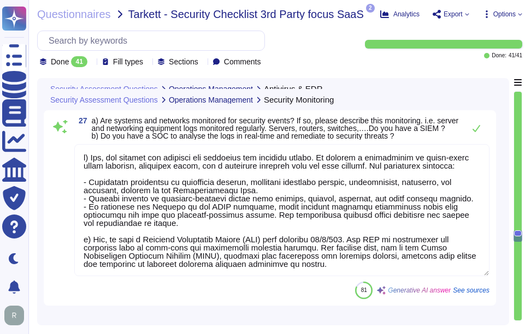
scroll to position [0, 0]
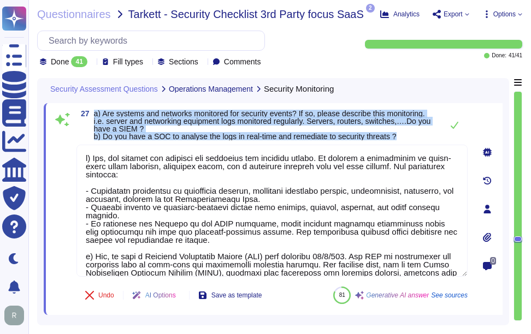
drag, startPoint x: 94, startPoint y: 113, endPoint x: 415, endPoint y: 139, distance: 321.1
click at [415, 139] on span "a) Are systems and networks monitored for security events? If so, please descri…" at bounding box center [265, 125] width 343 height 31
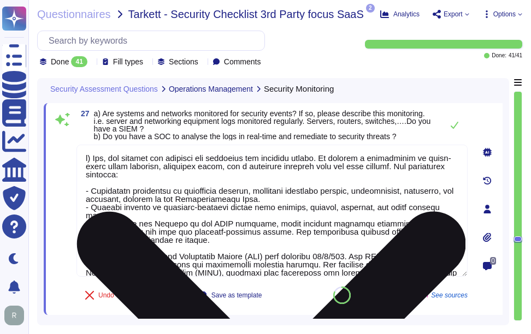
click at [248, 214] on textarea at bounding box center [271, 211] width 391 height 132
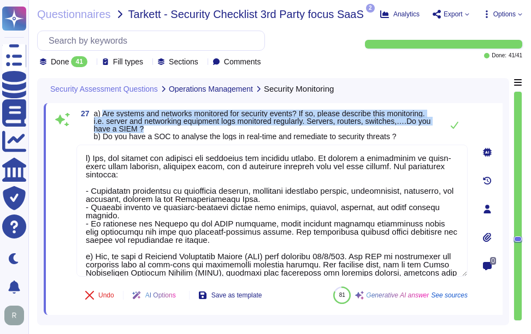
drag, startPoint x: 103, startPoint y: 112, endPoint x: 412, endPoint y: 128, distance: 309.0
click at [412, 128] on span "a) Are systems and networks monitored for security events? If so, please descri…" at bounding box center [265, 125] width 343 height 31
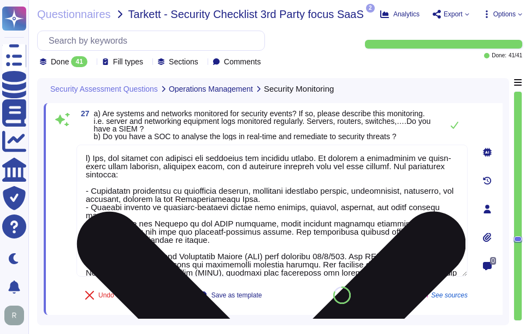
click at [333, 215] on textarea at bounding box center [271, 211] width 391 height 132
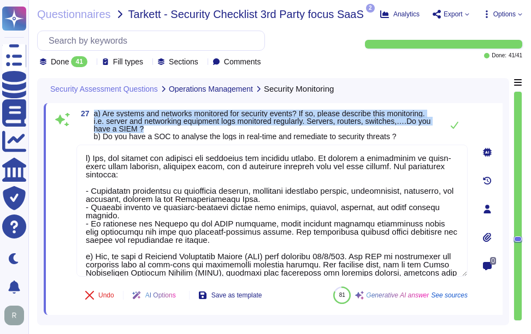
drag, startPoint x: 95, startPoint y: 111, endPoint x: 177, endPoint y: 130, distance: 84.1
click at [177, 130] on span "a) Are systems and networks monitored for security events? If so, please descri…" at bounding box center [265, 125] width 343 height 31
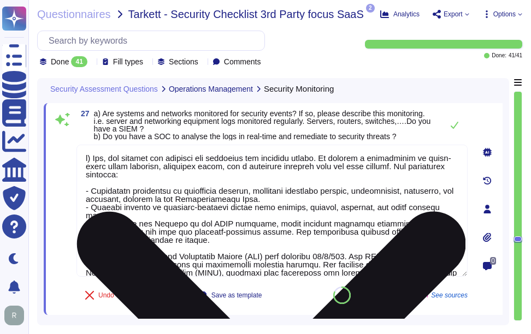
click at [273, 220] on textarea at bounding box center [271, 211] width 391 height 132
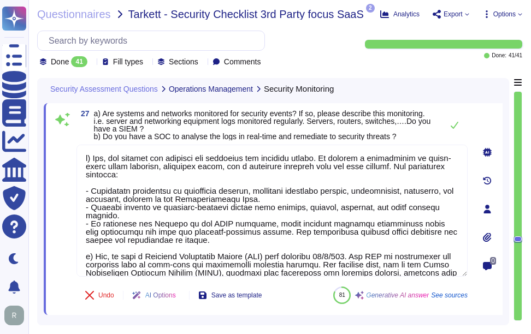
click at [433, 125] on span "a) Are systems and networks monitored for security events? If so, please descri…" at bounding box center [265, 125] width 343 height 31
click at [454, 126] on icon at bounding box center [454, 125] width 9 height 9
click at [452, 126] on icon at bounding box center [455, 125] width 8 height 7
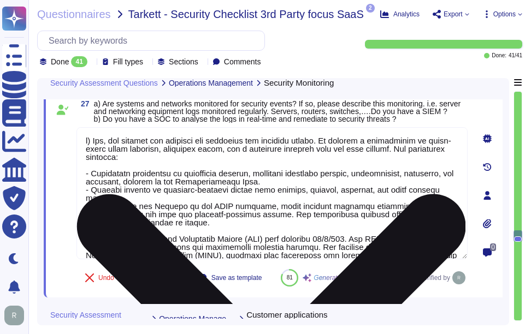
type textarea "a) Yes, antivirus software has been deployed and installed on our computers and…"
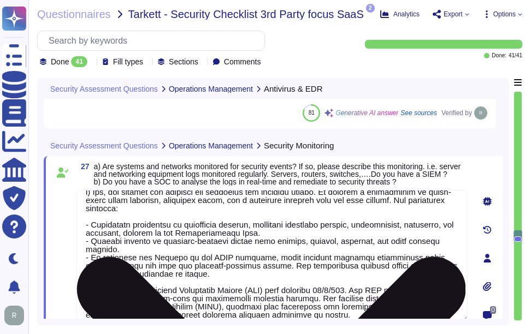
scroll to position [17, 0]
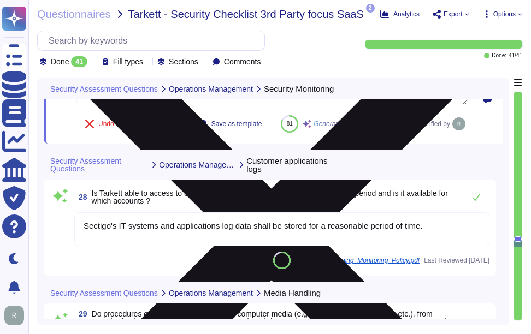
type textarea "Yes, we have established security procedures for the decommissioning of IT equi…"
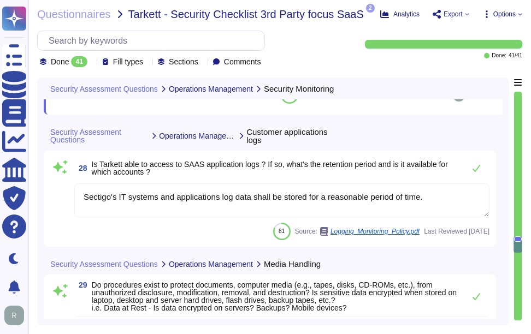
scroll to position [6680, 0]
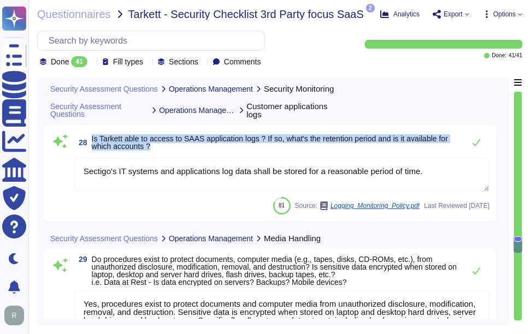
drag, startPoint x: 92, startPoint y: 163, endPoint x: 157, endPoint y: 172, distance: 65.1
click at [157, 150] on span "Is Tarkett able to access to SAAS application logs ? If so, what's the retentio…" at bounding box center [275, 142] width 367 height 15
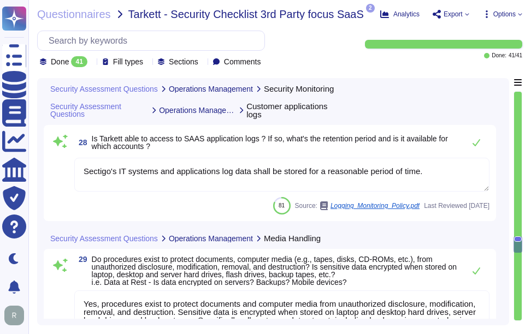
scroll to position [1, 0]
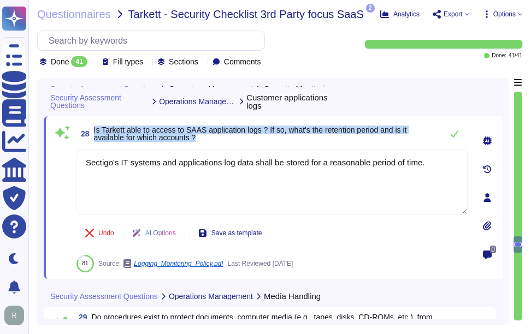
drag, startPoint x: 94, startPoint y: 127, endPoint x: 210, endPoint y: 138, distance: 116.2
click at [210, 138] on span "Is Tarkett able to access to SAAS application logs ? If so, what's the retentio…" at bounding box center [265, 133] width 343 height 15
click at [119, 140] on span "Is Tarkett able to access to SAAS application logs ? If so, what's the retentio…" at bounding box center [250, 134] width 313 height 16
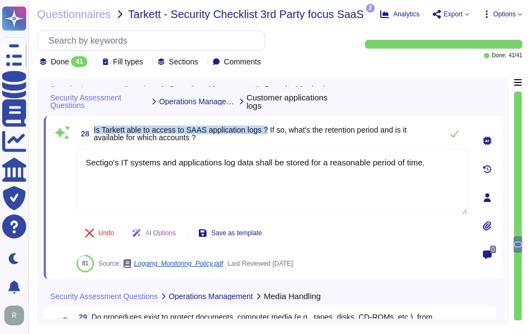
drag, startPoint x: 93, startPoint y: 128, endPoint x: 267, endPoint y: 126, distance: 174.2
click at [267, 126] on span "28 Is Tarkett able to access to SAAS application logs ? If so, what's the reten…" at bounding box center [256, 134] width 360 height 20
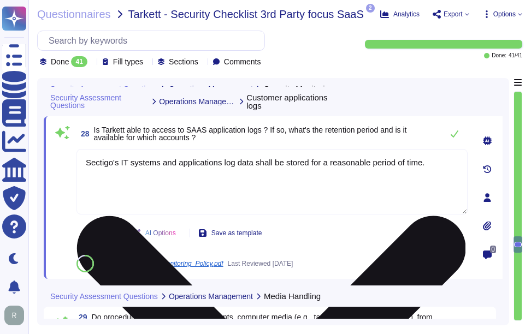
click at [175, 168] on textarea "Sectigo's IT systems and applications log data shall be stored for a reasonable…" at bounding box center [271, 182] width 391 height 66
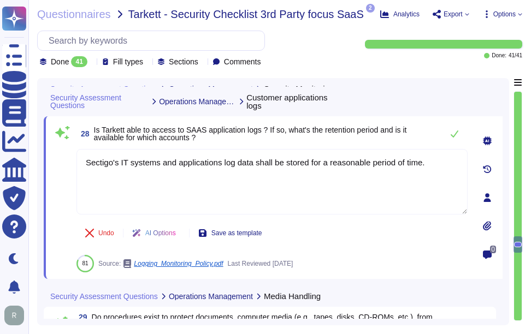
paste textarea "The audit log can be downloaded from Sectigo SCM. There is an Audit API to inte…"
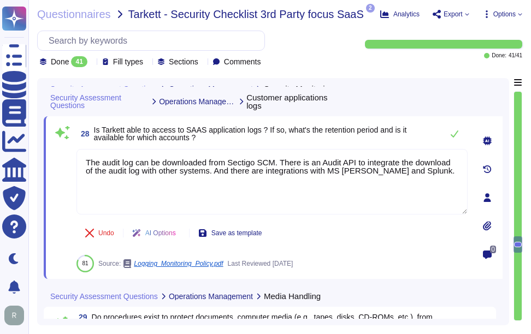
click at [306, 137] on span "Is Tarkett able to access to SAAS application logs ? If so, what's the retentio…" at bounding box center [265, 133] width 343 height 15
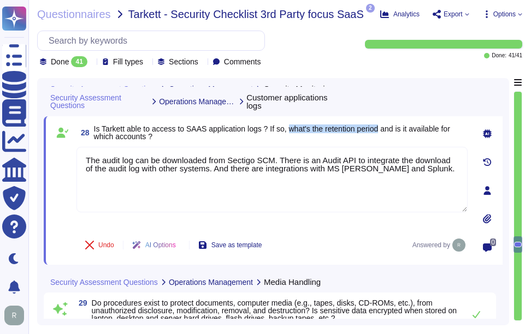
drag, startPoint x: 291, startPoint y: 130, endPoint x: 384, endPoint y: 129, distance: 93.4
click at [384, 129] on span "Is Tarkett able to access to SAAS application logs ? If so, what's the retentio…" at bounding box center [272, 133] width 356 height 16
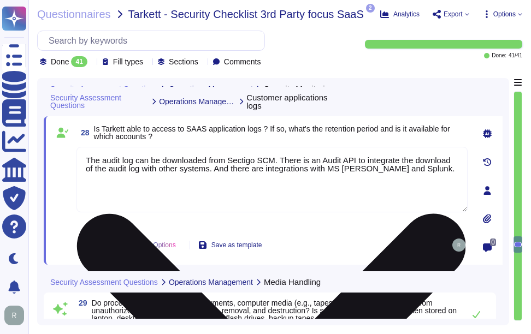
click at [444, 183] on textarea "The audit log can be downloaded from Sectigo SCM. There is an Audit API to inte…" at bounding box center [271, 180] width 391 height 66
paste textarea "The retention period for data varies based on several factors, including the ne…"
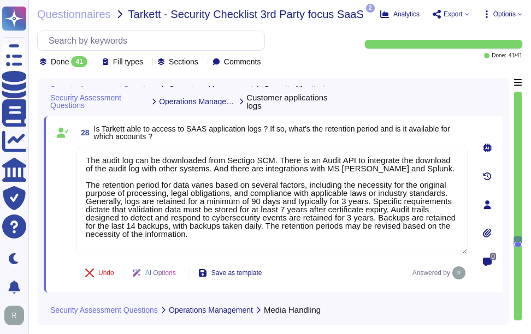
click at [342, 140] on span "28 Is Tarkett able to access to SAAS application logs ? If so, what's the reten…" at bounding box center [271, 133] width 391 height 20
drag, startPoint x: 102, startPoint y: 128, endPoint x: 269, endPoint y: 127, distance: 167.1
click at [269, 127] on span "Is Tarkett able to access to SAAS application logs ? If so, what's the retentio…" at bounding box center [272, 133] width 356 height 16
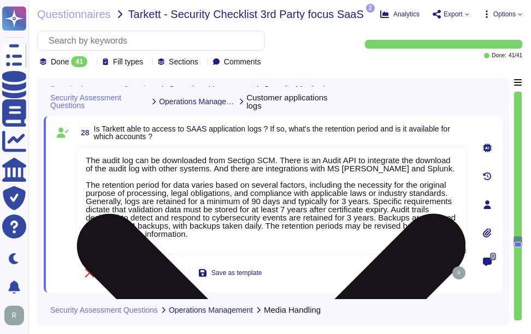
click at [437, 171] on textarea "The audit log can be downloaded from Sectigo SCM. There is an Audit API to inte…" at bounding box center [271, 201] width 391 height 108
click at [201, 177] on textarea "The audit log can be downloaded from Sectigo SCM. There is an Audit API to inte…" at bounding box center [271, 201] width 391 height 108
paste textarea "Sectigo provides REST APIs to integrate logging information into your SIEM or l…"
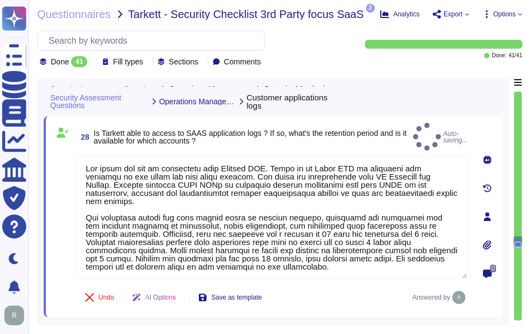
type textarea "The audit log can be downloaded from Sectigo SCM. There is an Audit API to inte…"
click at [351, 138] on span "Is Tarkett able to access to SAAS application logs ? If so, what's the retentio…" at bounding box center [251, 136] width 315 height 15
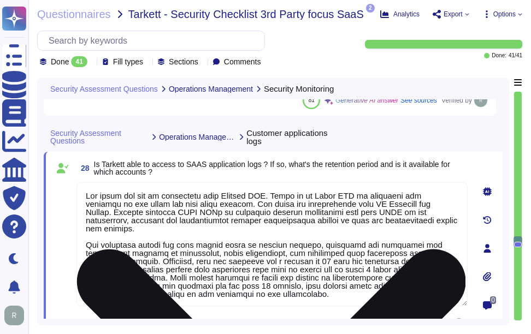
scroll to position [6626, 0]
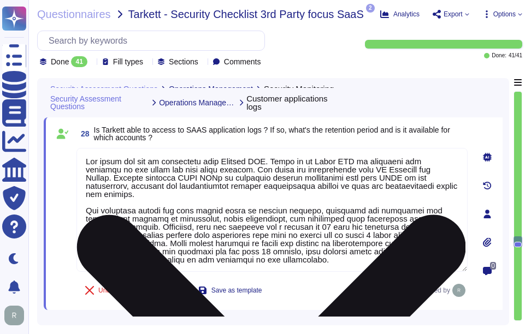
type textarea "Yes, we have established security procedures for the decommissioning of IT equi…"
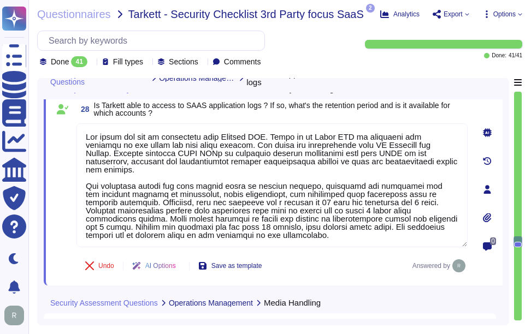
type textarea "a) Yes, our systems and networks are monitored for security events. We utilize …"
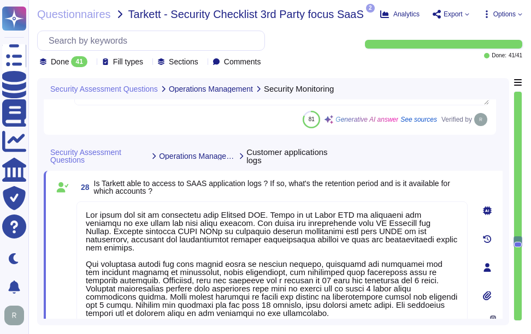
scroll to position [1, 0]
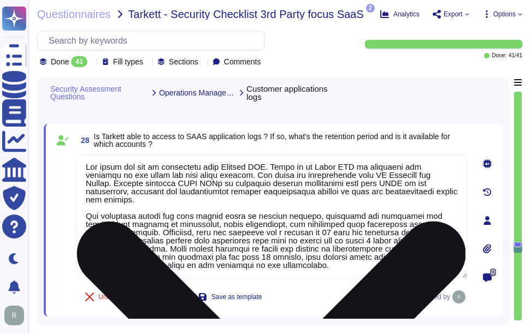
type textarea "Yes, we have established security procedures for the decommissioning of IT equi…"
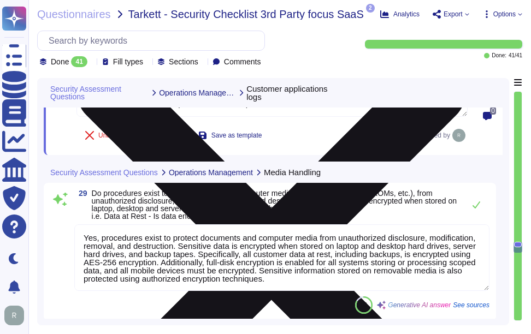
type textarea "Yes, development, test, and production environments are separated to protect pr…"
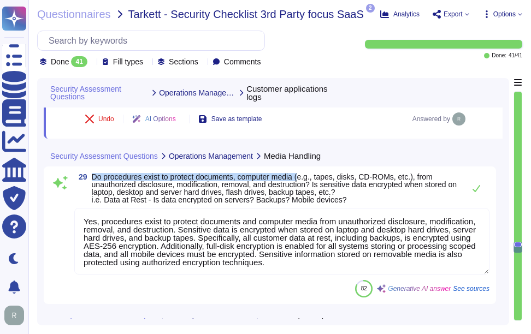
drag, startPoint x: 93, startPoint y: 176, endPoint x: 303, endPoint y: 176, distance: 209.2
click at [303, 176] on span "Do procedures exist to protect documents, computer media (e.g., tapes, disks, C…" at bounding box center [274, 189] width 365 height 32
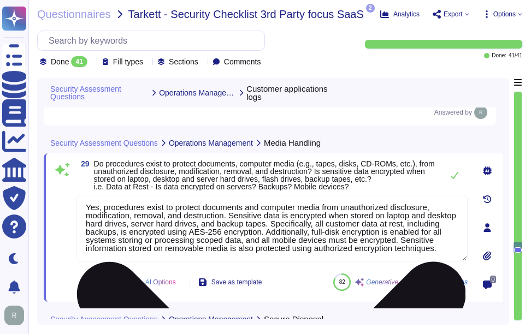
scroll to position [9, 0]
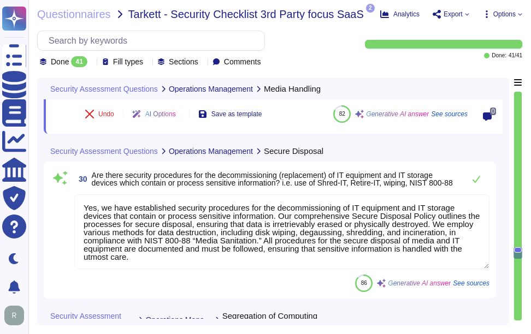
type textarea "Yes, Sectigo ensures separation of duties to reduce the opportunity for unautho…"
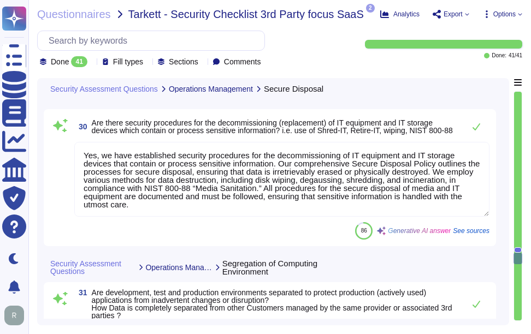
scroll to position [7117, 0]
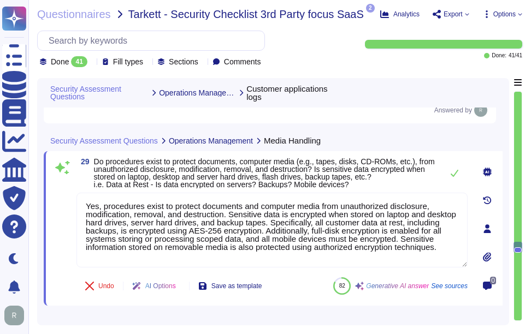
type textarea "The audit log can be downloaded from Sectigo SCM. There is an Audit API to inte…"
type textarea "Yes, procedures exist to protect documents and computer media from unauthorized…"
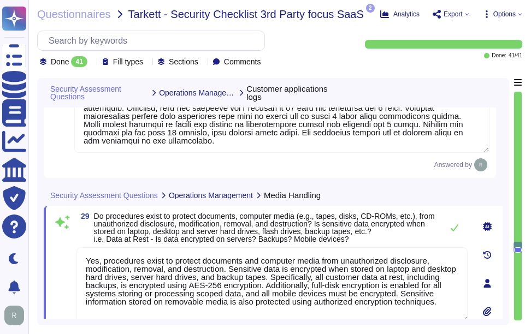
scroll to position [1, 0]
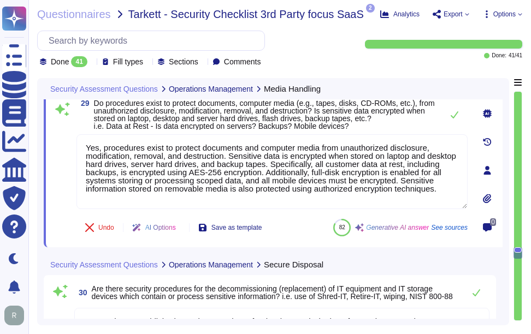
type textarea "Yes, development, test, and production environments are separated to protect pr…"
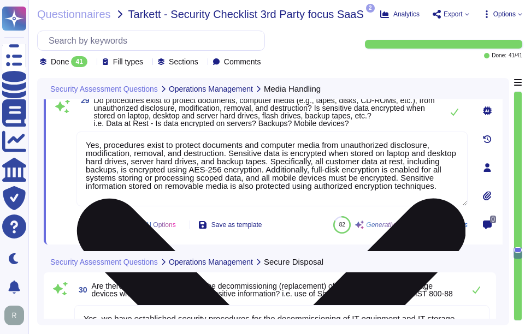
scroll to position [0, 0]
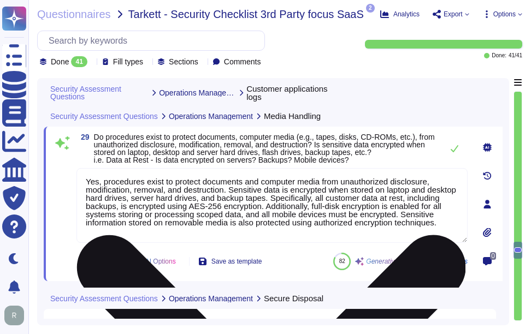
type textarea "The audit log can be downloaded from Sectigo SCM. There is an Audit API to inte…"
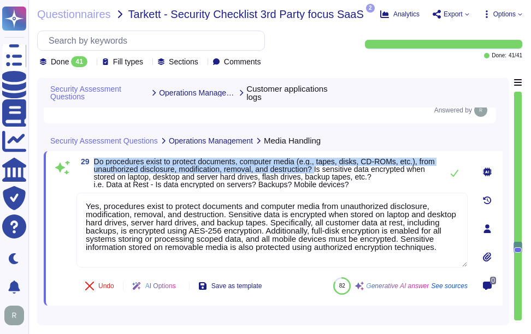
drag, startPoint x: 94, startPoint y: 159, endPoint x: 340, endPoint y: 169, distance: 245.4
click at [340, 169] on span "Do procedures exist to protect documents, computer media (e.g., tapes, disks, C…" at bounding box center [264, 173] width 341 height 32
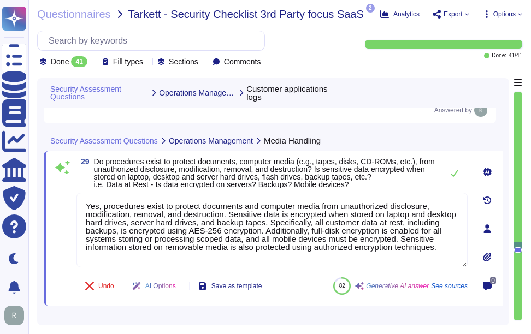
click at [354, 179] on span "Do procedures exist to protect documents, computer media (e.g., tapes, disks, C…" at bounding box center [264, 173] width 341 height 32
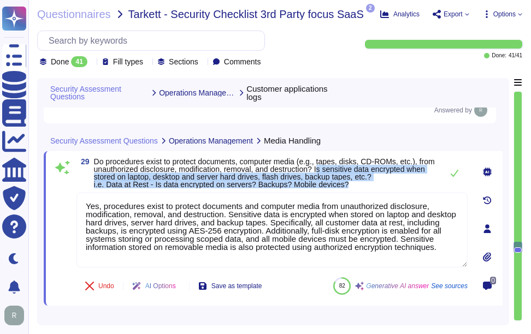
drag, startPoint x: 341, startPoint y: 167, endPoint x: 356, endPoint y: 187, distance: 25.5
click at [356, 187] on span "Do procedures exist to protect documents, computer media (e.g., tapes, disks, C…" at bounding box center [265, 173] width 343 height 31
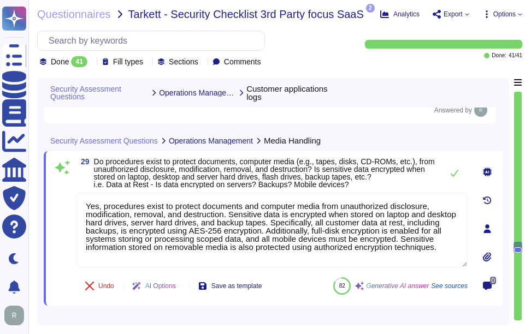
click at [333, 170] on span "Do procedures exist to protect documents, computer media (e.g., tapes, disks, C…" at bounding box center [264, 173] width 341 height 32
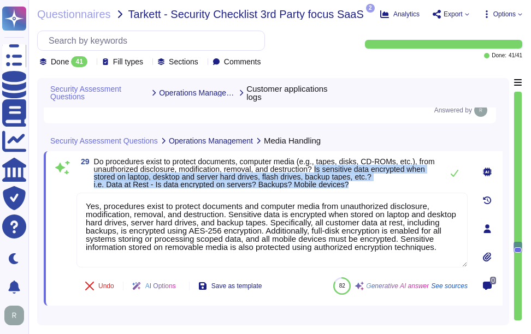
drag, startPoint x: 340, startPoint y: 170, endPoint x: 359, endPoint y: 183, distance: 23.9
click at [359, 183] on span "Do procedures exist to protect documents, computer media (e.g., tapes, disks, C…" at bounding box center [265, 173] width 343 height 31
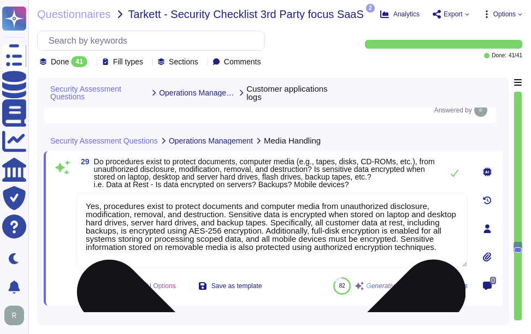
click at [357, 225] on textarea "Yes, procedures exist to protect documents and computer media from unauthorized…" at bounding box center [271, 230] width 391 height 75
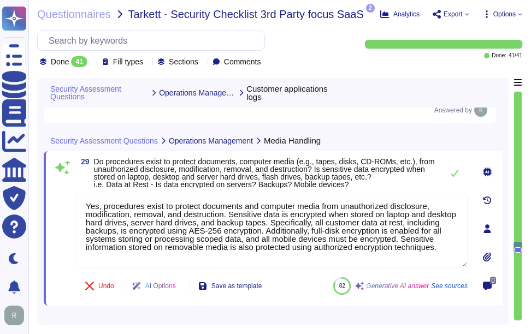
click at [401, 190] on div "29 Do procedures exist to protect documents, computer media (e.g., tapes, disks…" at bounding box center [259, 228] width 415 height 141
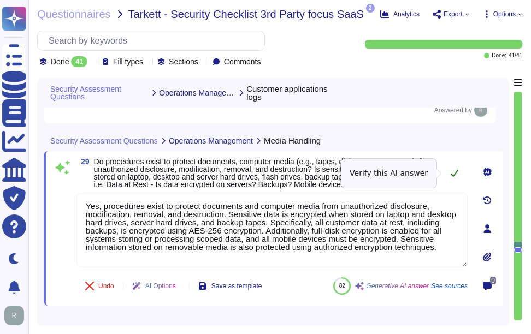
click at [452, 172] on icon at bounding box center [454, 173] width 9 height 9
click at [453, 171] on icon at bounding box center [454, 173] width 9 height 9
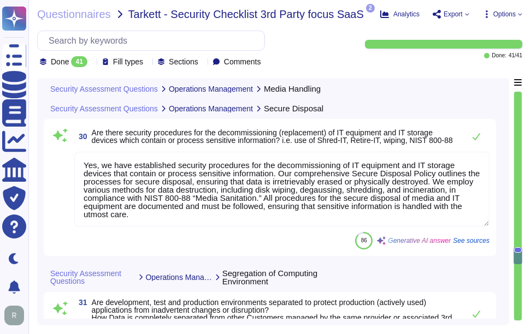
scroll to position [7057, 0]
type textarea "Yes, Sectigo ensures separation of duties to reduce the opportunity for unautho…"
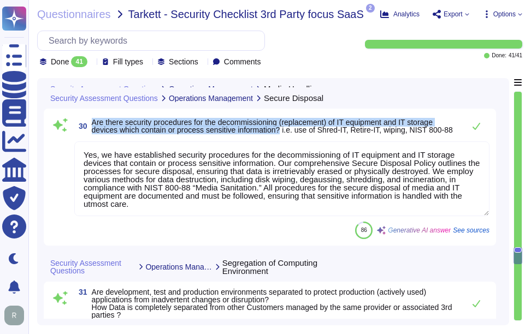
drag, startPoint x: 92, startPoint y: 147, endPoint x: 282, endPoint y: 158, distance: 190.3
click at [282, 134] on span "Are there security procedures for the decommissioning (replacement) of IT equip…" at bounding box center [272, 126] width 361 height 16
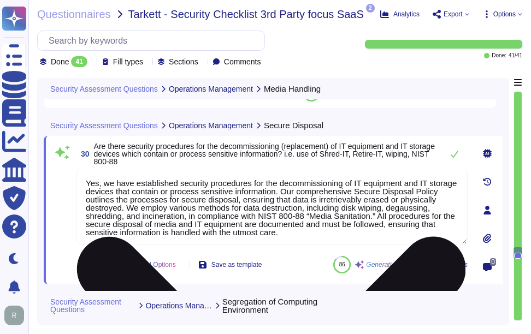
scroll to position [6994, 0]
type textarea "Yes, procedures exist to protect documents and computer media from unauthorized…"
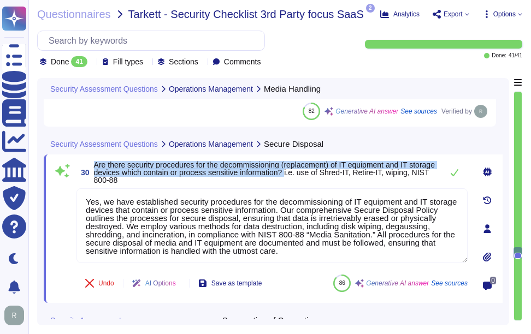
drag, startPoint x: 96, startPoint y: 164, endPoint x: 316, endPoint y: 175, distance: 220.3
click at [316, 175] on span "Are there security procedures for the decommissioning (replacement) of IT equip…" at bounding box center [264, 173] width 341 height 24
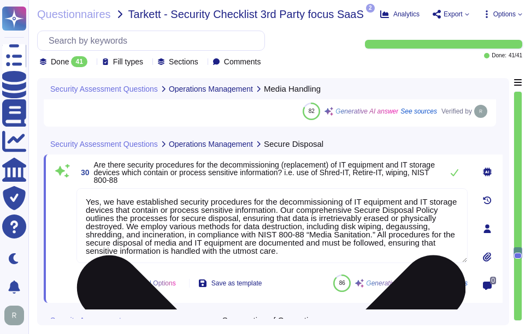
click at [350, 234] on textarea "Yes, we have established security procedures for the decommissioning of IT equi…" at bounding box center [271, 225] width 391 height 75
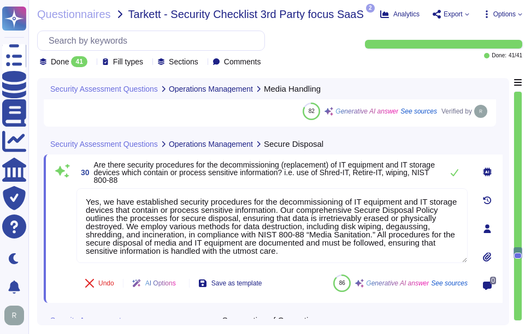
click at [282, 161] on div "30 Are there security procedures for the decommissioning (replacement) of IT eq…" at bounding box center [273, 229] width 459 height 149
click at [309, 171] on span "Are there security procedures for the decommissioning (replacement) of IT equip…" at bounding box center [264, 173] width 341 height 24
click at [455, 171] on icon at bounding box center [454, 172] width 9 height 9
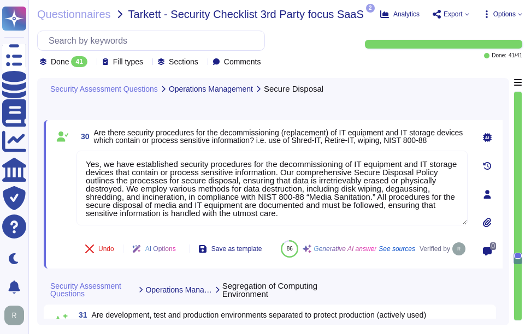
type textarea "Yes, Sectigo ensures separation of duties to reduce the opportunity for unautho…"
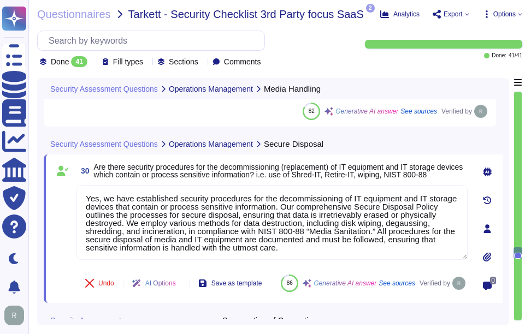
type textarea "Yes, procedures exist to protect documents and computer media from unauthorized…"
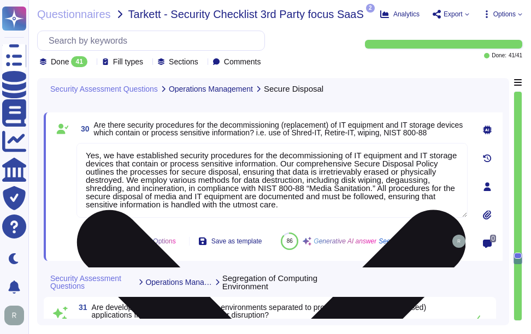
type textarea "Yes, Sectigo ensures separation of duties to reduce the opportunity for unautho…"
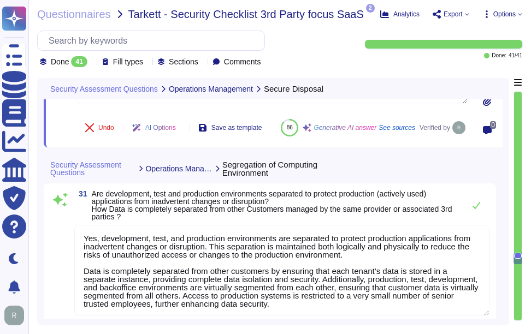
type textarea "Yes, Sectigo has established formal change management procedures that apply to …"
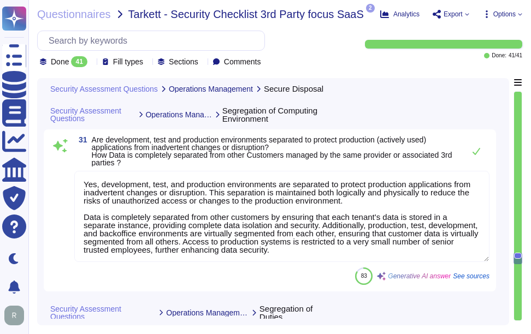
scroll to position [7212, 0]
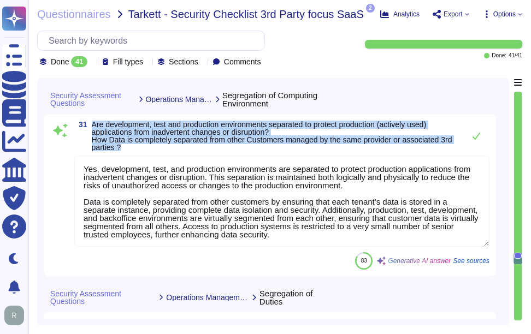
drag, startPoint x: 92, startPoint y: 145, endPoint x: 155, endPoint y: 168, distance: 66.9
click at [155, 151] on span "Are development, test and production environments separated to protect producti…" at bounding box center [275, 136] width 367 height 31
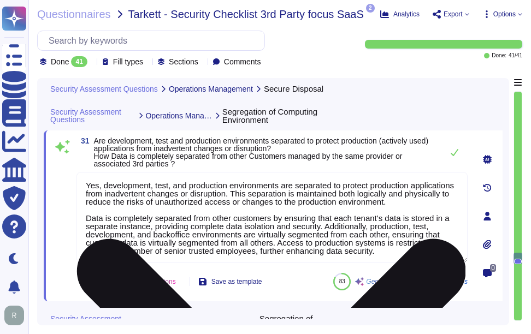
scroll to position [7158, 0]
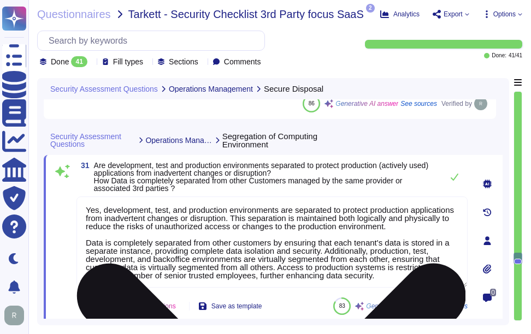
type textarea "Yes, we have established security procedures for the decommissioning of IT equi…"
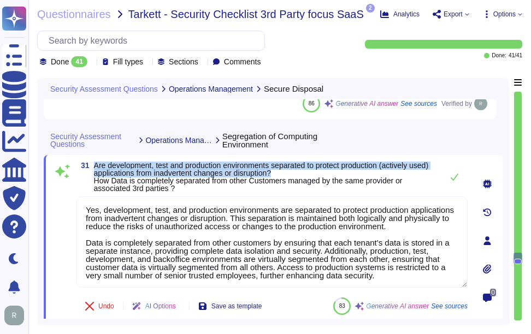
drag, startPoint x: 94, startPoint y: 164, endPoint x: 315, endPoint y: 175, distance: 220.3
click at [315, 175] on span "Are development, test and production environments separated to protect producti…" at bounding box center [265, 177] width 343 height 31
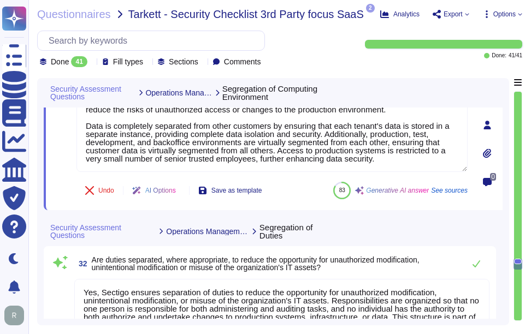
scroll to position [1, 0]
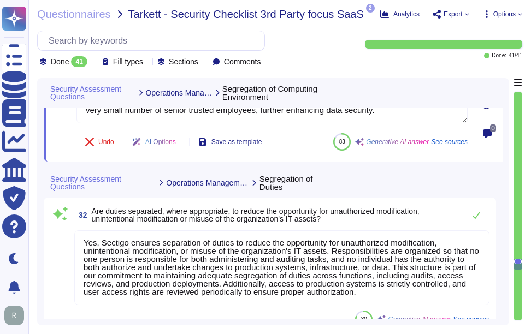
type textarea "Data can be exported to Tarkett in [GEOGRAPHIC_DATA], non-proprietary formats s…"
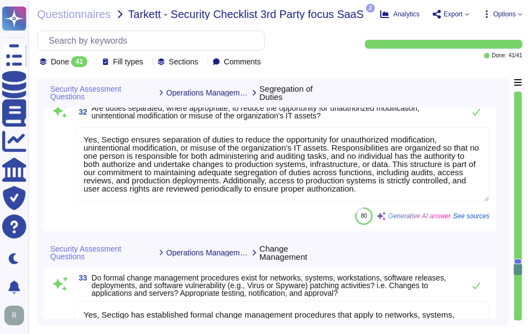
scroll to position [7431, 0]
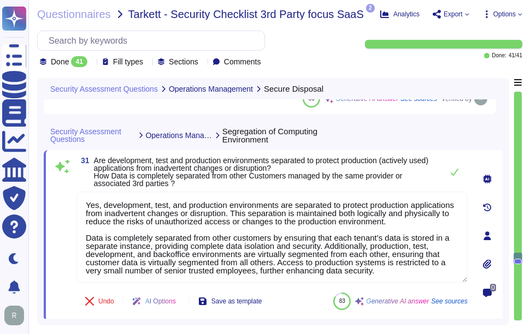
type textarea "Yes, we have established security procedures for the decommissioning of IT equi…"
type textarea "Yes, development, test, and production environments are separated to protect pr…"
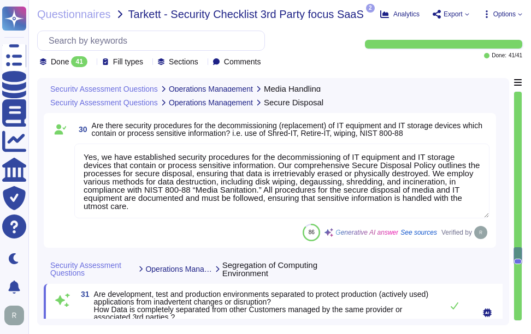
type textarea "Yes, procedures exist to protect documents and computer media from unauthorized…"
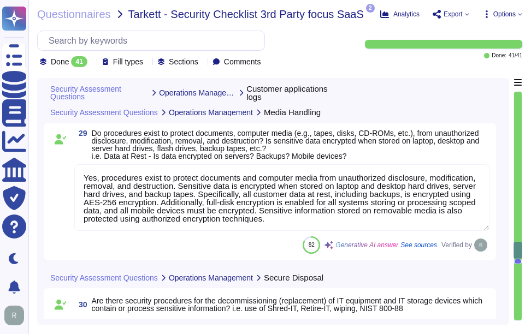
type textarea "The audit log can be downloaded from Sectigo SCM. There is an Audit API to inte…"
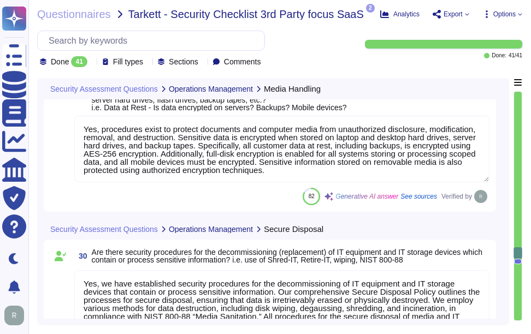
scroll to position [6928, 0]
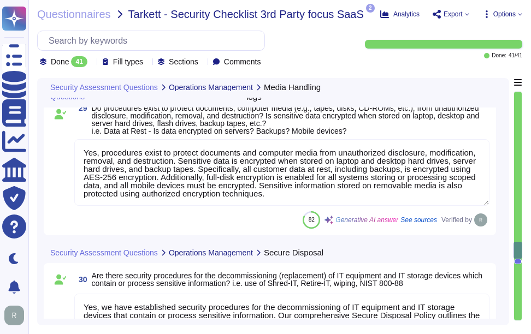
type textarea "The audit log can be downloaded from Sectigo SCM. There is an Audit API to inte…"
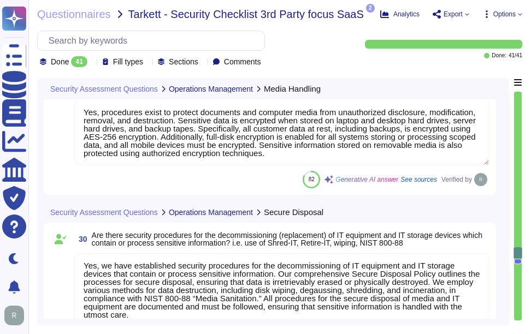
scroll to position [6982, 0]
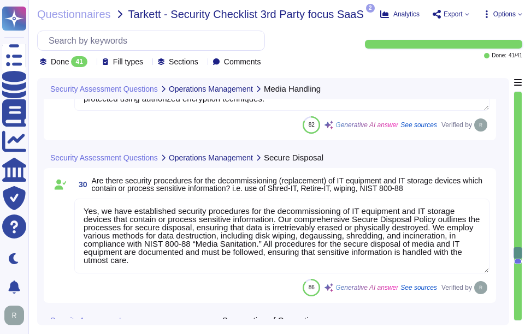
type textarea "Yes, Sectigo ensures separation of duties to reduce the opportunity for unautho…"
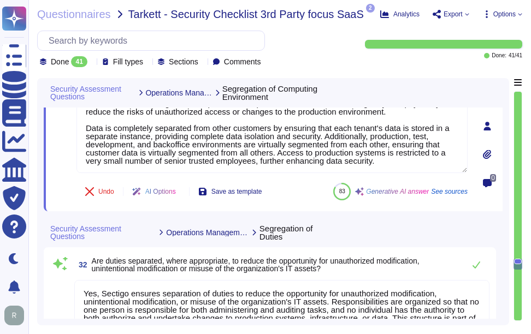
type textarea "Yes, Sectigo has established formal change management procedures that apply to …"
type textarea "Data can be exported to Tarkett in [GEOGRAPHIC_DATA], non-proprietary formats s…"
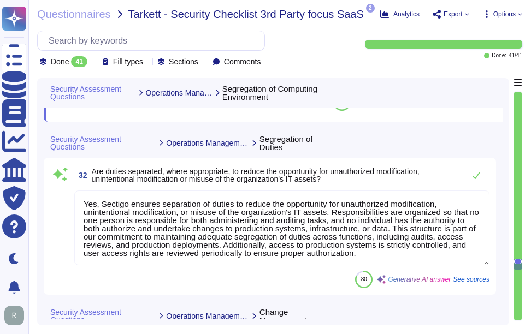
scroll to position [7384, 0]
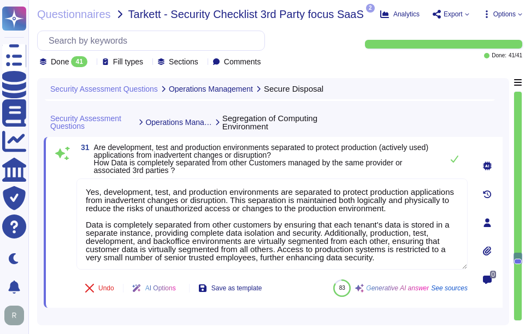
type textarea "Yes, we have established security procedures for the decommissioning of IT equi…"
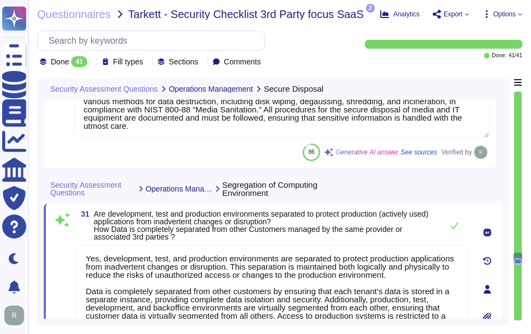
scroll to position [7166, 0]
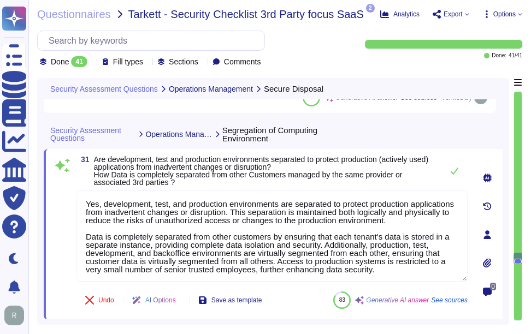
type textarea "Yes, Sectigo has established formal change management procedures that apply to …"
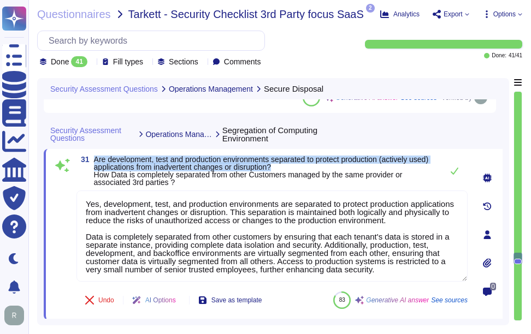
drag, startPoint x: 95, startPoint y: 158, endPoint x: 425, endPoint y: 164, distance: 329.9
click at [425, 164] on span "Are development, test and production environments separated to protect producti…" at bounding box center [265, 171] width 343 height 31
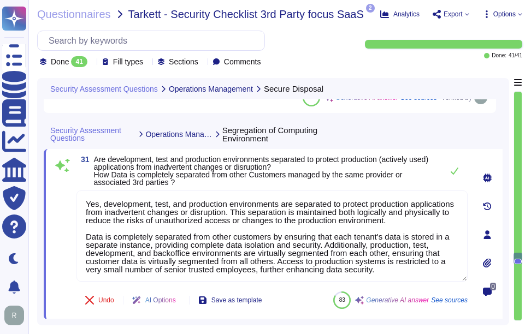
click at [344, 174] on span "Are development, test and production environments separated to protect producti…" at bounding box center [261, 171] width 334 height 32
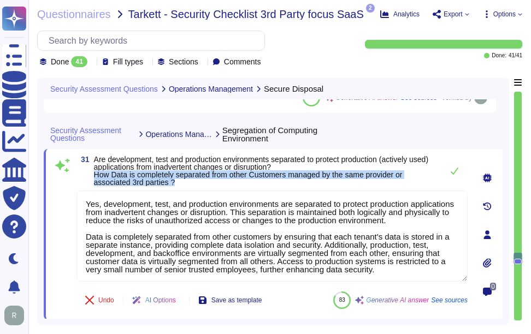
drag, startPoint x: 93, startPoint y: 174, endPoint x: 183, endPoint y: 182, distance: 90.5
click at [183, 182] on span "31 Are development, test and production environments separated to protect produ…" at bounding box center [256, 171] width 360 height 31
click at [365, 186] on div "31 Are development, test and production environments separated to protect produ…" at bounding box center [259, 235] width 415 height 158
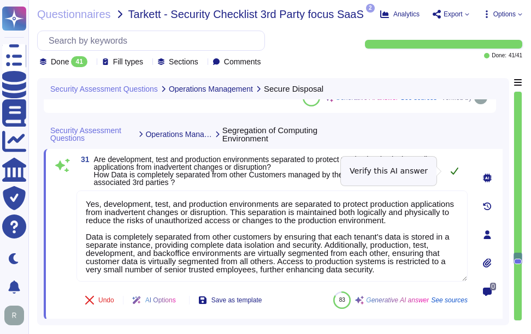
click at [458, 170] on icon at bounding box center [454, 171] width 9 height 9
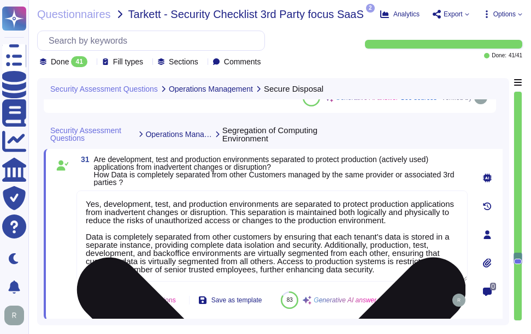
scroll to position [1, 0]
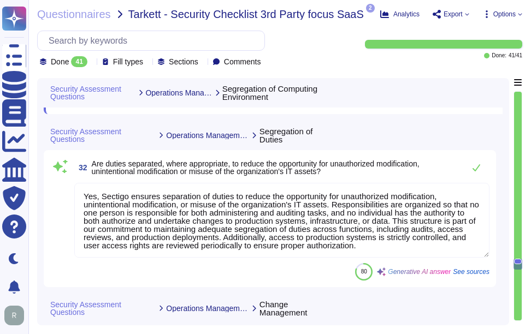
type textarea "Data can be exported to Tarkett in [GEOGRAPHIC_DATA], non-proprietary formats s…"
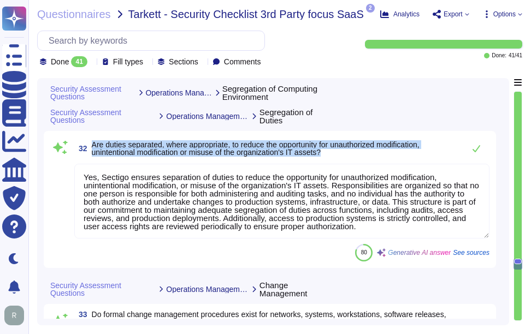
drag, startPoint x: 93, startPoint y: 169, endPoint x: 335, endPoint y: 180, distance: 241.6
click at [335, 156] on span "Are duties separated, where appropriate, to reduce the opportunity for unauthor…" at bounding box center [275, 148] width 367 height 15
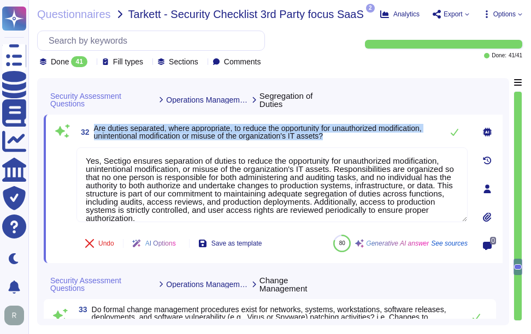
drag, startPoint x: 94, startPoint y: 137, endPoint x: 352, endPoint y: 150, distance: 258.1
click at [352, 143] on div "32 Are duties separated, where appropriate, to reduce the opportunity for unaut…" at bounding box center [271, 132] width 391 height 22
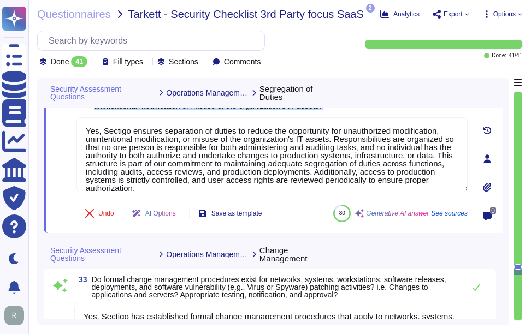
type textarea "Sectigo follows several secure coding practices integrated into our Secure Soft…"
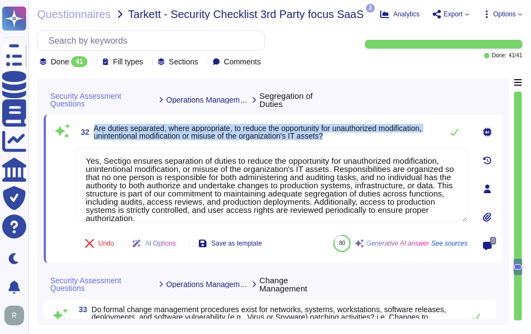
type textarea "Yes, development, test, and production environments are separated to protect pr…"
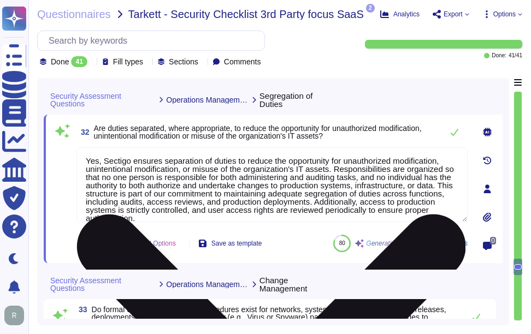
click at [306, 222] on textarea "Yes, Sectigo ensures separation of duties to reduce the opportunity for unautho…" at bounding box center [271, 184] width 391 height 75
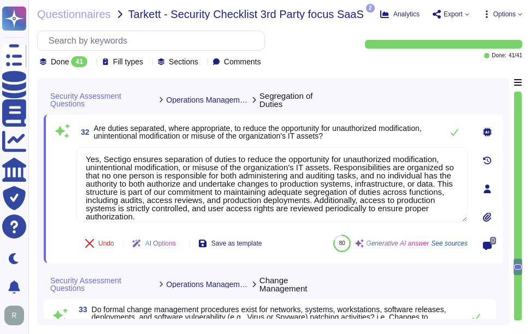
click at [354, 151] on div "32 Are duties separated, where appropriate, to reduce the opportunity for unaut…" at bounding box center [259, 188] width 415 height 135
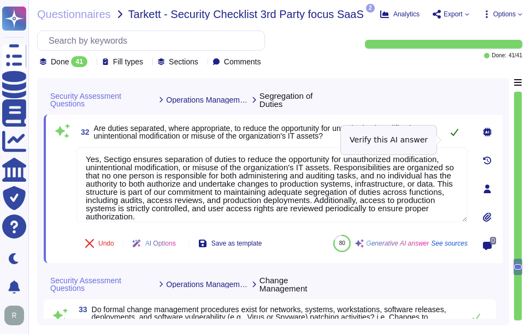
click at [452, 137] on icon at bounding box center [454, 132] width 9 height 9
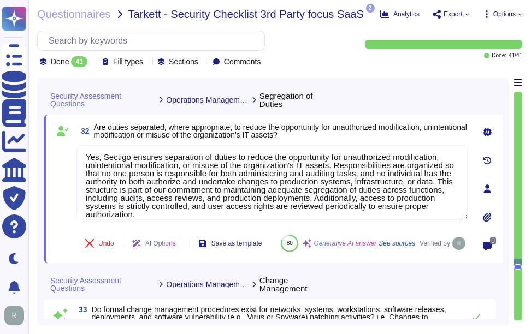
type textarea "Yes, development, test, and production environments are separated to protect pr…"
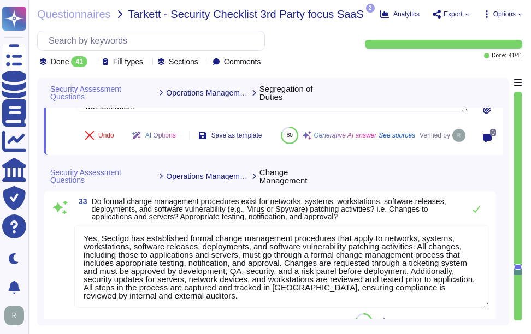
type textarea "Sectigo follows several secure coding practices integrated into our Secure Soft…"
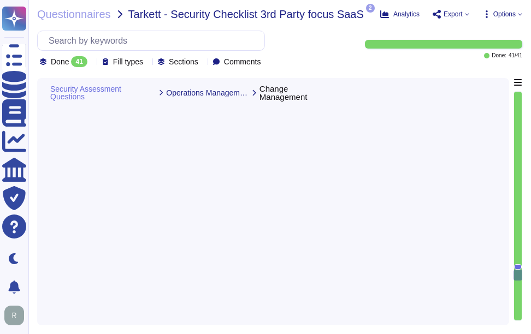
scroll to position [7313, 0]
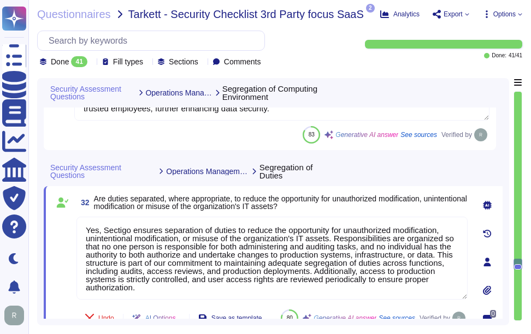
type textarea "Yes, development, test, and production environments are separated to protect pr…"
type textarea "Yes, Sectigo ensures separation of duties to reduce the opportunity for unautho…"
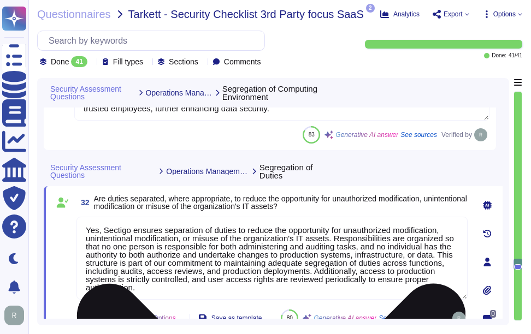
scroll to position [1, 0]
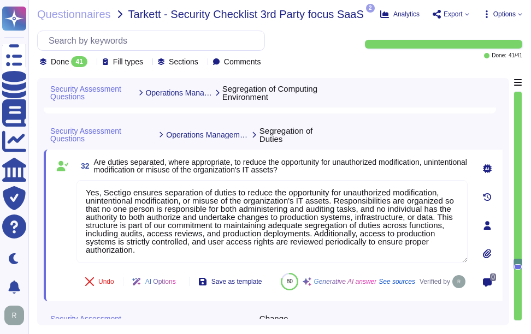
type textarea "Data can be exported to Tarkett in [GEOGRAPHIC_DATA], non-proprietary formats s…"
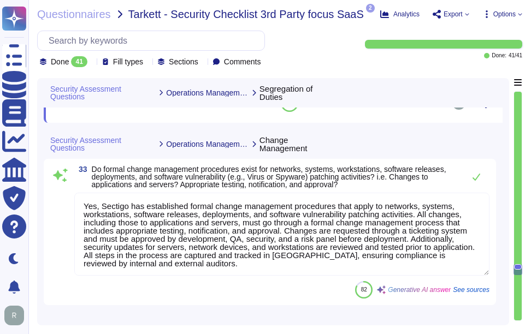
scroll to position [7531, 0]
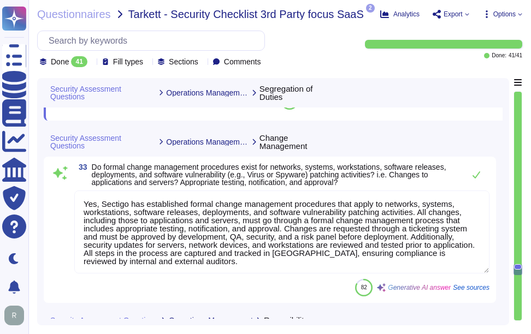
type textarea "Sectigo follows several secure coding practices integrated into our Secure Soft…"
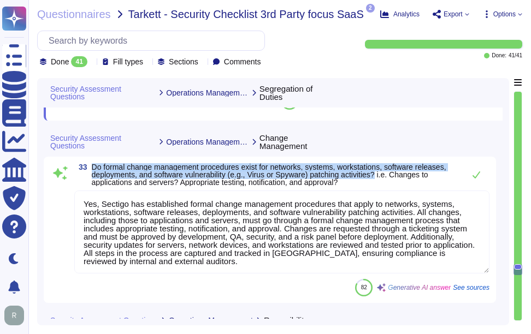
drag, startPoint x: 92, startPoint y: 191, endPoint x: 380, endPoint y: 202, distance: 288.6
click at [380, 187] on span "Do formal change management procedures exist for networks, systems, workstation…" at bounding box center [269, 175] width 354 height 24
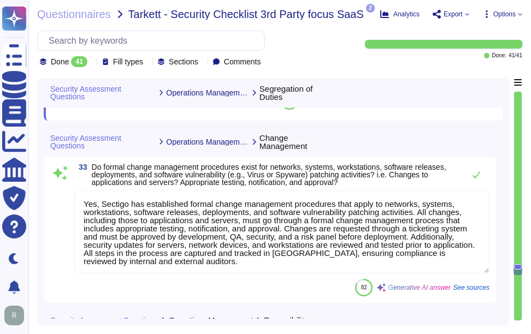
scroll to position [0, 0]
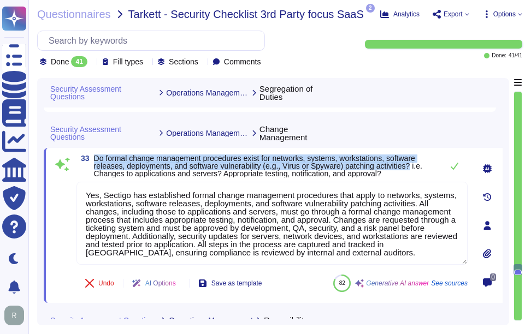
drag, startPoint x: 95, startPoint y: 156, endPoint x: 415, endPoint y: 167, distance: 320.2
click at [415, 167] on span "Do formal change management procedures exist for networks, systems, workstation…" at bounding box center [258, 166] width 328 height 24
click at [388, 164] on span "Do formal change management procedures exist for networks, systems, workstation…" at bounding box center [258, 166] width 328 height 24
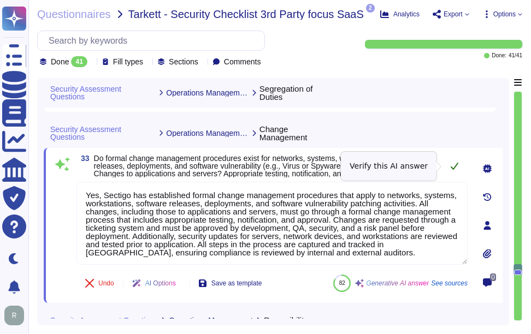
click at [456, 164] on icon at bounding box center [454, 166] width 9 height 9
click at [453, 164] on icon at bounding box center [454, 166] width 9 height 9
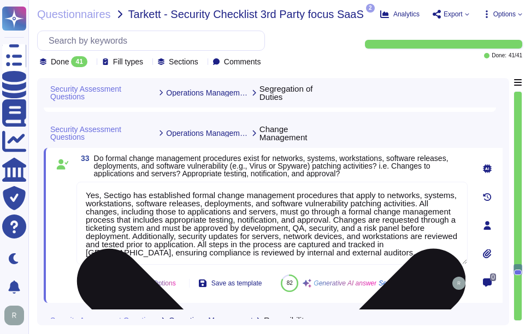
scroll to position [1, 0]
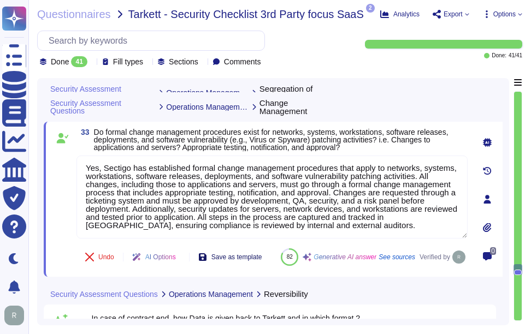
type textarea "Yes, Sectigo ensures separation of duties to reduce the opportunity for unautho…"
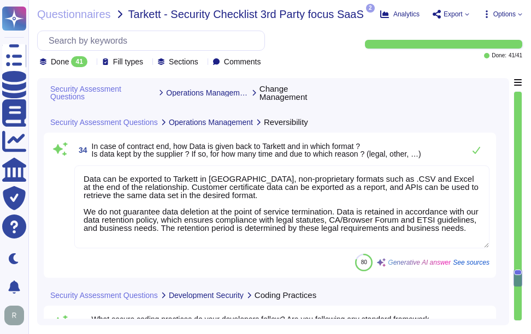
scroll to position [7741, 0]
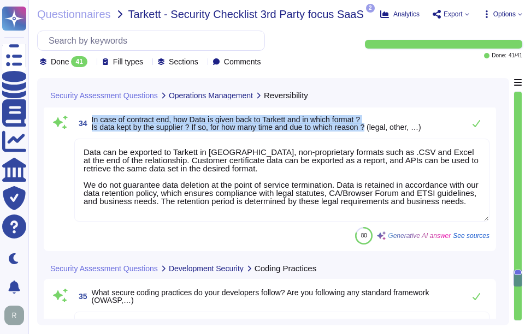
drag, startPoint x: 92, startPoint y: 145, endPoint x: 371, endPoint y: 153, distance: 279.2
click at [371, 132] on span "In case of contract end, how Data is given back to Tarkett and in which format …" at bounding box center [256, 123] width 329 height 16
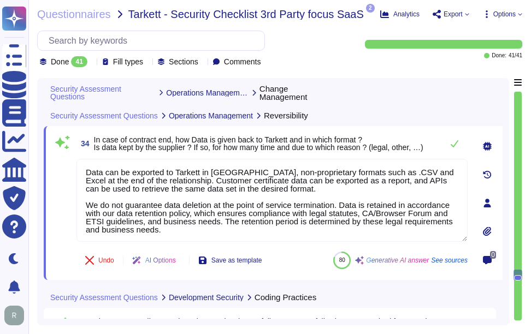
scroll to position [7687, 0]
type textarea "Yes, Sectigo has established formal change management procedures that apply to …"
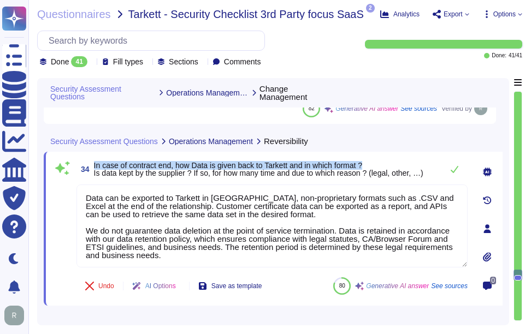
drag, startPoint x: 94, startPoint y: 165, endPoint x: 381, endPoint y: 161, distance: 286.8
click at [381, 161] on span "34 In case of contract end, how Data is given back to Tarkett and in which form…" at bounding box center [249, 169] width 347 height 20
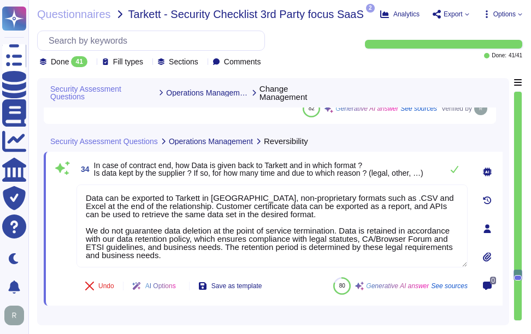
click at [214, 174] on span "In case of contract end, how Data is given back to Tarkett and in which format …" at bounding box center [258, 169] width 329 height 16
drag, startPoint x: 195, startPoint y: 173, endPoint x: 378, endPoint y: 172, distance: 183.0
click at [378, 172] on span "In case of contract end, how Data is given back to Tarkett and in which format …" at bounding box center [258, 169] width 329 height 16
drag, startPoint x: 378, startPoint y: 172, endPoint x: 458, endPoint y: 171, distance: 80.3
click at [458, 171] on icon at bounding box center [454, 169] width 9 height 9
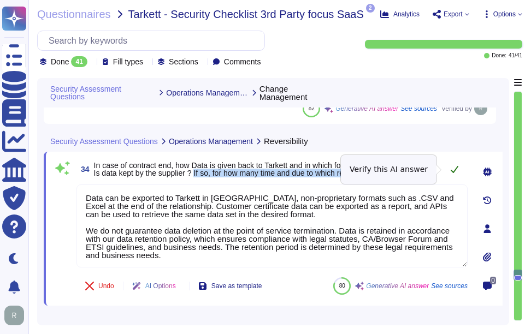
click at [458, 168] on icon at bounding box center [454, 169] width 9 height 9
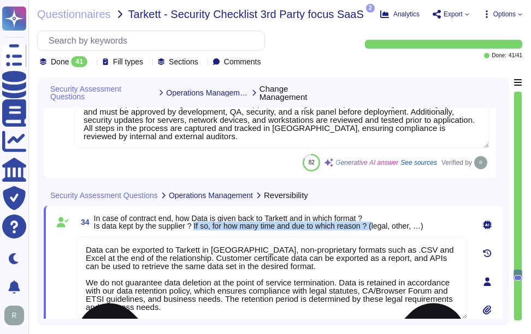
scroll to position [7632, 0]
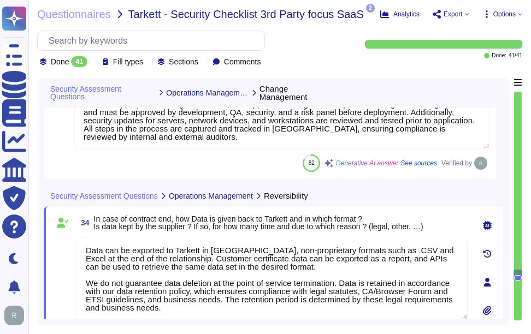
click at [270, 215] on span "In case of contract end, how Data is given back to Tarkett and in which format …" at bounding box center [258, 223] width 329 height 16
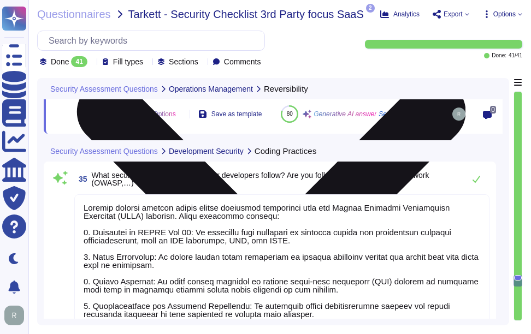
scroll to position [7851, 0]
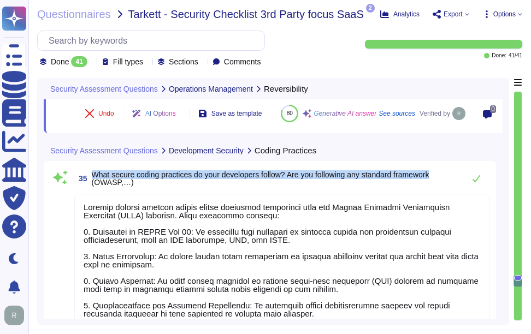
drag, startPoint x: 91, startPoint y: 198, endPoint x: 440, endPoint y: 196, distance: 349.0
click at [440, 188] on span "35 What secure coding practices do your developers follow? Are you following an…" at bounding box center [266, 179] width 384 height 20
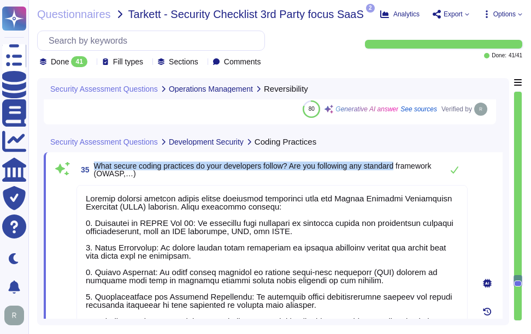
drag, startPoint x: 96, startPoint y: 165, endPoint x: 405, endPoint y: 165, distance: 309.7
click at [405, 165] on span "What secure coding practices do your developers follow? Are you following any s…" at bounding box center [265, 169] width 343 height 15
click at [126, 164] on span "What secure coding practices do your developers follow? Are you following any s…" at bounding box center [263, 170] width 338 height 16
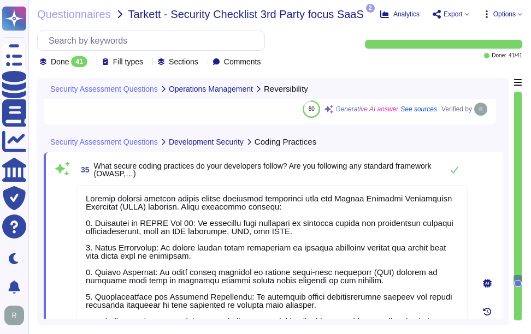
click at [109, 172] on span "What secure coding practices do your developers follow? Are you following any s…" at bounding box center [263, 170] width 338 height 16
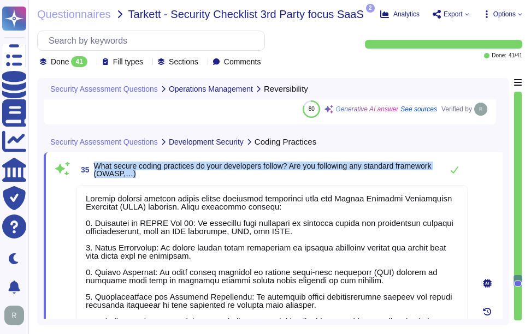
drag, startPoint x: 94, startPoint y: 164, endPoint x: 409, endPoint y: 173, distance: 315.3
click at [409, 173] on span "What secure coding practices do your developers follow? Are you following any s…" at bounding box center [265, 169] width 343 height 15
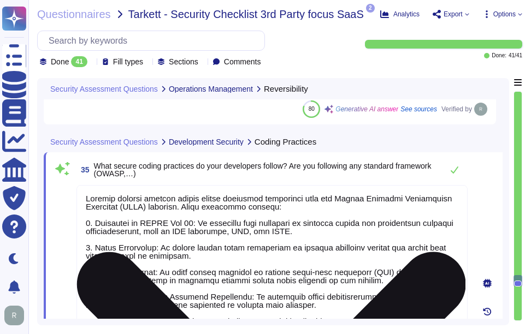
click at [344, 186] on textarea at bounding box center [271, 337] width 391 height 304
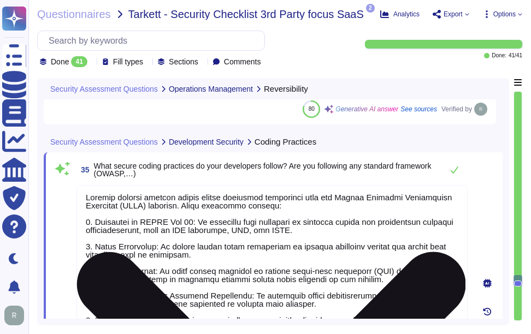
type textarea "At [GEOGRAPHIC_DATA], we ensure that security is integrated throughout the soft…"
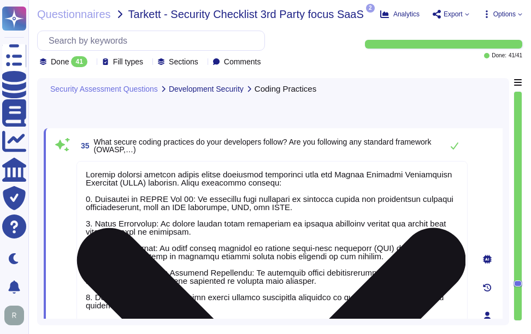
scroll to position [7851, 0]
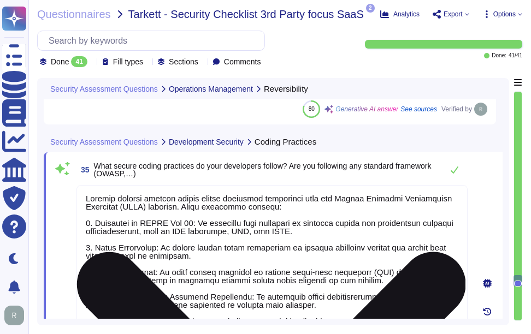
type textarea "Data can be exported to Tarkett in [GEOGRAPHIC_DATA], non-proprietary formats s…"
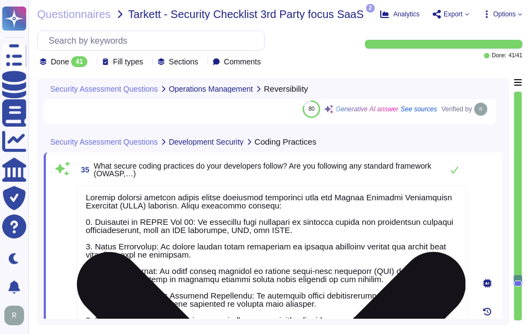
type textarea "At [GEOGRAPHIC_DATA], we ensure that security is integrated throughout the soft…"
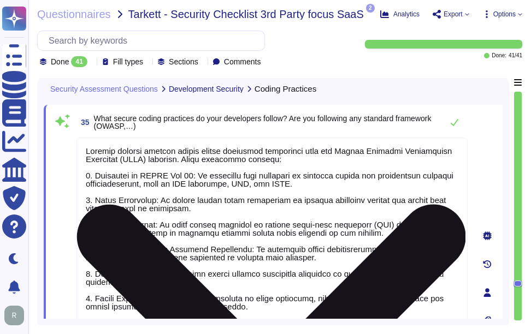
scroll to position [7851, 0]
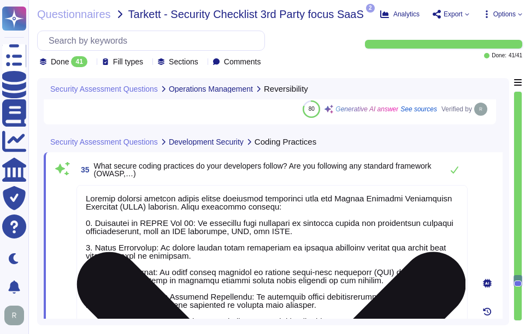
type textarea "Data can be exported to Tarkett in [GEOGRAPHIC_DATA], non-proprietary formats s…"
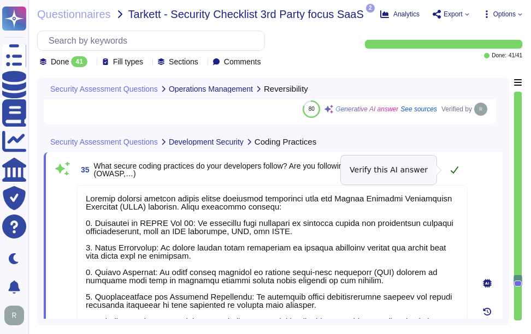
click at [453, 170] on icon at bounding box center [454, 169] width 9 height 9
click at [457, 170] on icon at bounding box center [454, 169] width 9 height 9
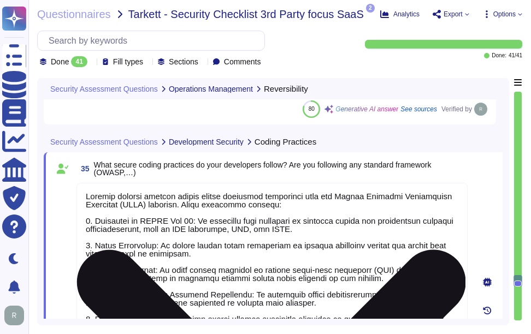
scroll to position [1, 0]
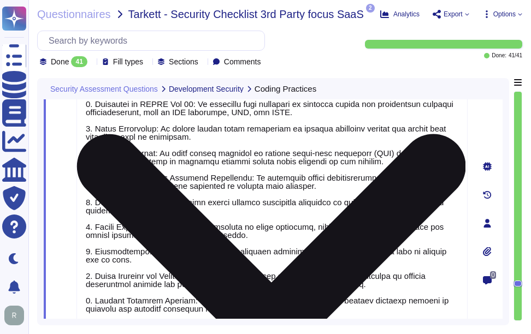
type textarea "At [GEOGRAPHIC_DATA], we ensure that security is integrated throughout the soft…"
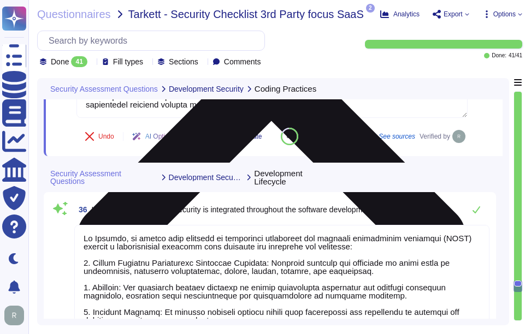
scroll to position [8233, 0]
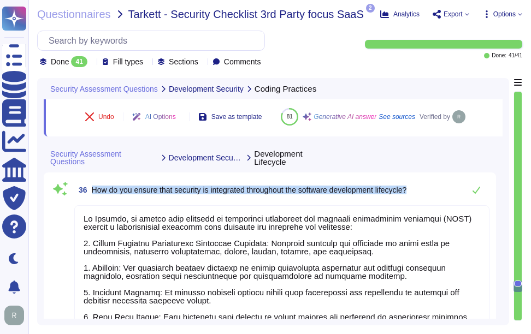
drag, startPoint x: 92, startPoint y: 214, endPoint x: 427, endPoint y: 210, distance: 334.3
click at [427, 201] on div "36 How do you ensure that security is integrated throughout the software develo…" at bounding box center [281, 190] width 415 height 22
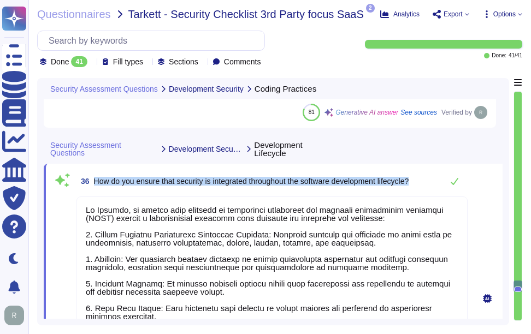
drag, startPoint x: 93, startPoint y: 179, endPoint x: 423, endPoint y: 181, distance: 329.9
click at [423, 181] on div "36 How do you ensure that security is integrated throughout the software develo…" at bounding box center [271, 181] width 391 height 22
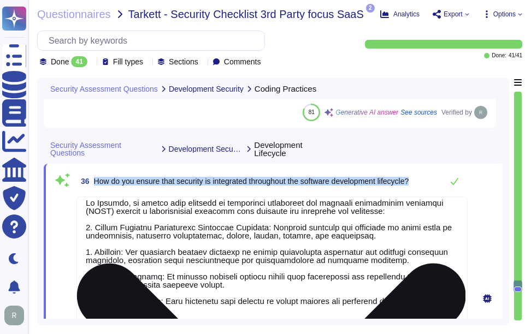
scroll to position [9, 0]
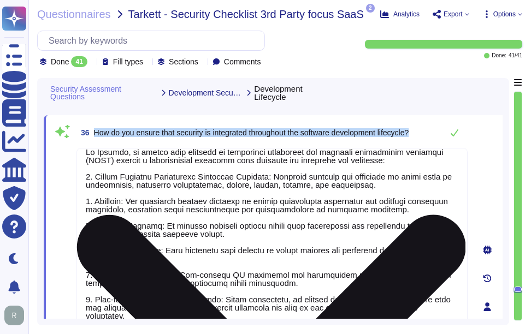
type textarea "We use open-source software and libraries in our products and services. We main…"
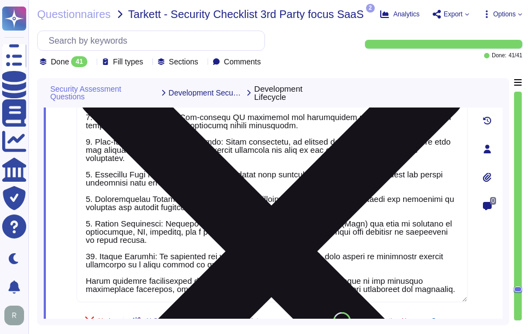
scroll to position [8451, 0]
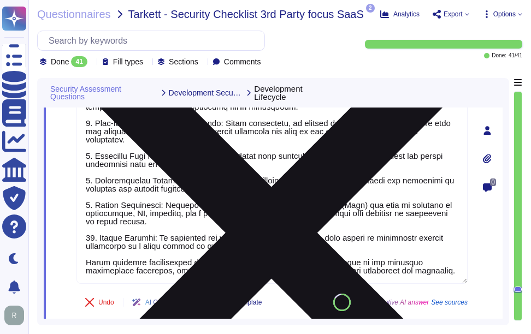
type textarea "We identify, respond to, and mitigate suspected or known security incidents thr…"
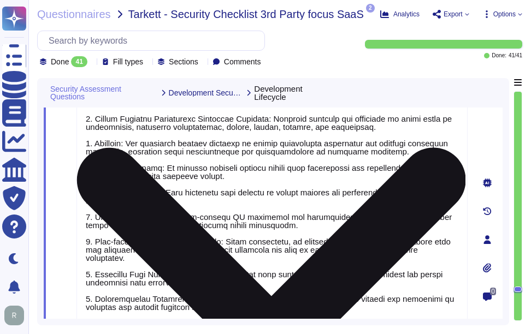
scroll to position [8233, 0]
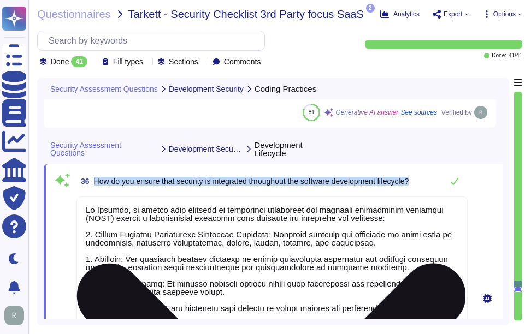
type textarea "Sectigo follows several secure coding practices integrated into our Secure Soft…"
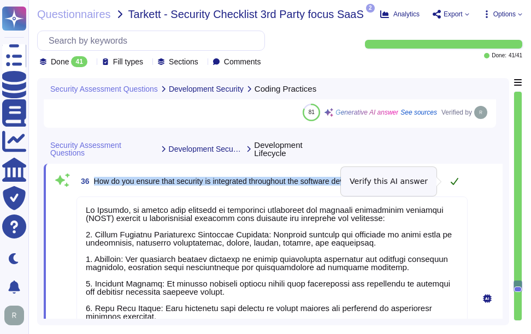
click at [452, 181] on icon at bounding box center [454, 181] width 9 height 9
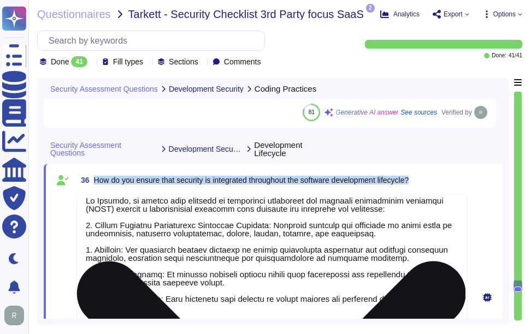
scroll to position [9, 0]
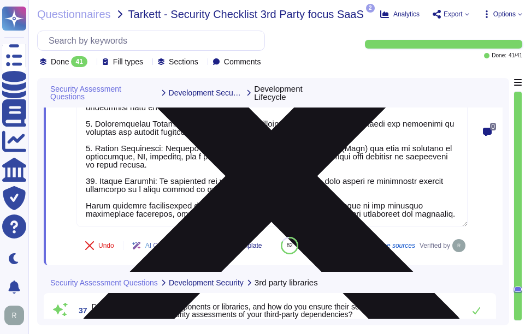
type textarea "We identify, respond to, and mitigate suspected or known security incidents thr…"
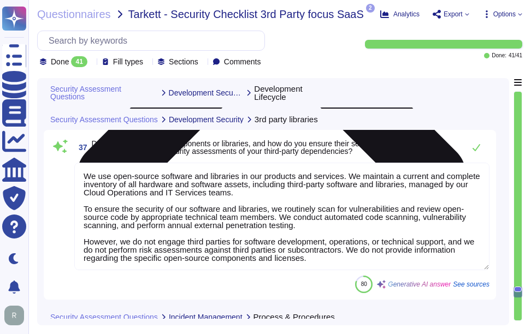
scroll to position [8670, 0]
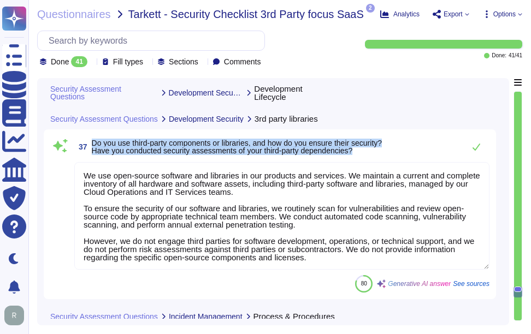
drag, startPoint x: 92, startPoint y: 168, endPoint x: 370, endPoint y: 176, distance: 278.1
click at [370, 155] on span "Do you use third-party components or libraries, and how do you ensure their sec…" at bounding box center [237, 146] width 291 height 15
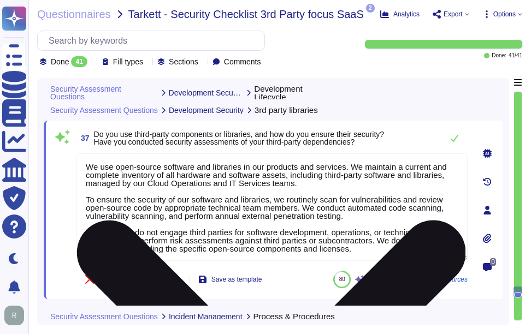
scroll to position [1, 0]
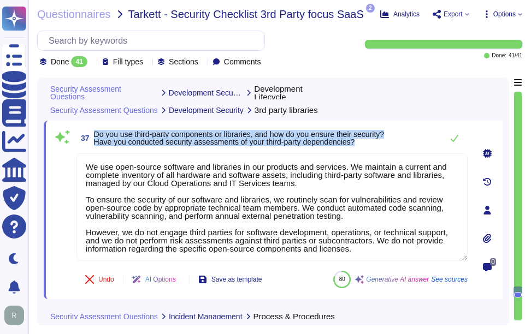
drag, startPoint x: 94, startPoint y: 133, endPoint x: 398, endPoint y: 139, distance: 303.7
click at [398, 139] on div "37 Do you use third-party components or libraries, and how do you ensure their …" at bounding box center [271, 138] width 391 height 22
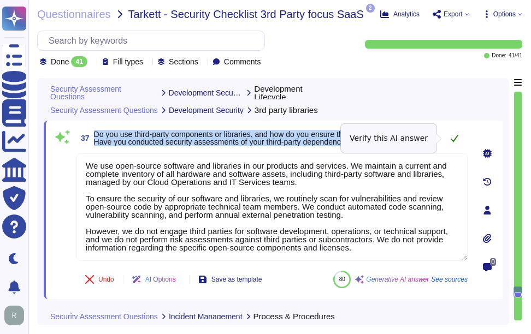
click at [455, 141] on icon at bounding box center [454, 138] width 9 height 9
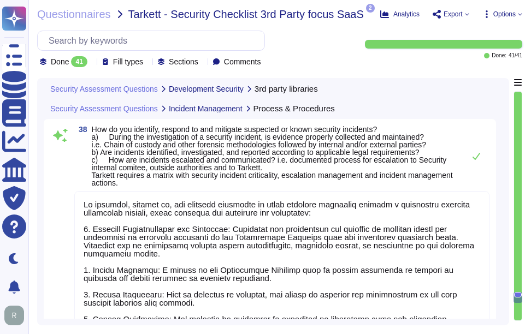
scroll to position [8888, 0]
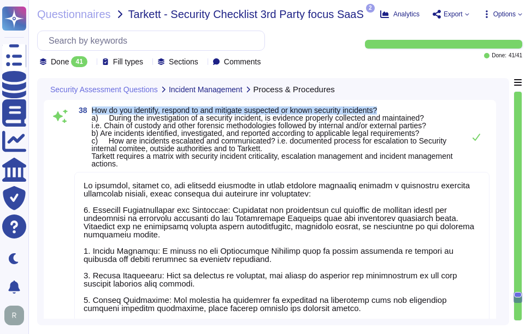
drag, startPoint x: 93, startPoint y: 134, endPoint x: 403, endPoint y: 138, distance: 310.2
click at [403, 138] on span "How do you identify, respond to and mitigate suspected or known security incide…" at bounding box center [275, 136] width 367 height 61
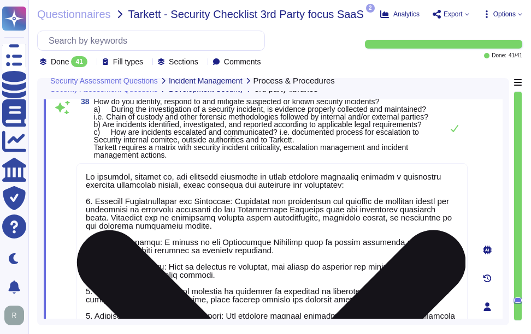
type textarea "We use open-source software and libraries in our products and services. We main…"
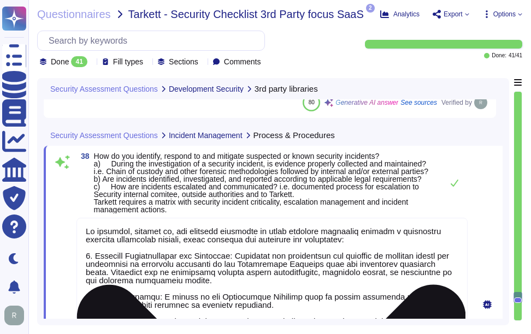
scroll to position [1, 0]
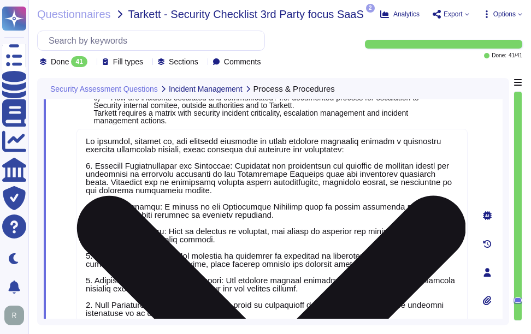
type textarea "No, we have no recent cybersecurity incidents. All our issues in the past two y…"
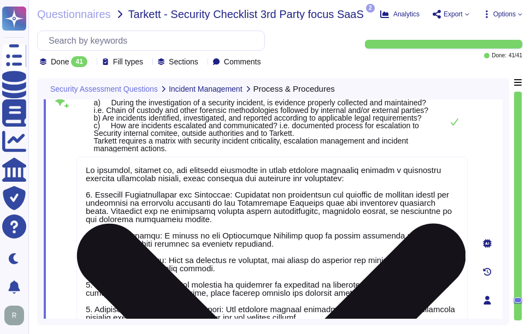
scroll to position [8834, 0]
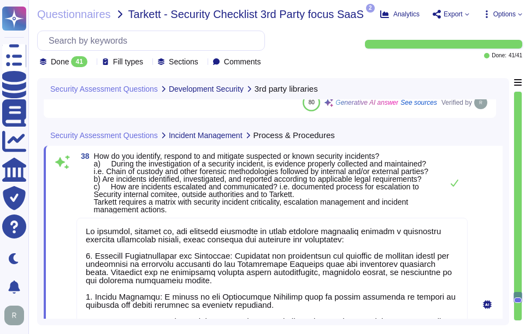
type textarea "We use open-source software and libraries in our products and services. We main…"
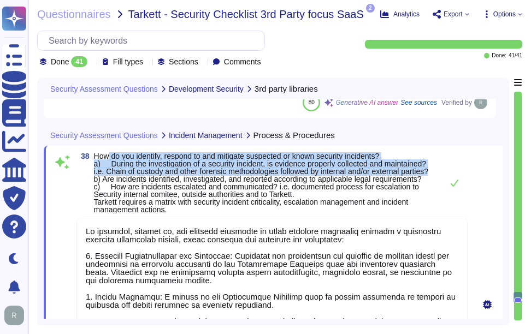
drag, startPoint x: 110, startPoint y: 161, endPoint x: 129, endPoint y: 179, distance: 26.6
click at [129, 179] on span "How do you identify, respond to and mitigate suspected or known security incide…" at bounding box center [265, 182] width 343 height 61
drag, startPoint x: 129, startPoint y: 179, endPoint x: 110, endPoint y: 169, distance: 21.7
click at [110, 169] on span "How do you identify, respond to and mitigate suspected or known security incide…" at bounding box center [261, 183] width 334 height 62
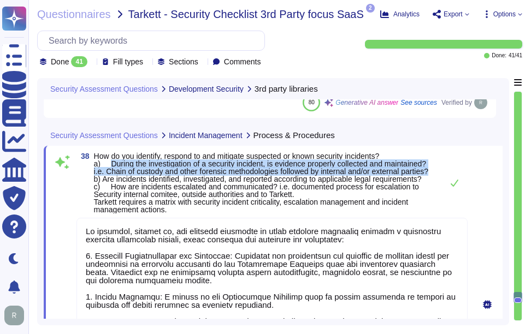
drag, startPoint x: 113, startPoint y: 164, endPoint x: 127, endPoint y: 176, distance: 18.2
click at [127, 176] on span "How do you identify, respond to and mitigate suspected or known security incide…" at bounding box center [265, 182] width 343 height 61
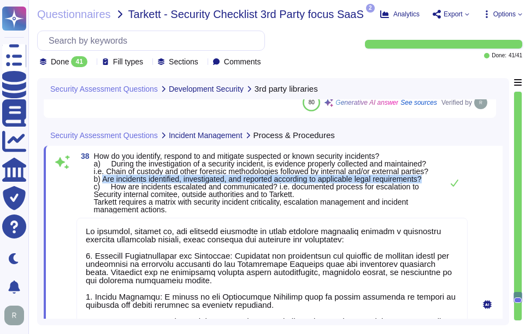
drag, startPoint x: 105, startPoint y: 186, endPoint x: 434, endPoint y: 185, distance: 328.8
click at [434, 185] on span "How do you identify, respond to and mitigate suspected or known security incide…" at bounding box center [265, 182] width 343 height 61
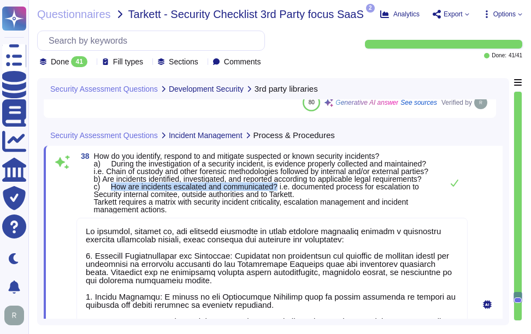
drag, startPoint x: 110, startPoint y: 195, endPoint x: 280, endPoint y: 196, distance: 169.8
click at [280, 196] on span "How do you identify, respond to and mitigate suspected or known security incide…" at bounding box center [261, 183] width 334 height 62
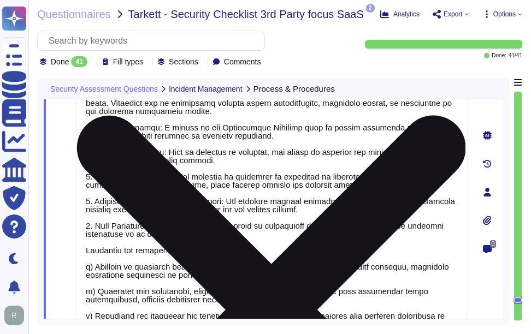
type textarea "No, we have no recent cybersecurity incidents. All our issues in the past two y…"
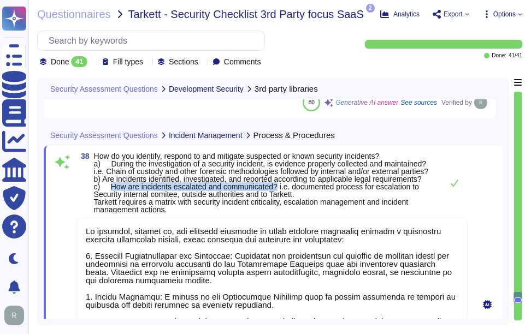
type textarea "We use open-source software and libraries in our products and services. We main…"
click at [453, 187] on icon at bounding box center [454, 183] width 9 height 9
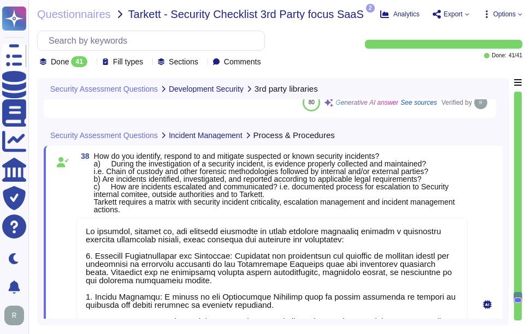
click at [365, 185] on span "How do you identify, respond to and mitigate suspected or known security incide…" at bounding box center [274, 183] width 361 height 62
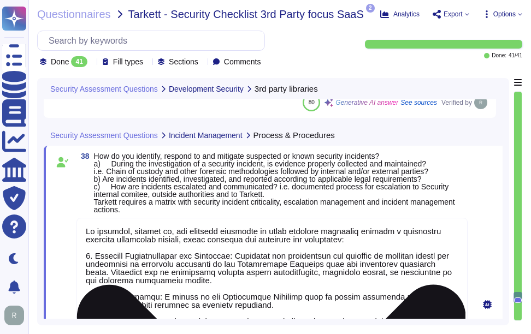
scroll to position [1, 0]
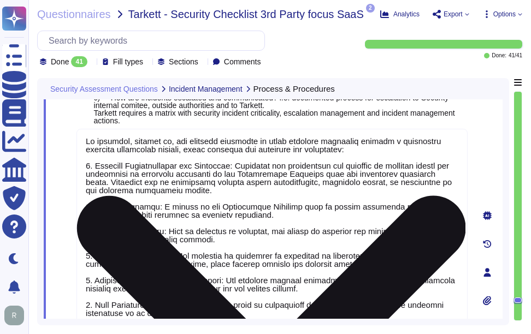
type textarea "No, we have no recent cybersecurity incidents. All our issues in the past two y…"
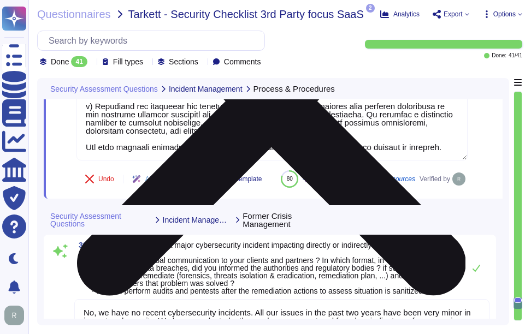
type textarea "- Backup and Restore Mechanisms: - Continuous backups are performed for all run…"
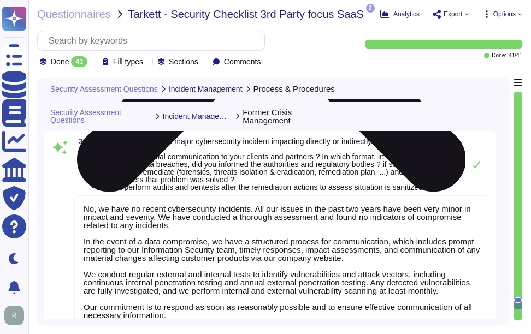
scroll to position [9325, 0]
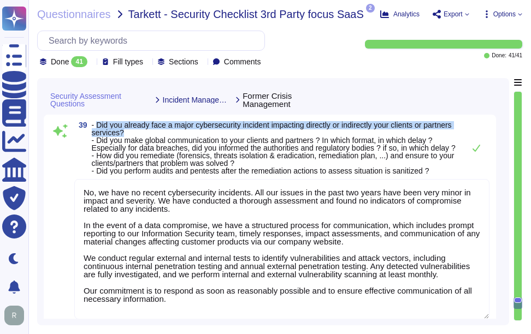
drag, startPoint x: 98, startPoint y: 151, endPoint x: 157, endPoint y: 157, distance: 59.9
click at [157, 157] on span "- Did you already face a major cybersecurity incident impacting directly or ind…" at bounding box center [275, 148] width 367 height 54
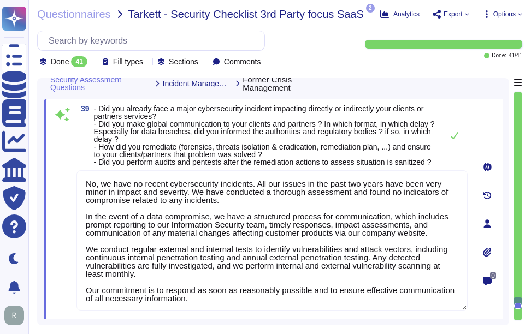
scroll to position [9271, 0]
type textarea "We identify, respond to, and mitigate suspected or known security incidents thr…"
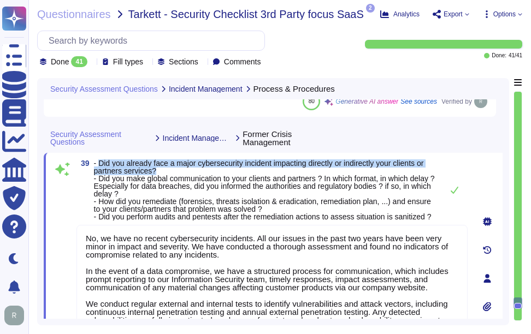
drag, startPoint x: 100, startPoint y: 171, endPoint x: 169, endPoint y: 176, distance: 69.5
click at [169, 176] on span "- Did you already face a major cybersecurity incident impacting directly or ind…" at bounding box center [265, 189] width 343 height 61
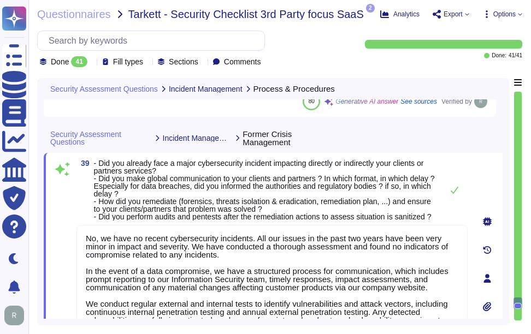
click at [336, 204] on span "- Did you already face a major cybersecurity incident impacting directly or ind…" at bounding box center [264, 190] width 341 height 62
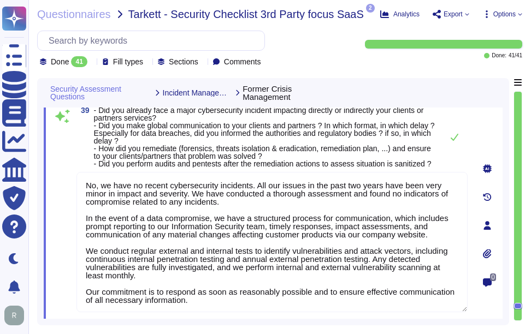
scroll to position [9325, 0]
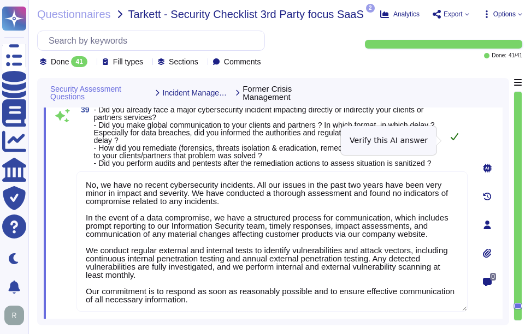
click at [457, 141] on icon at bounding box center [454, 136] width 9 height 9
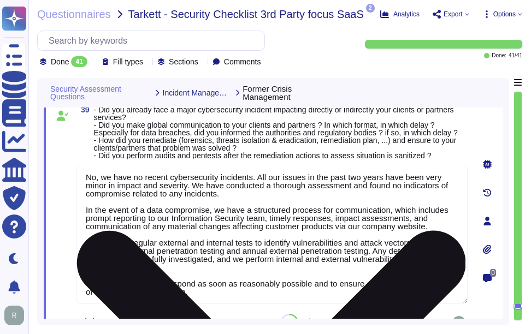
scroll to position [1, 0]
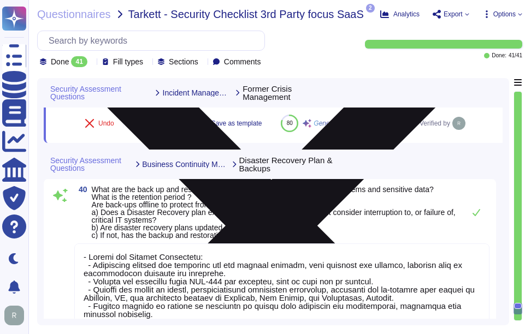
type textarea "Currently, we are unable to provide a clear product roadmap that includes adher…"
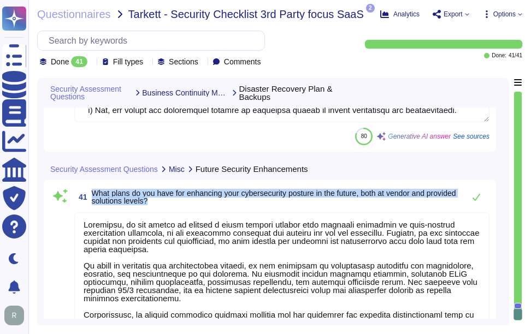
drag, startPoint x: 92, startPoint y: 200, endPoint x: 199, endPoint y: 222, distance: 108.8
click at [199, 222] on div "41 What plans do you have for enhancing your cybersecurity posture in the futur…" at bounding box center [269, 281] width 439 height 190
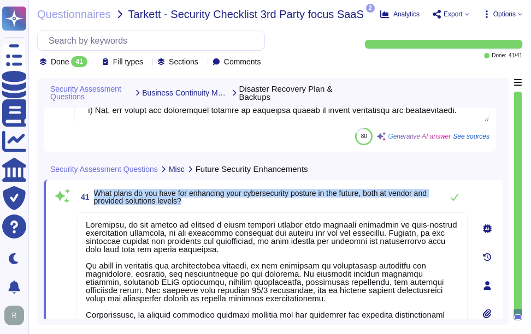
drag, startPoint x: 95, startPoint y: 199, endPoint x: 241, endPoint y: 218, distance: 147.1
click at [241, 218] on div "41 What plans do you have for enhancing your cybersecurity posture in the futur…" at bounding box center [259, 285] width 415 height 198
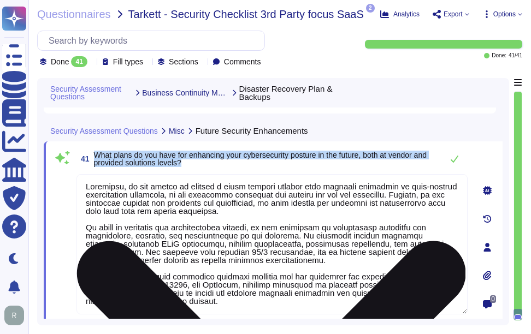
scroll to position [9926, 0]
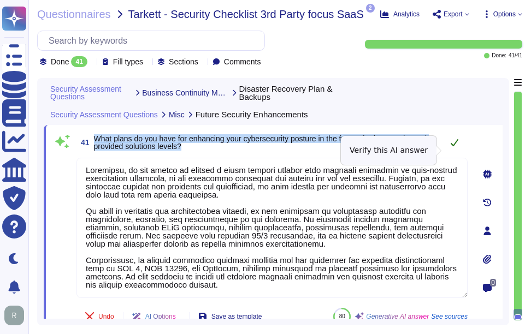
click at [455, 147] on icon at bounding box center [454, 142] width 9 height 9
click at [457, 146] on icon at bounding box center [455, 142] width 8 height 7
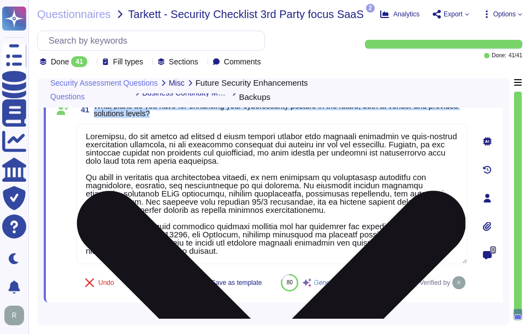
scroll to position [9969, 0]
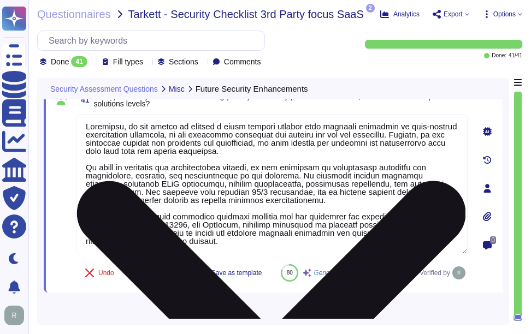
click at [371, 252] on textarea at bounding box center [271, 184] width 391 height 140
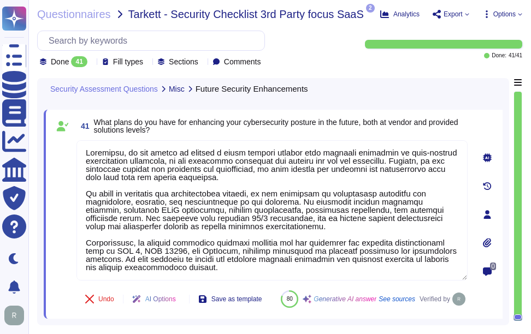
click at [377, 286] on div "Undo AI Options Save as template 80 Generative AI answer See sources Verified by" at bounding box center [271, 299] width 391 height 26
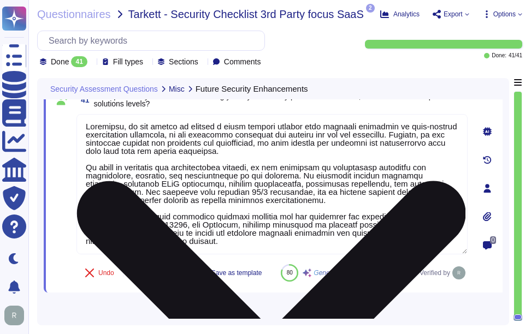
scroll to position [0, 0]
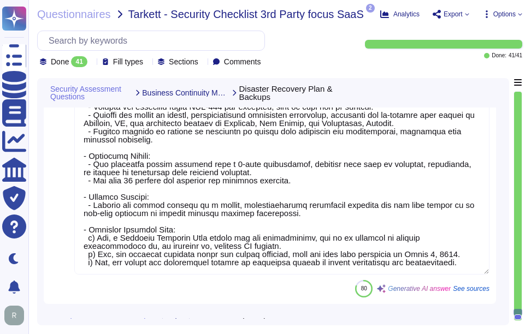
type textarea "- Backup and Restore Mechanisms: - Continuous backups are performed for all run…"
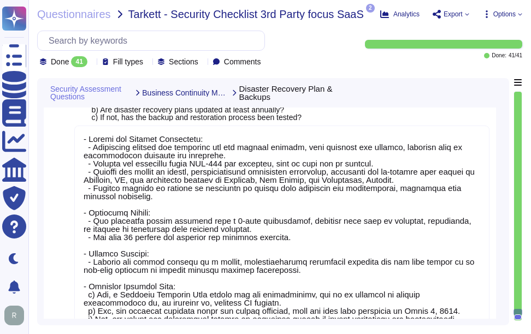
scroll to position [9575, 0]
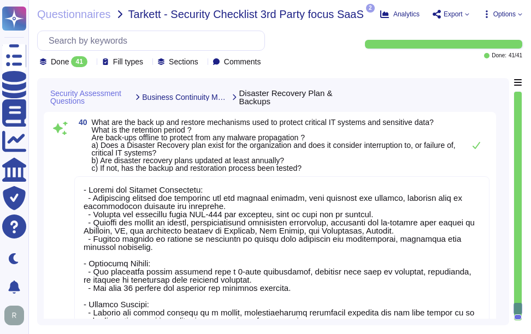
type textarea "No, we have no recent cybersecurity incidents. All our issues in the past two y…"
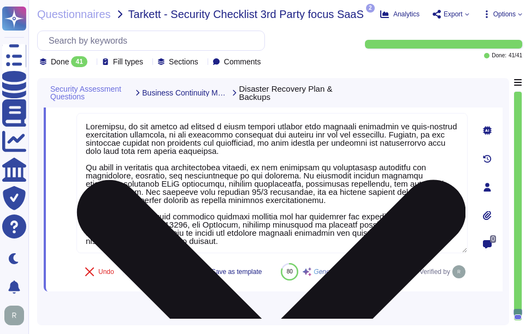
scroll to position [9934, 0]
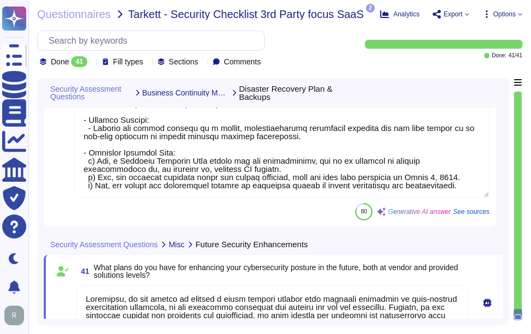
type textarea "- Backup and Restore Mechanisms: - Continuous backups are performed for all run…"
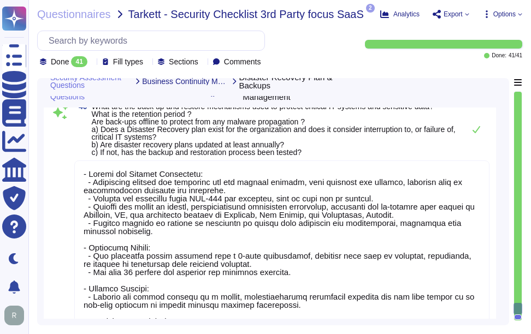
scroll to position [9572, 0]
type textarea "No, we have no recent cybersecurity incidents. All our issues in the past two y…"
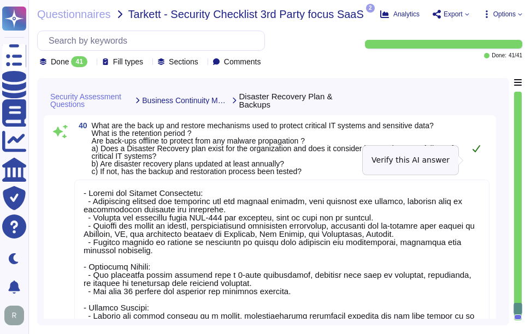
click at [476, 153] on icon at bounding box center [476, 148] width 9 height 9
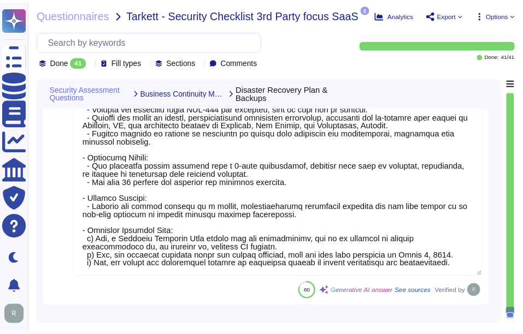
scroll to position [9934, 0]
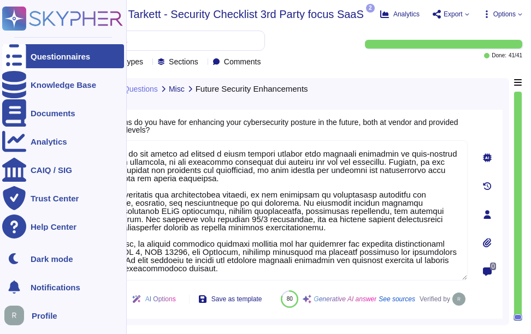
click at [60, 52] on div "Questionnaires" at bounding box center [61, 56] width 60 height 8
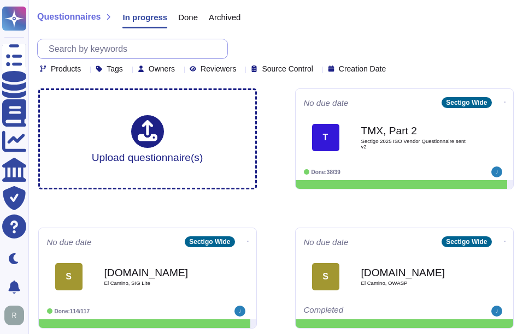
click at [197, 50] on input "text" at bounding box center [135, 48] width 184 height 19
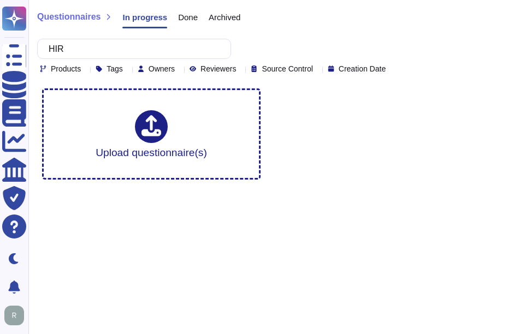
click at [180, 21] on span "Done" at bounding box center [188, 17] width 20 height 8
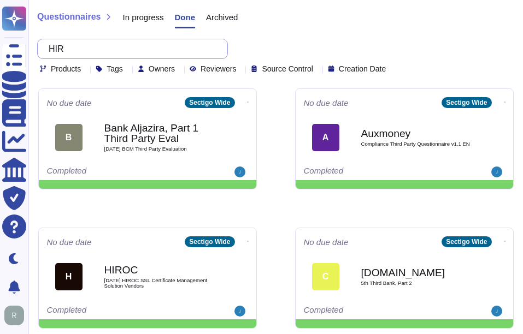
click at [183, 51] on input "HIR" at bounding box center [129, 48] width 173 height 19
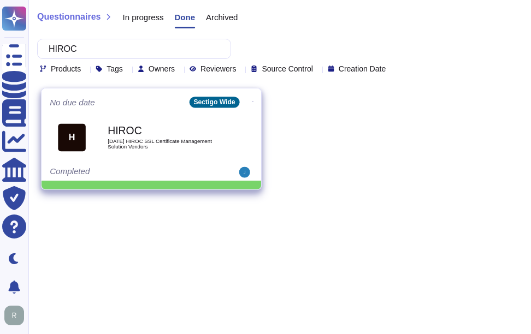
type input "HIROC"
click at [158, 143] on span "[DATE] HIROC SSL Certificate Management Solution Vendors" at bounding box center [163, 144] width 110 height 10
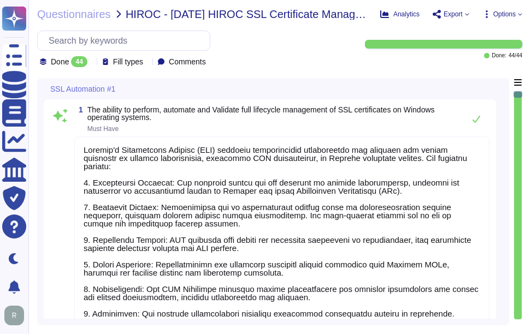
type textarea "Sectigo's Certificate Manager (SCM) provides comprehensive capabilities for man…"
type textarea "Sectigo Certificate Manager (SCM) provides comprehensive capabilities for manag…"
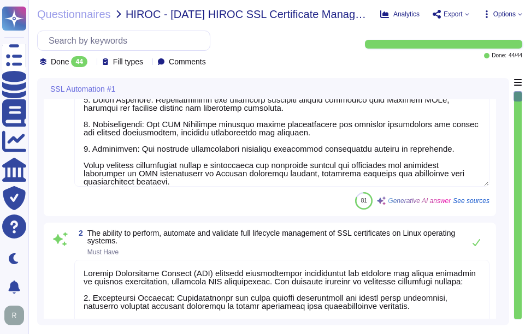
type textarea "Sectigo Certificate Manager (SCM) provides comprehensive capabilities for manag…"
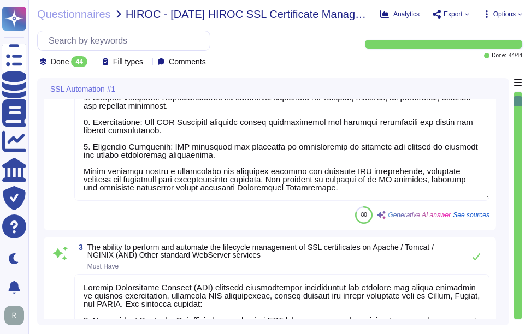
type textarea "please see External URL tab within this document"
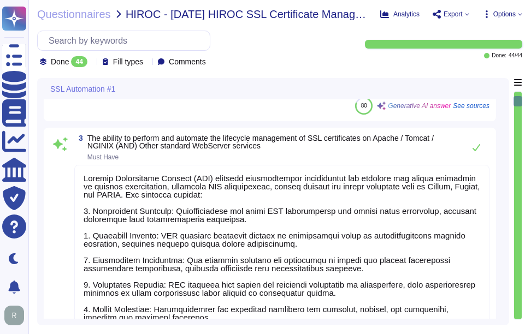
type textarea "Sectigo's Certificate Manager (SCM) provides comprehensive capabilities for man…"
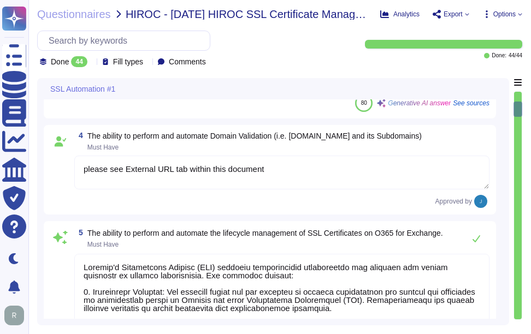
scroll to position [928, 0]
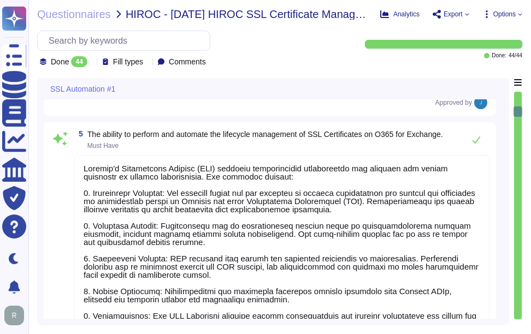
type textarea "Sectigo's Certificate Manager (SCM) provides comprehensive capabilities for man…"
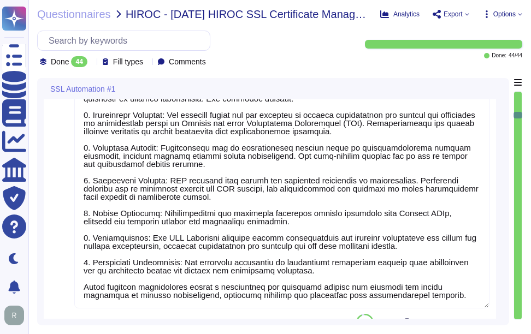
type textarea "Sectigo Certificate Manager (SCM) can be utilized for TLS certificate lifecycle…"
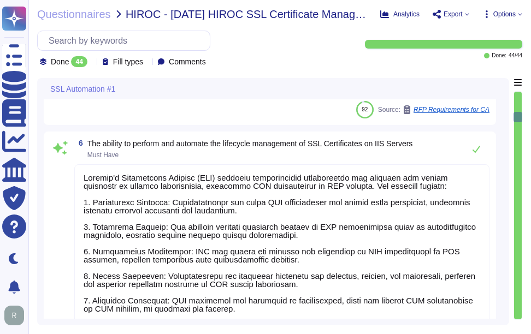
type textarea "Sectigo's Certificate Manager (SCM) provides a comprehensive solution for manag…"
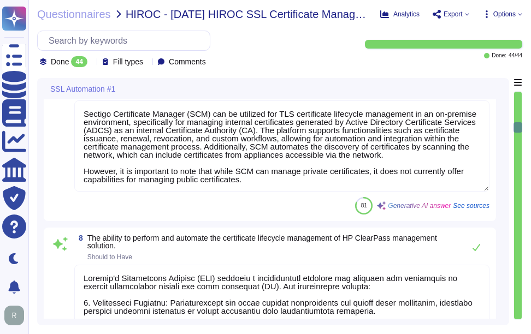
type textarea "This section addresses certain technological aspects of the Sectigo infrastruct…"
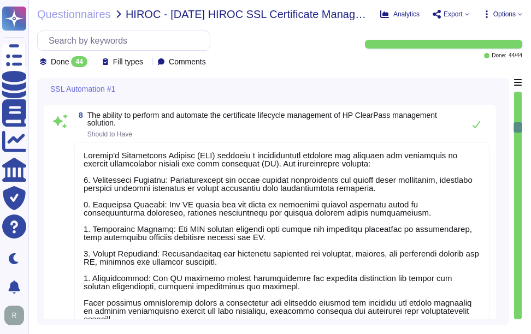
type textarea "A process shall be in place that enables the differentiation between Standard, …"
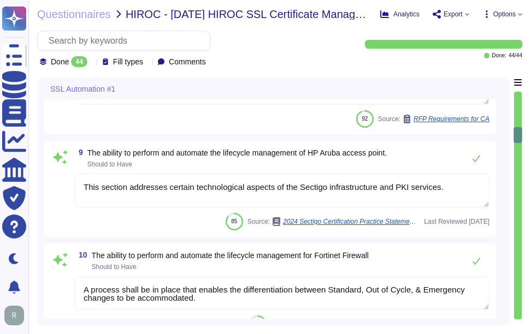
type textarea "SCM is a leading, CA-agnostic, cloud-based CLM platform purpose-built to issue …"
type textarea "Sectigo's Certificate Manager (SCM) provides comprehensive capabilities for man…"
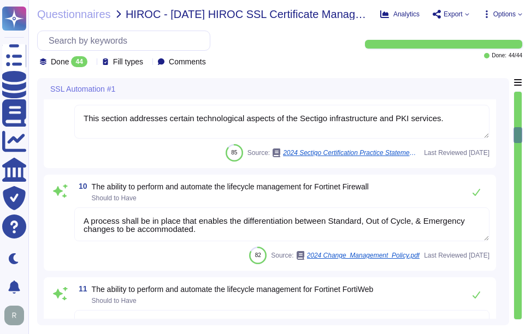
scroll to position [2130, 0]
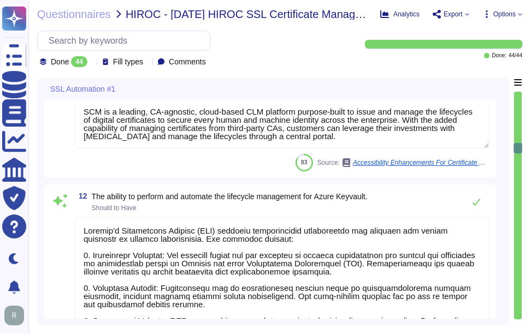
type textarea "Sectigo's automated, cloud-native platform gives you complete visibility and co…"
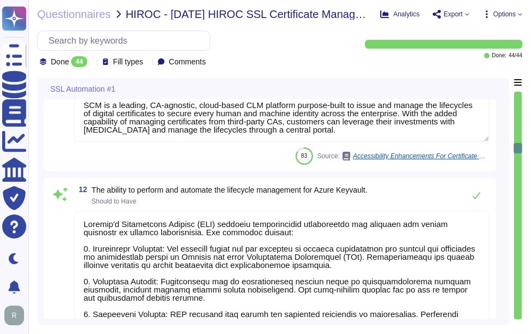
type textarea "Sectigo's Certificate Manager (SCM) provides a comprehensive solution for manag…"
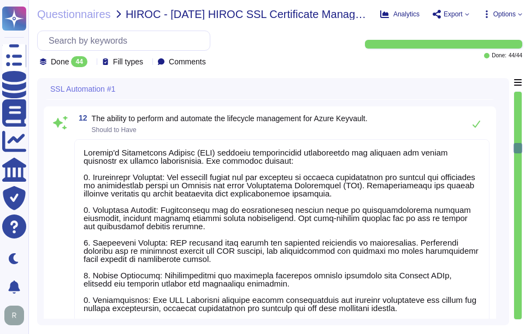
scroll to position [2403, 0]
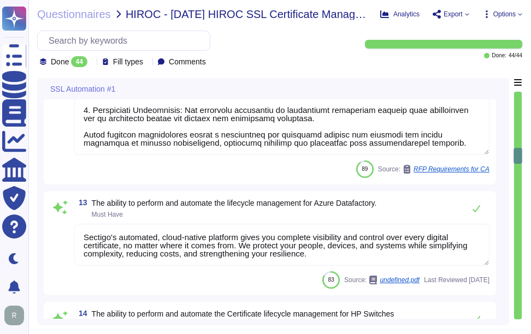
type textarea "Sectigo's Certificate Manager (SCM) provides comprehensive capabilities for man…"
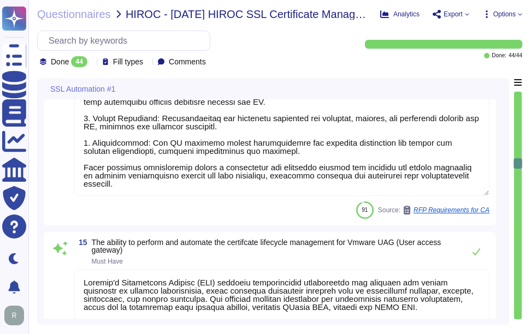
type textarea "Sectigo Certificate Manager (SCM) can automate certificate deployments to Conte…"
type textarea "SCM is a leading, CA-agnostic, cloud-based CLM platform purpose-built to issue …"
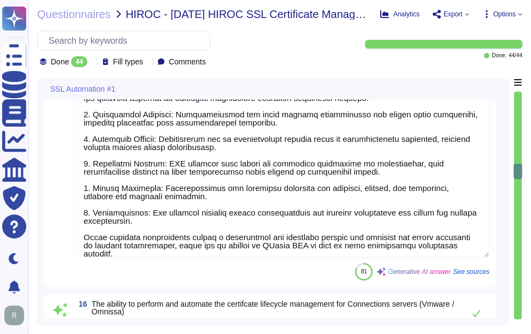
type textarea "Sectigo Certificate Manager (SCM) can automate certificate deployment to contai…"
type textarea "Sectigo's Certificate Manager (SCM) provides comprehensive capabilities for man…"
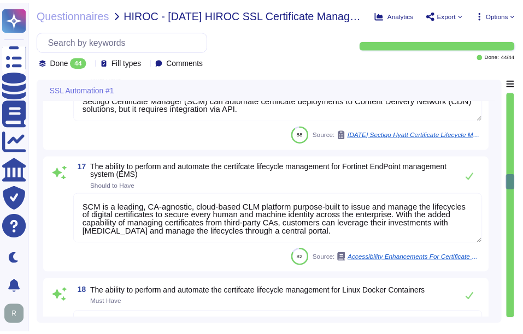
scroll to position [3331, 0]
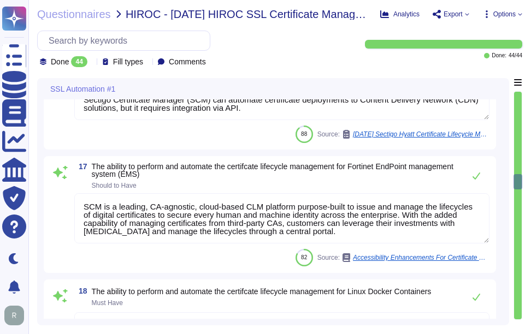
type textarea "Sectigo's Certificate Manager (SCM) supports integration with various MDM solut…"
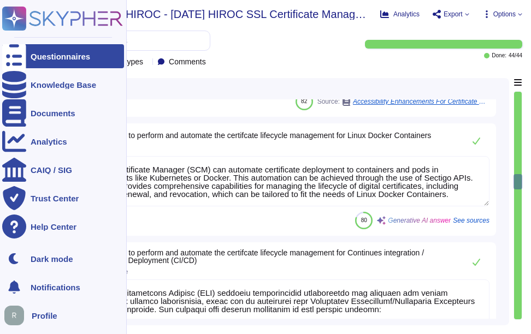
click at [37, 55] on div "Questionnaires" at bounding box center [61, 56] width 60 height 8
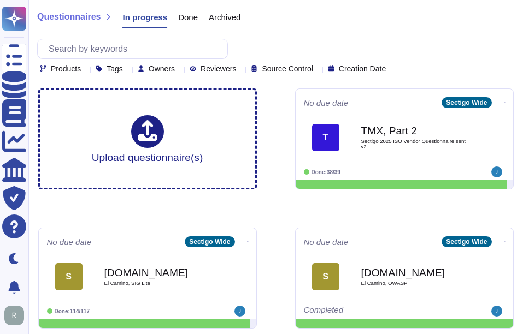
click at [152, 25] on div "In progress" at bounding box center [144, 20] width 45 height 15
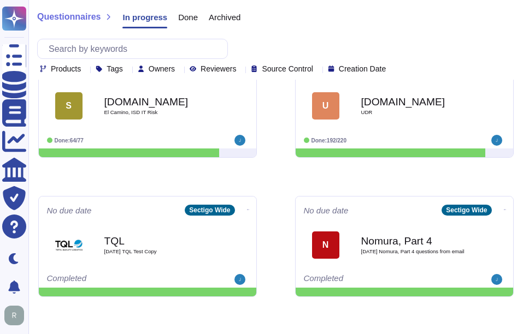
scroll to position [328, 0]
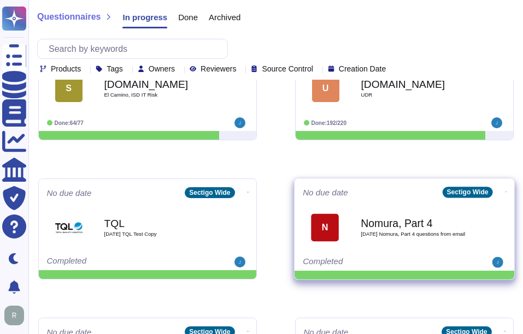
click at [396, 232] on span "[DATE] Nomura, Part 4 questions from email" at bounding box center [415, 234] width 110 height 5
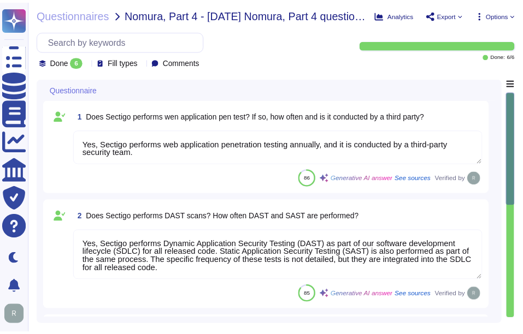
scroll to position [1, 0]
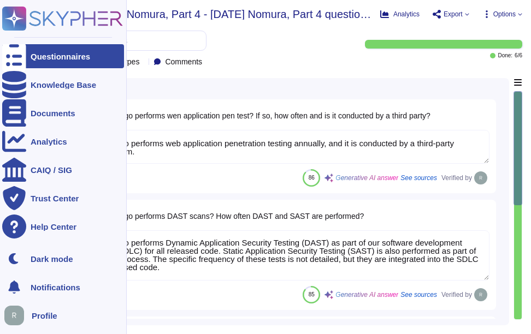
click at [39, 55] on div "Questionnaires" at bounding box center [61, 56] width 60 height 8
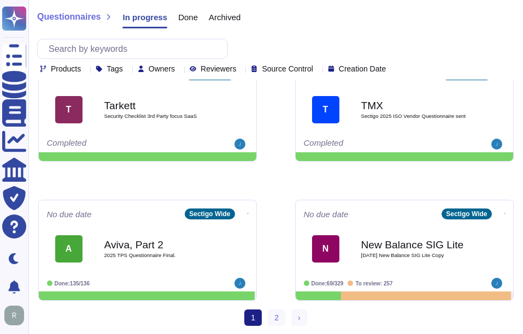
scroll to position [585, 0]
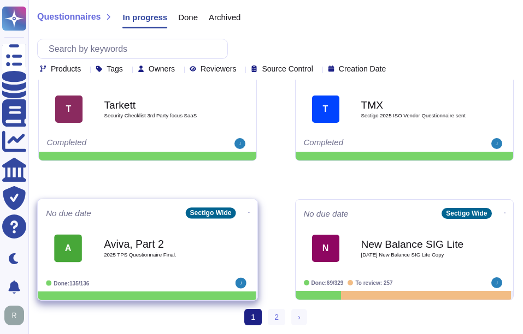
click at [129, 252] on span "2025 TPS Questionnaire Final." at bounding box center [159, 254] width 110 height 5
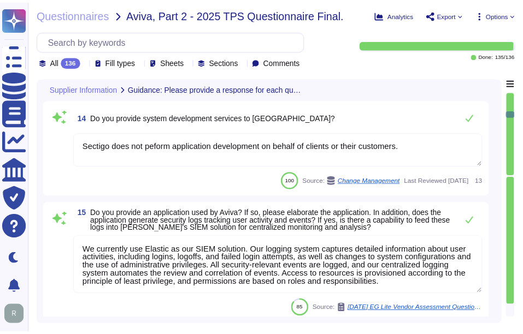
scroll to position [1693, 0]
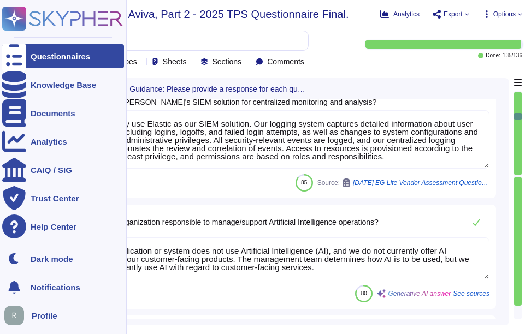
click at [37, 56] on div "Questionnaires" at bounding box center [61, 56] width 60 height 8
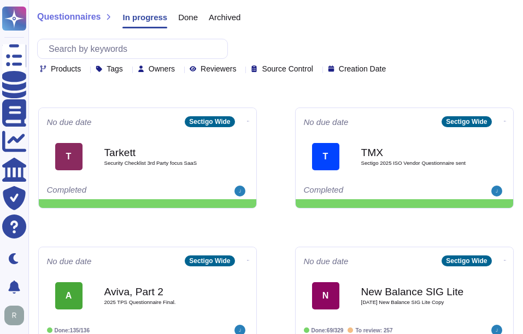
scroll to position [585, 0]
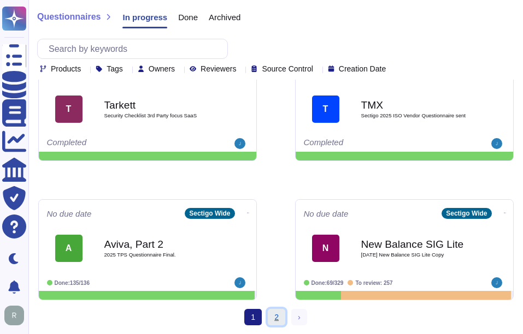
click at [276, 320] on link "2" at bounding box center [276, 317] width 17 height 16
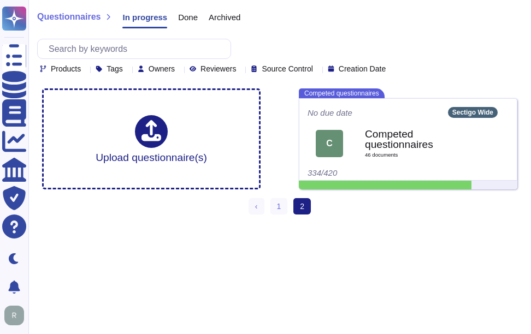
click at [135, 19] on span "In progress" at bounding box center [144, 17] width 45 height 8
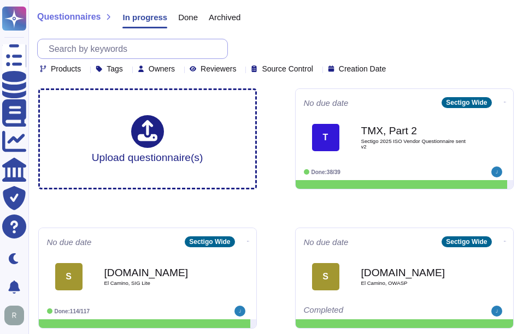
click at [145, 47] on input "text" at bounding box center [135, 48] width 184 height 19
click at [177, 49] on input "text" at bounding box center [135, 48] width 184 height 19
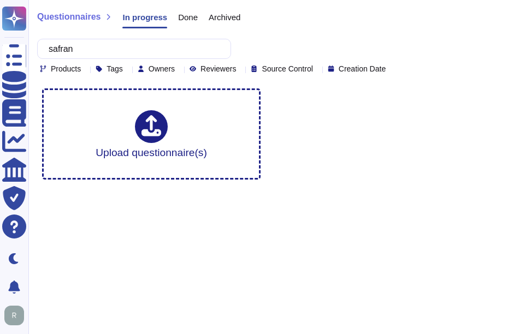
click at [189, 22] on div "Done" at bounding box center [182, 20] width 31 height 22
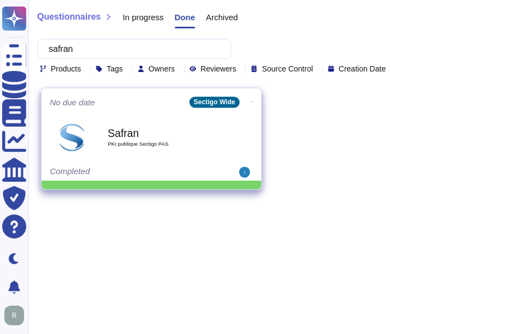
click at [168, 153] on div "Safran PKI publique Sectigo PAS" at bounding box center [163, 137] width 110 height 44
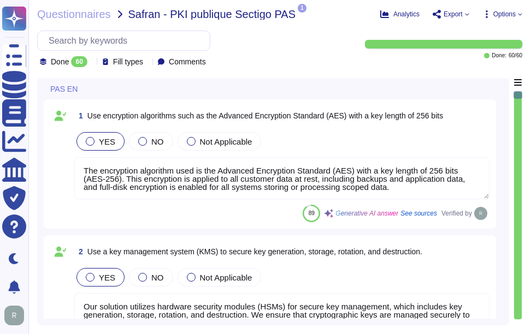
click at [517, 176] on div at bounding box center [518, 206] width 8 height 228
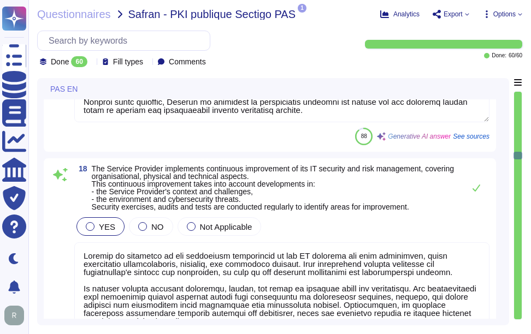
scroll to position [3191, 0]
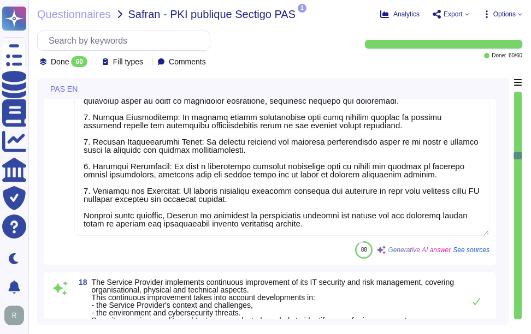
click at [517, 101] on div at bounding box center [518, 206] width 8 height 228
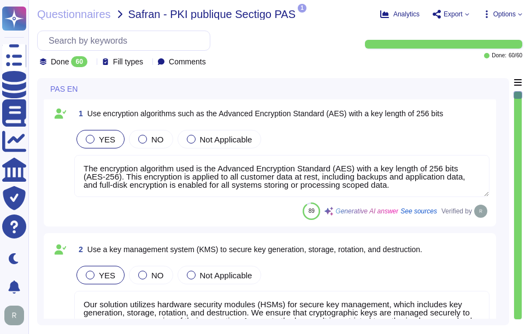
scroll to position [0, 0]
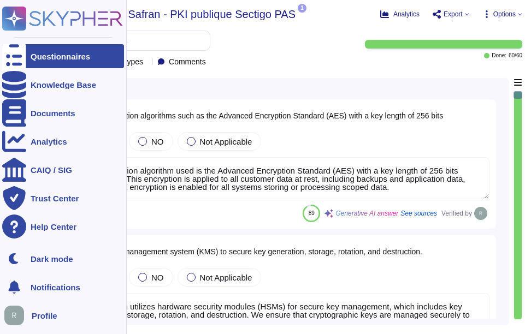
click at [23, 60] on div at bounding box center [14, 56] width 24 height 24
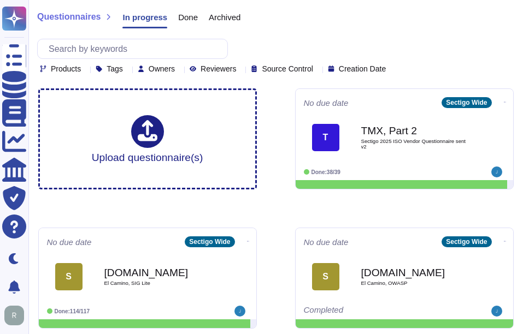
click at [182, 16] on span "Done" at bounding box center [188, 17] width 20 height 8
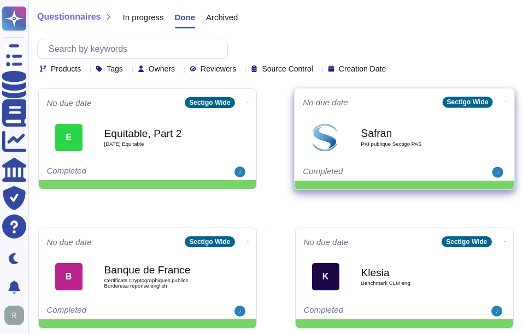
click at [362, 130] on b "Safran" at bounding box center [415, 133] width 110 height 10
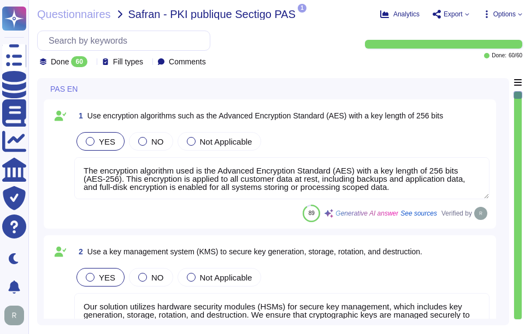
click at [281, 70] on div "Questionnaires Safran - PKI publique Sectigo PAS 1 pdf 2025 CONFIDENTIAL Intern…" at bounding box center [279, 167] width 502 height 334
